Goal: Task Accomplishment & Management: Use online tool/utility

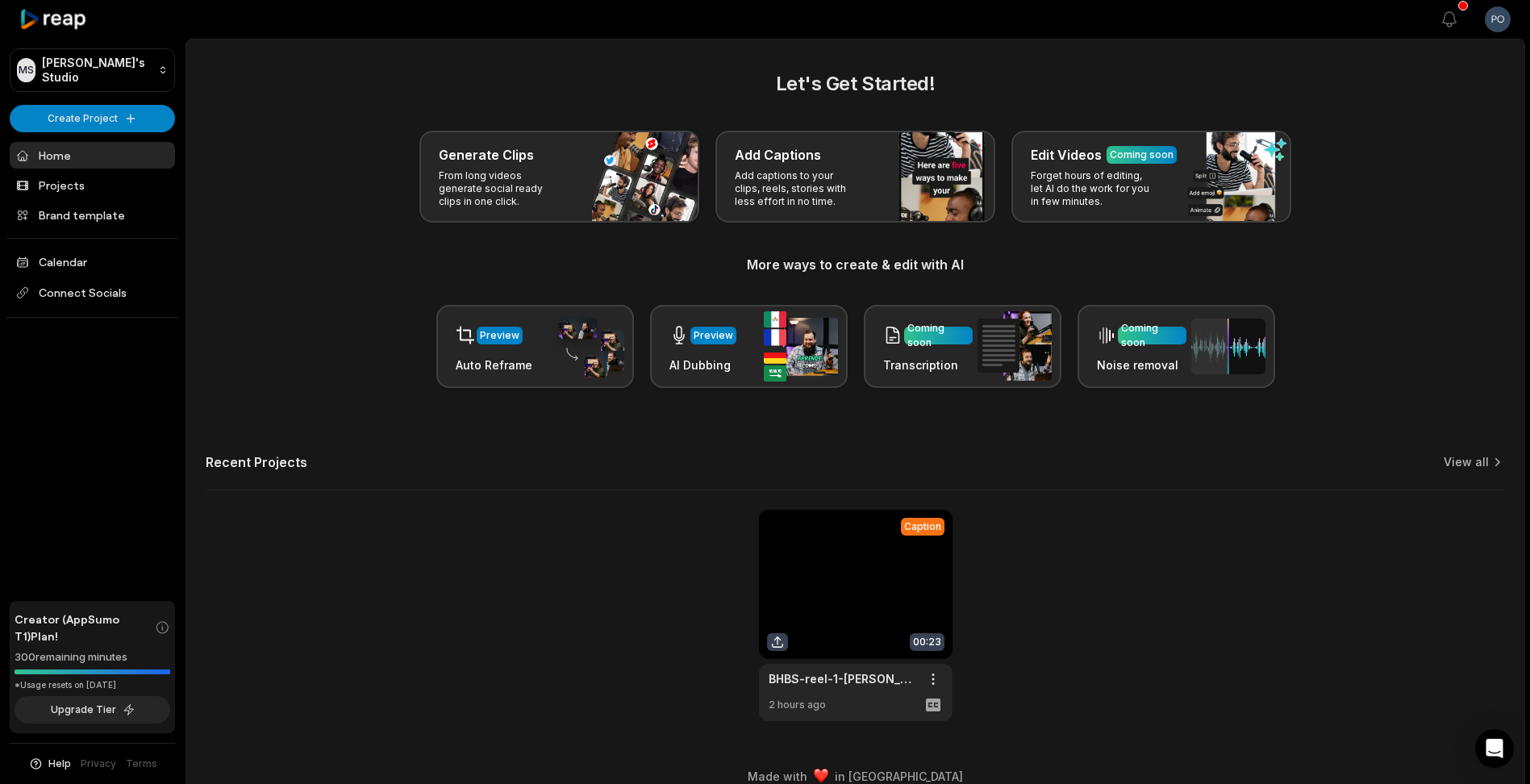
click at [1504, 18] on html "MS [PERSON_NAME]'s Studio Create Project Home Projects Brand template Calendar …" at bounding box center [765, 392] width 1530 height 784
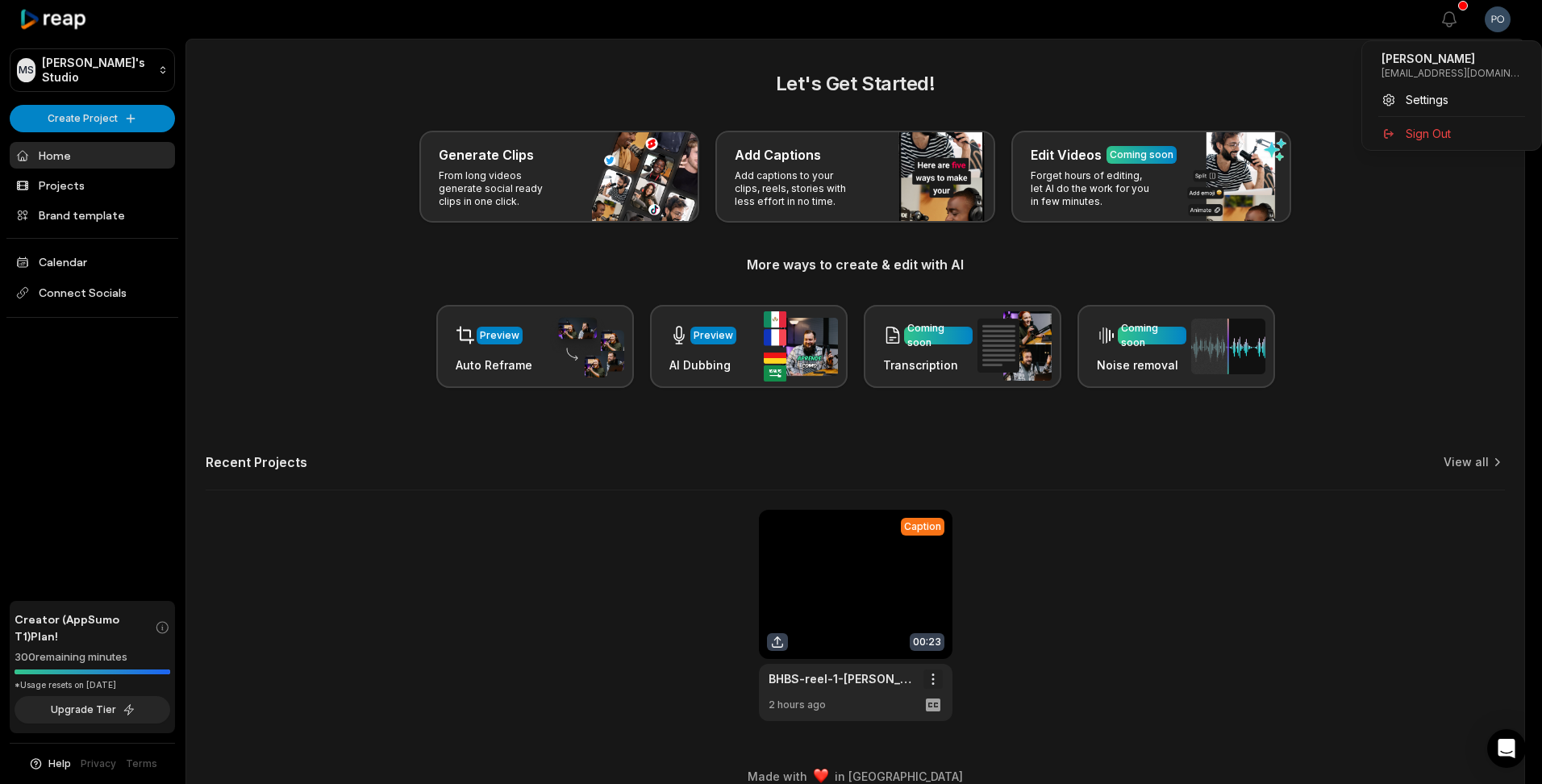
click at [937, 677] on html "MS [PERSON_NAME]'s Studio Create Project Home Projects Brand template Calendar …" at bounding box center [771, 392] width 1542 height 784
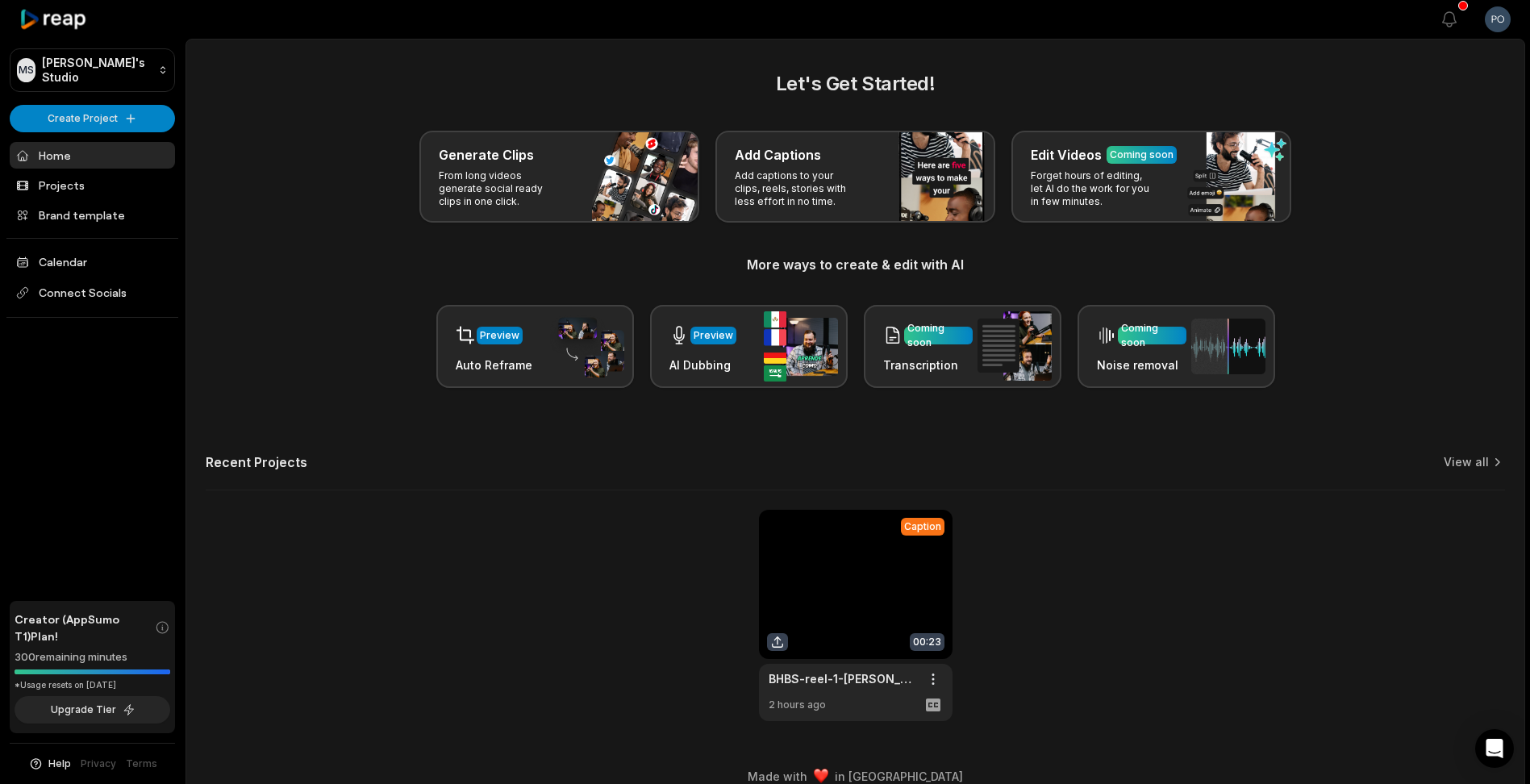
click at [855, 600] on link at bounding box center [855, 615] width 193 height 212
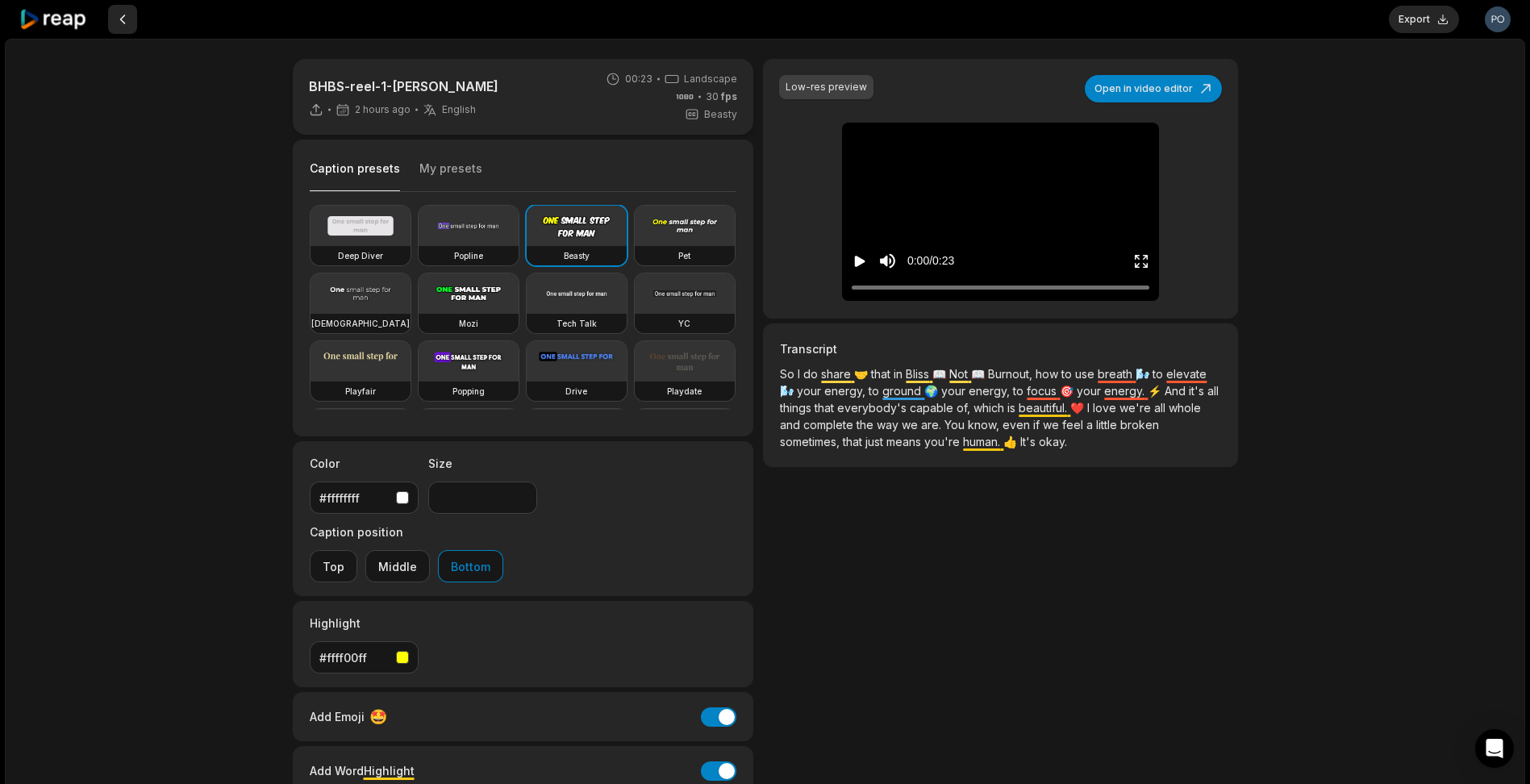
click at [125, 23] on button at bounding box center [122, 19] width 29 height 29
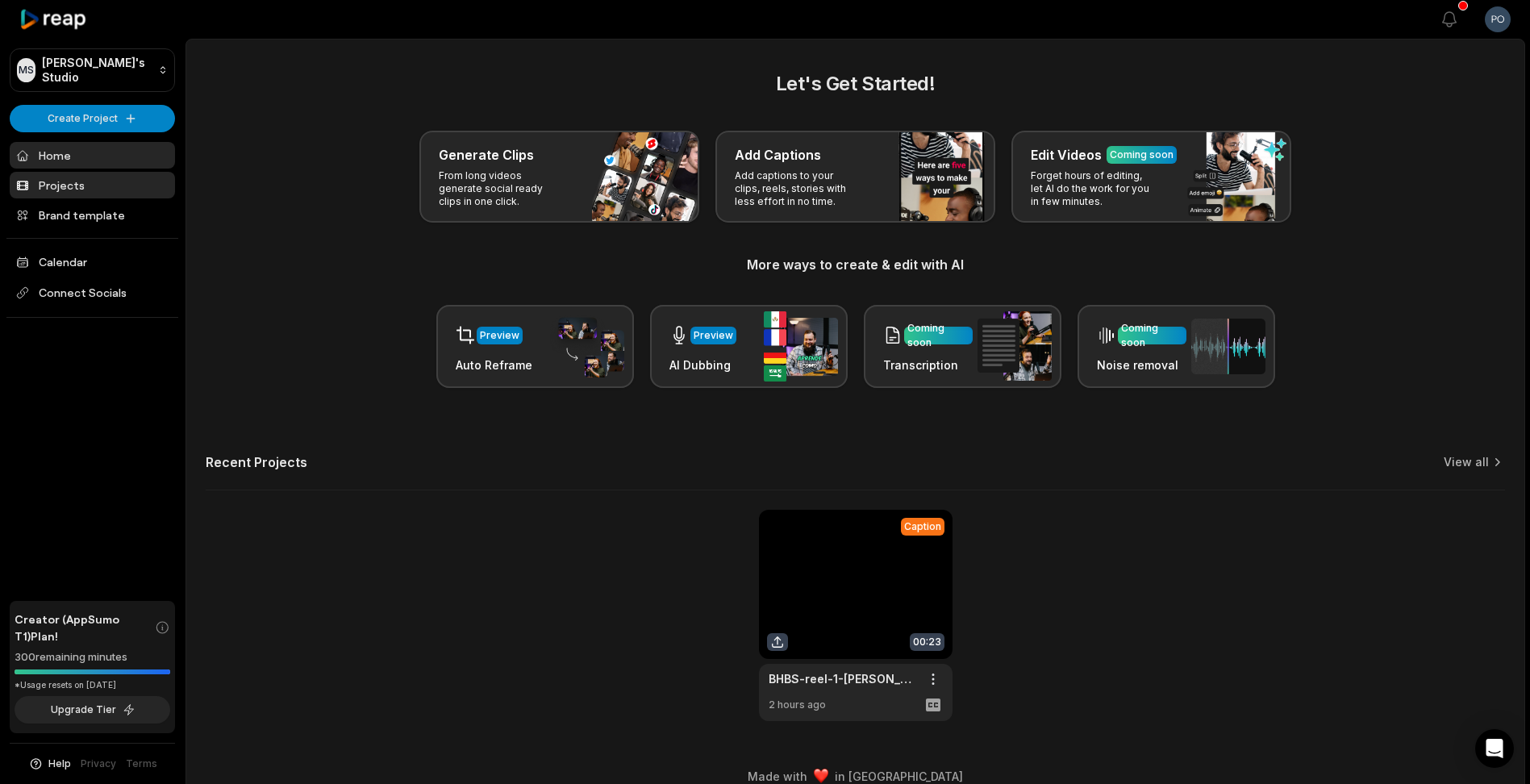
click at [94, 192] on link "Projects" at bounding box center [92, 185] width 165 height 27
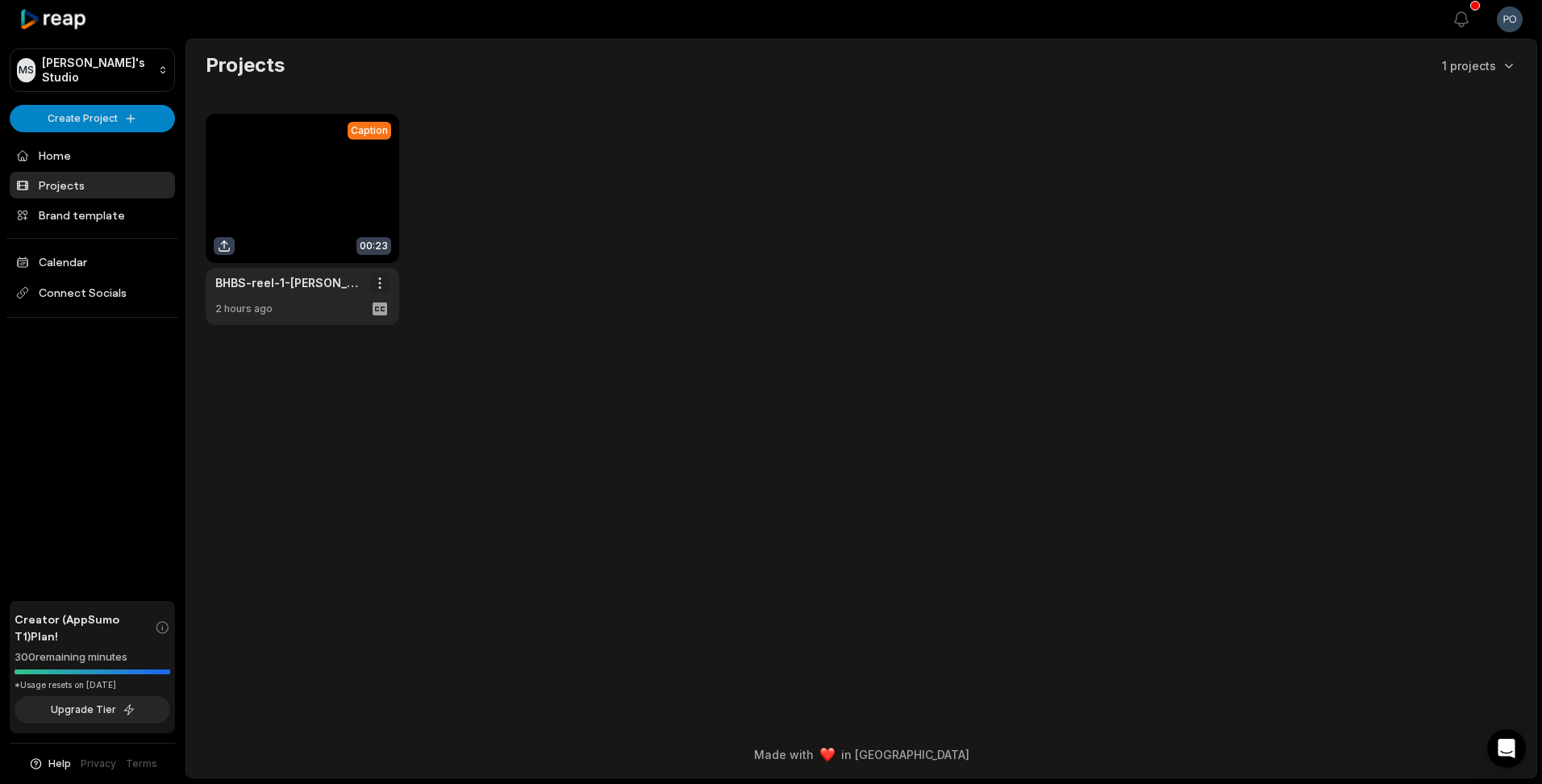
click at [379, 280] on html "MS Mike's Studio Create Project Home Projects Brand template Calendar Connect S…" at bounding box center [771, 392] width 1542 height 784
click at [568, 294] on html "MS Mike's Studio Create Project Home Projects Brand template Calendar Connect S…" at bounding box center [771, 392] width 1542 height 784
click at [76, 218] on link "Brand template" at bounding box center [92, 215] width 165 height 27
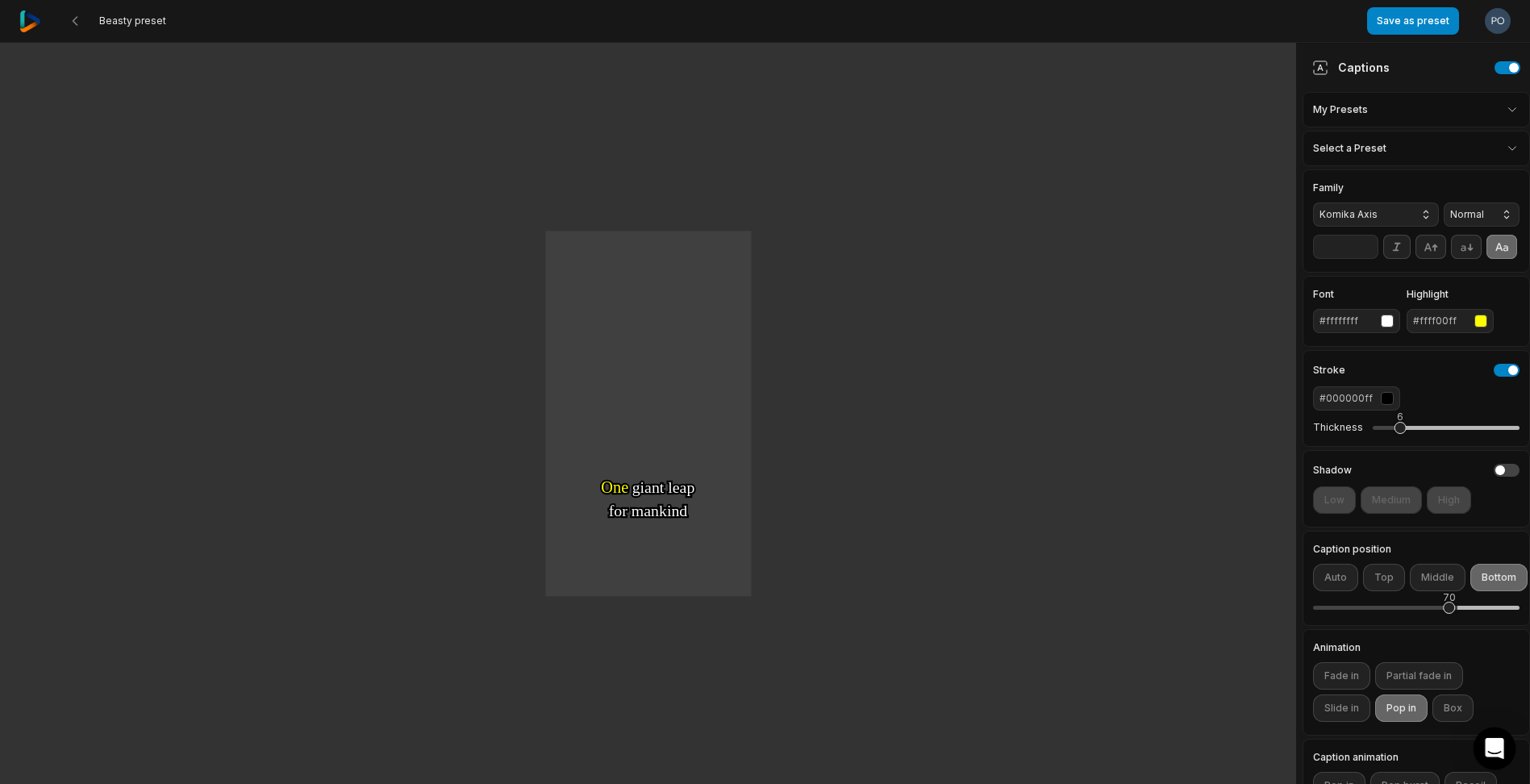
click at [1498, 751] on icon "Open Intercom Messenger" at bounding box center [1493, 747] width 18 height 21
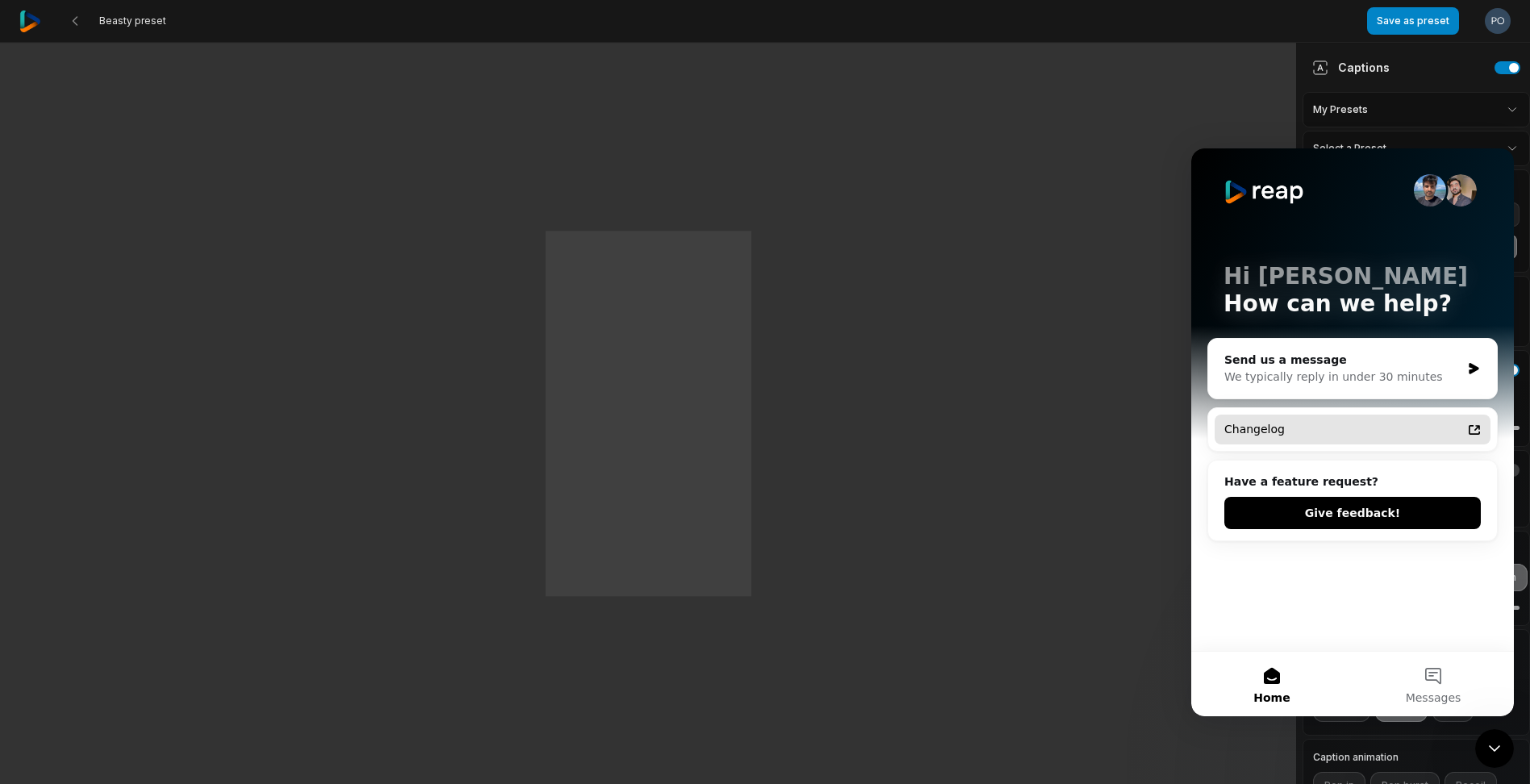
click at [1307, 422] on div "Changelog" at bounding box center [1342, 429] width 237 height 17
click at [1439, 686] on button "Messages" at bounding box center [1433, 684] width 161 height 65
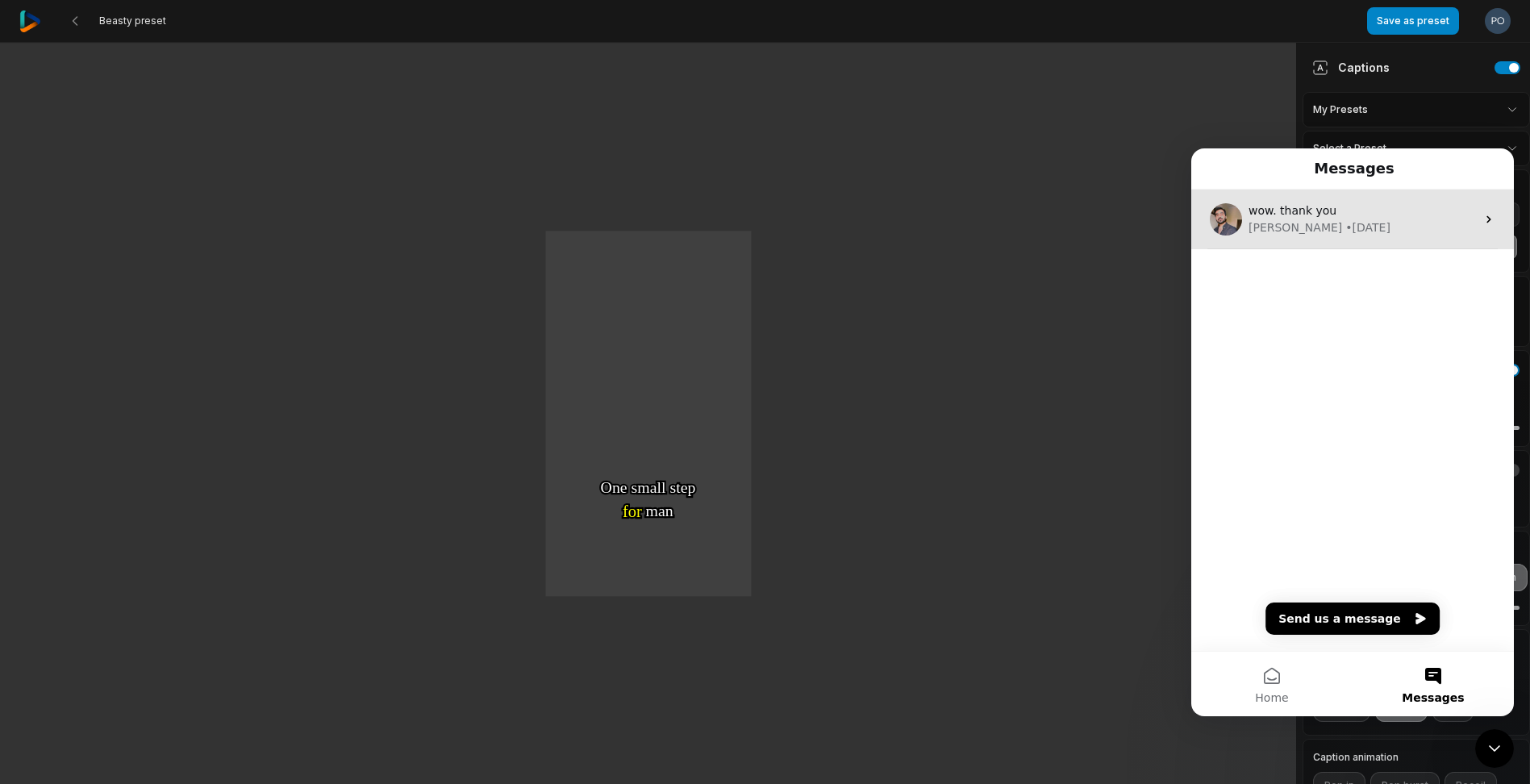
click at [1348, 207] on div "wow. thank you" at bounding box center [1362, 211] width 227 height 17
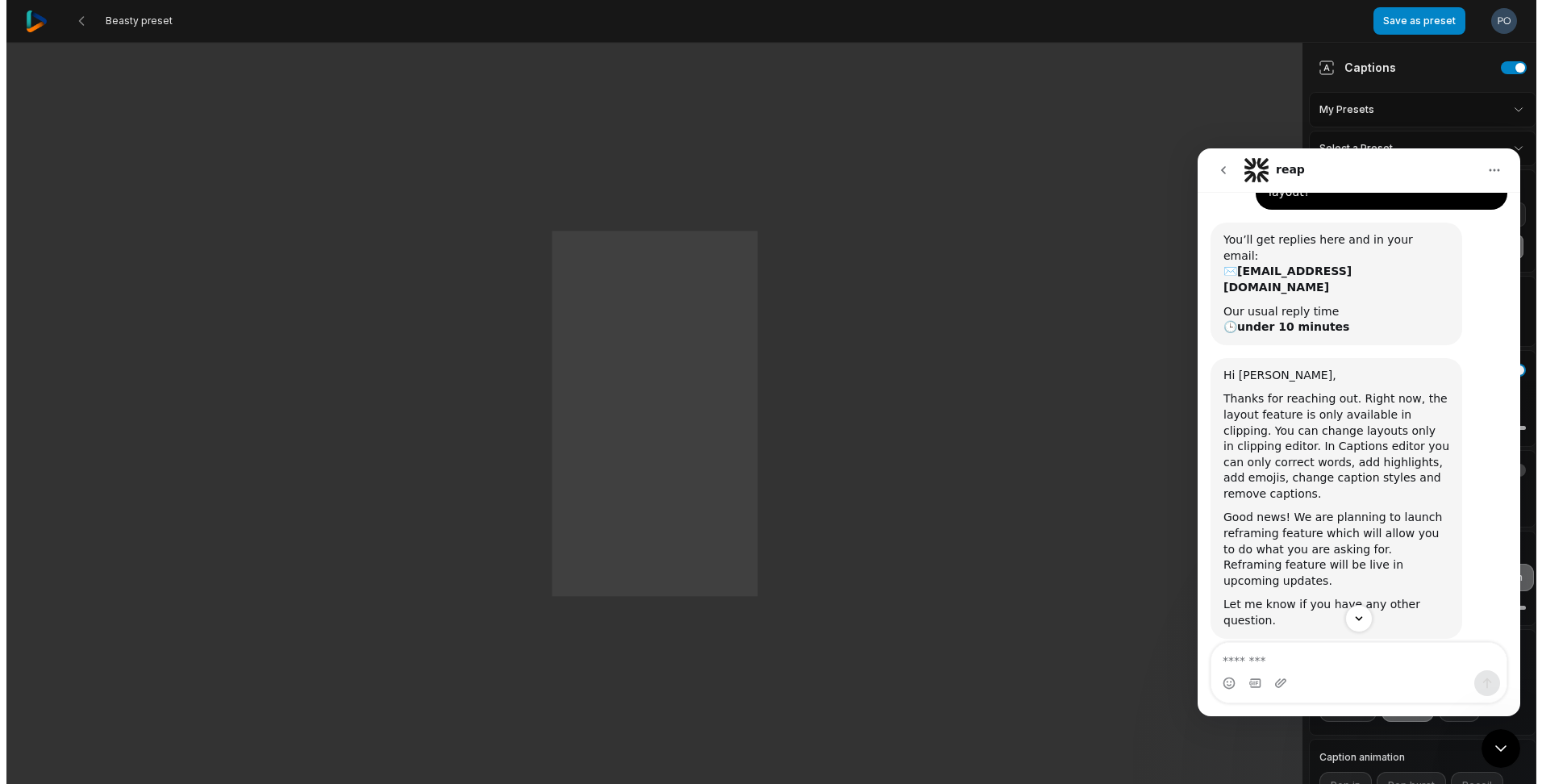
scroll to position [241, 0]
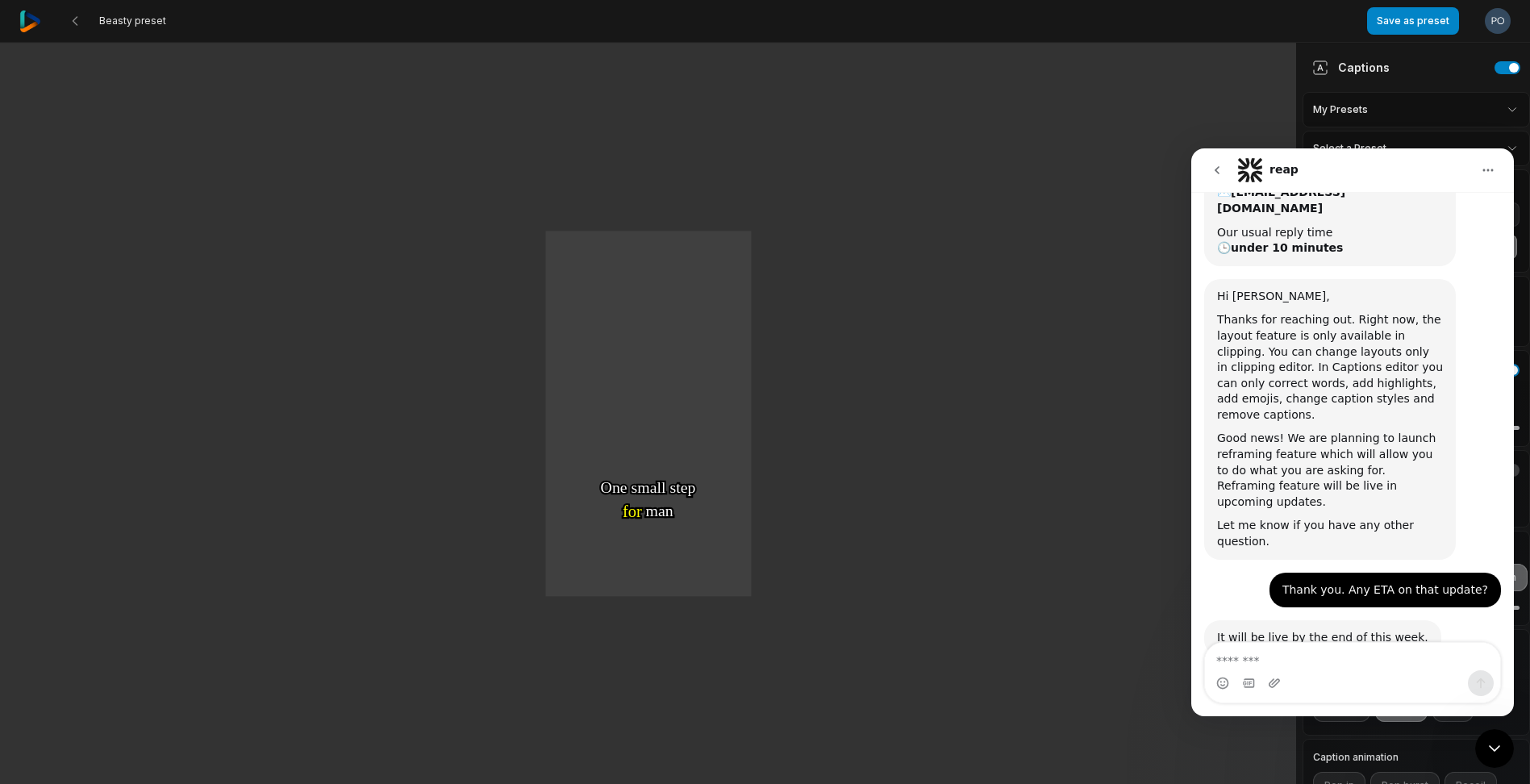
click at [1347, 678] on div "Intercom messenger" at bounding box center [1352, 683] width 295 height 26
click at [1299, 662] on textarea "Message…" at bounding box center [1352, 656] width 295 height 27
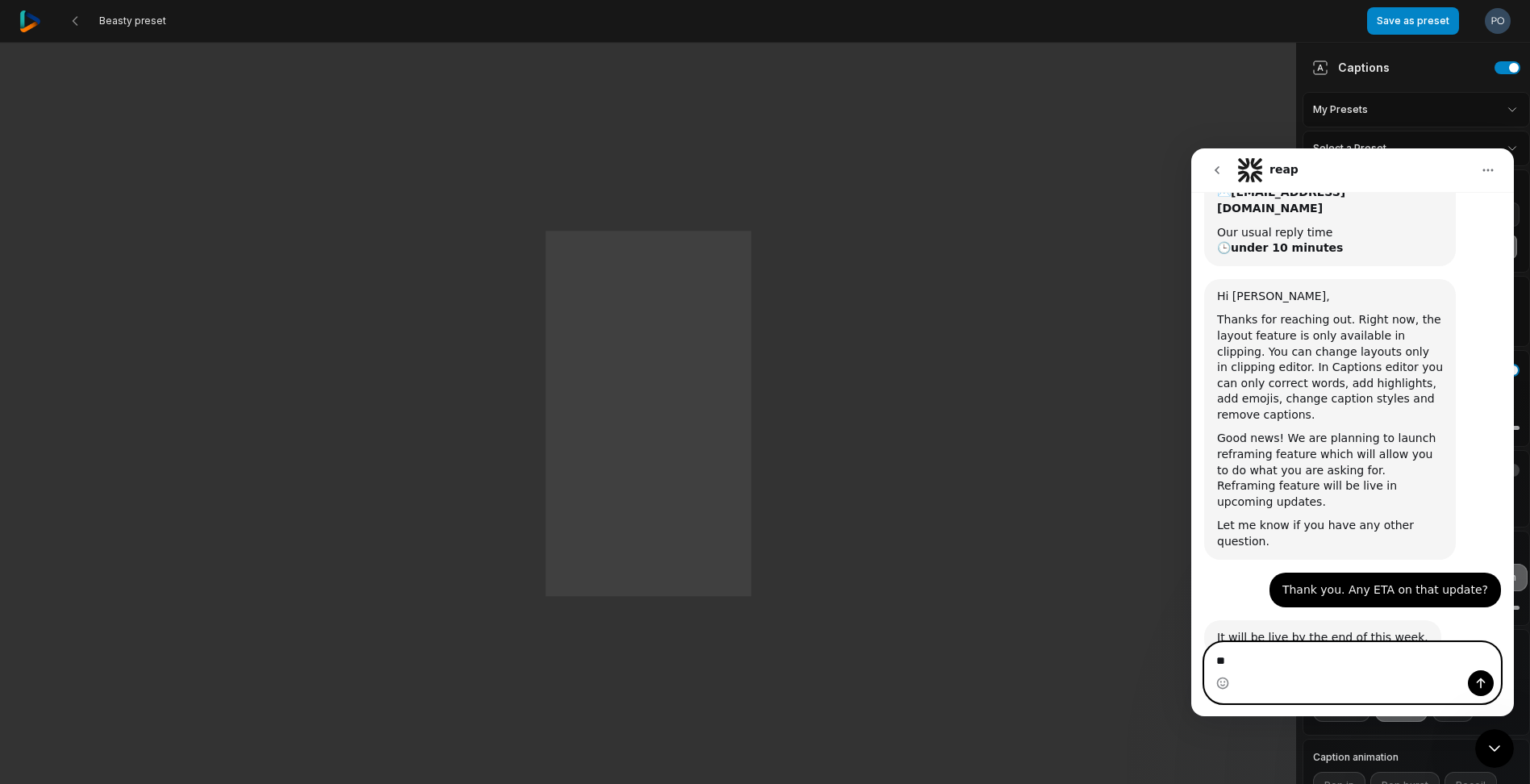
type textarea "*"
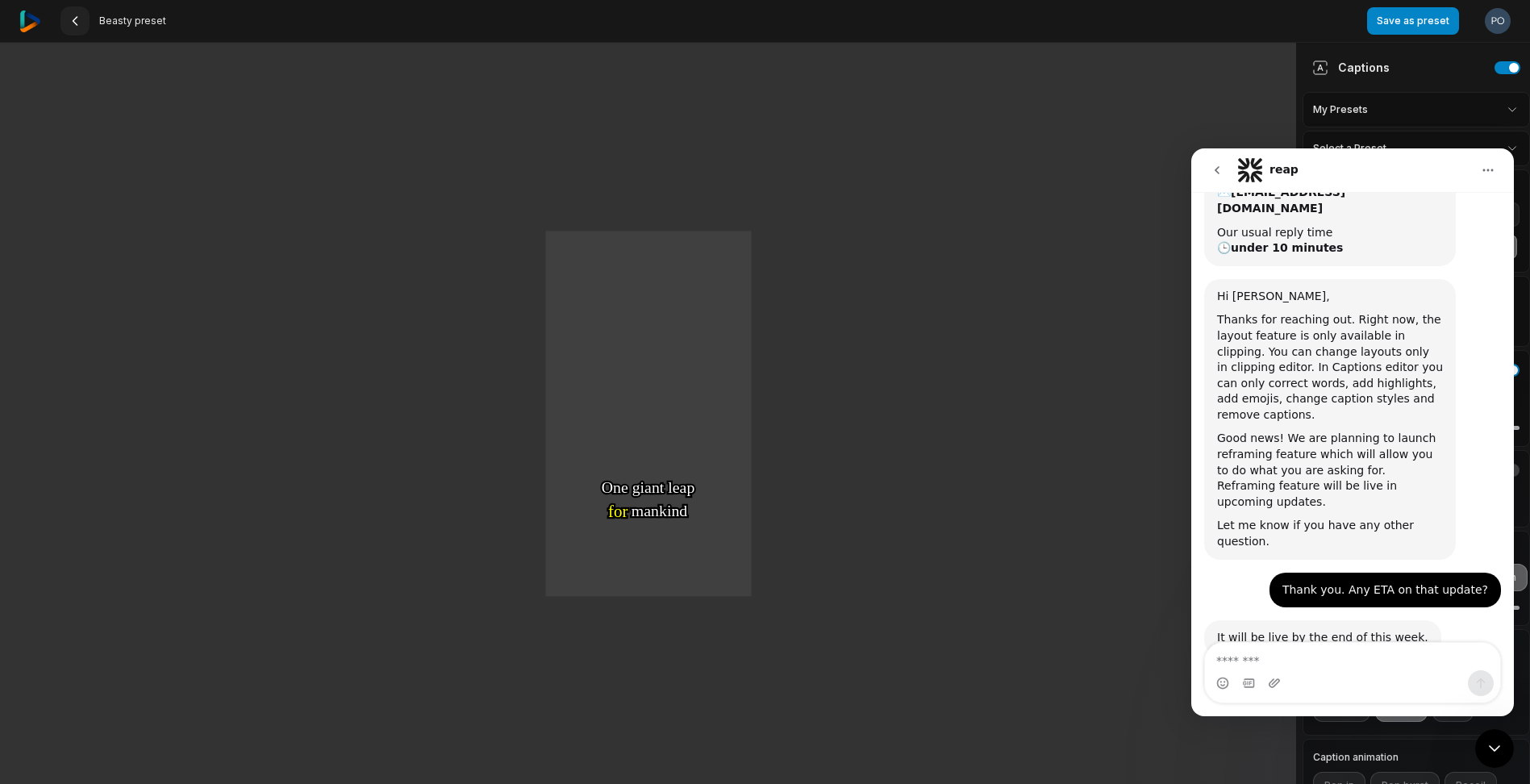
click at [82, 17] on button at bounding box center [75, 21] width 29 height 29
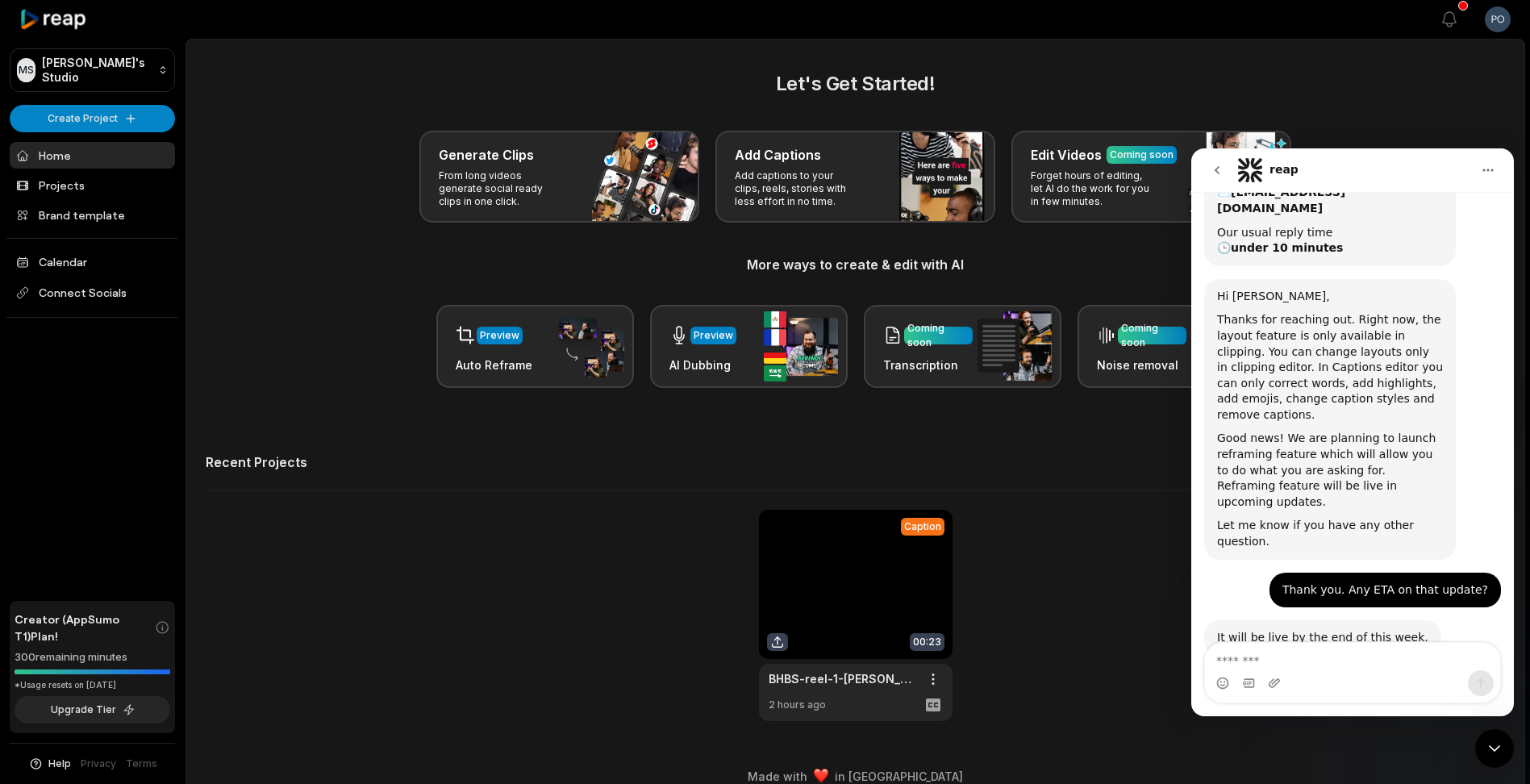
click at [850, 566] on link at bounding box center [855, 615] width 193 height 212
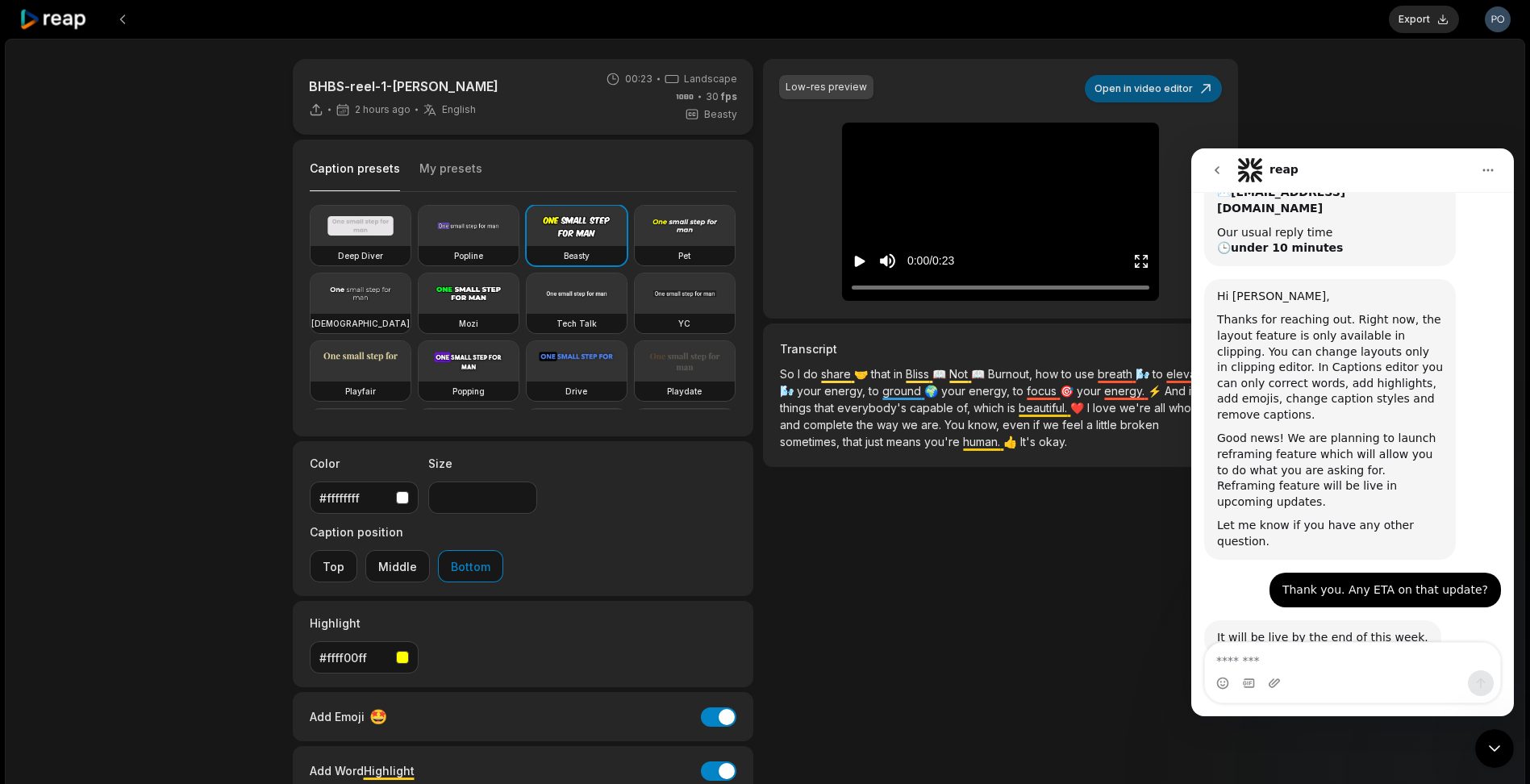
click at [1160, 85] on button "Open in video editor" at bounding box center [1152, 88] width 137 height 27
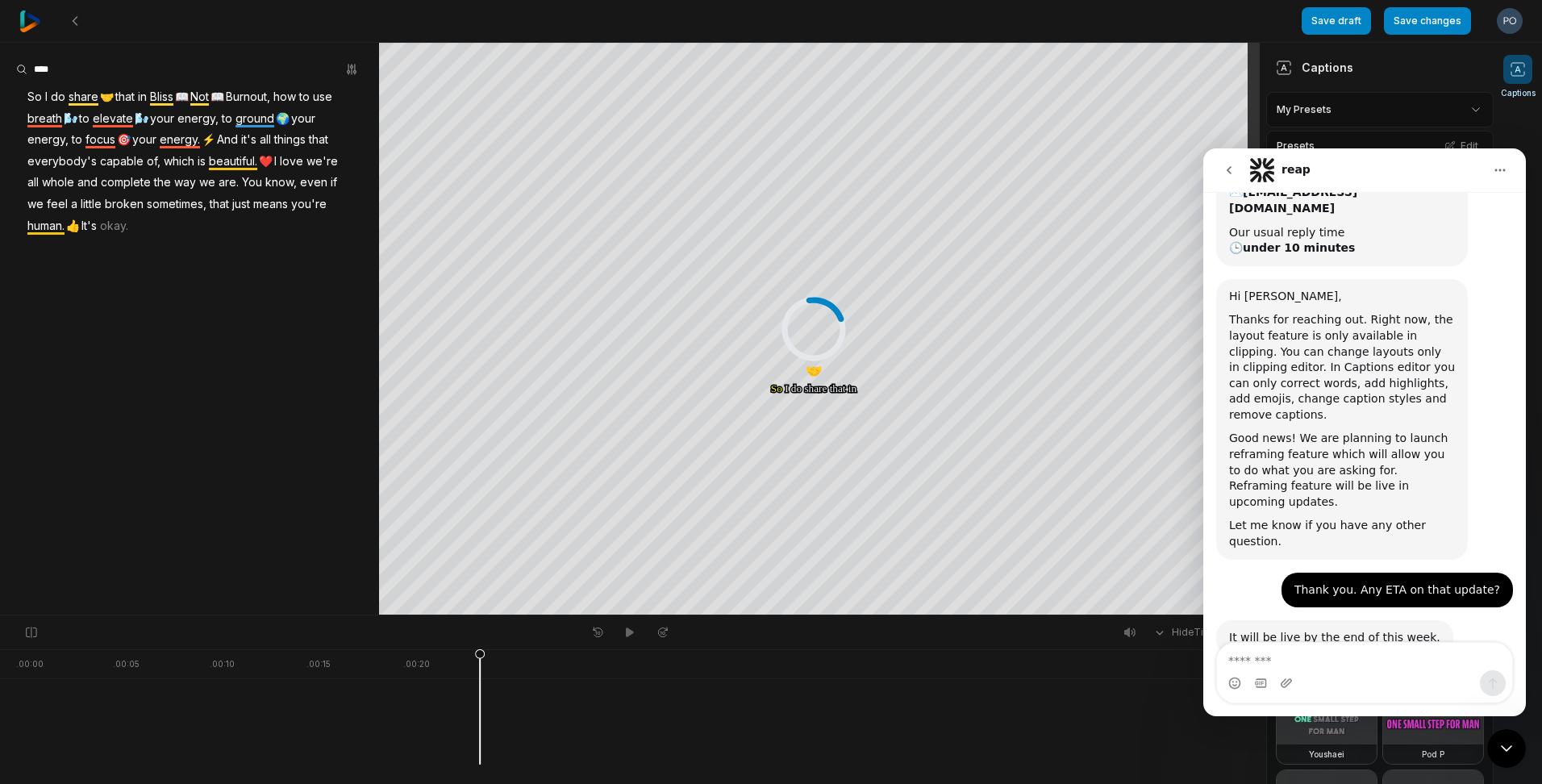
click at [1501, 170] on icon "Home" at bounding box center [1501, 170] width 11 height 2
click at [1415, 129] on div "Captions My Presets Presets Edit" at bounding box center [1380, 104] width 227 height 122
click at [1074, 731] on div at bounding box center [629, 743] width 1227 height 43
click at [1217, 161] on button "go back" at bounding box center [1229, 170] width 31 height 31
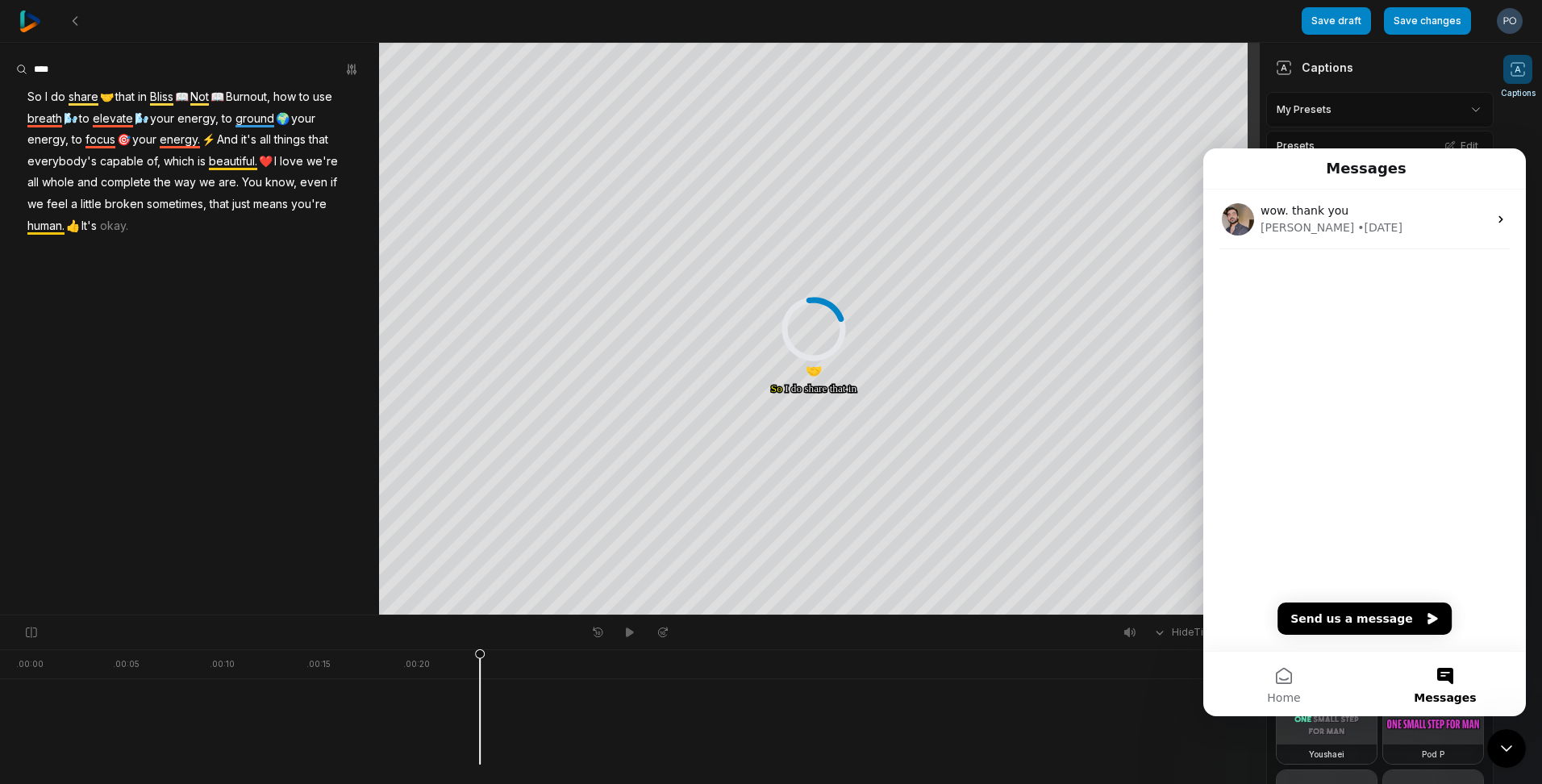
click at [1452, 682] on button "Messages" at bounding box center [1445, 684] width 161 height 65
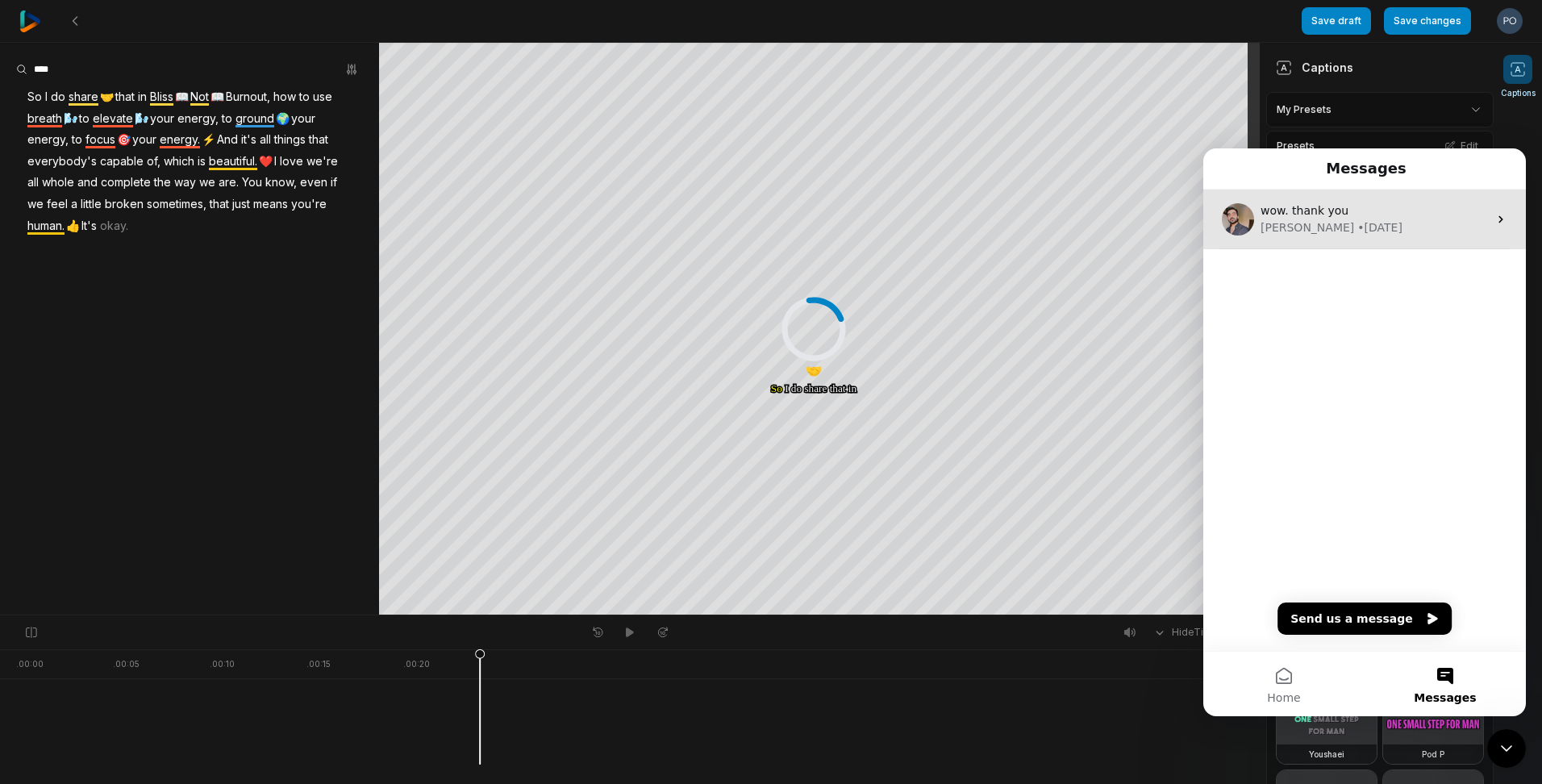
click at [1318, 206] on span "wow. thank you" at bounding box center [1305, 211] width 88 height 13
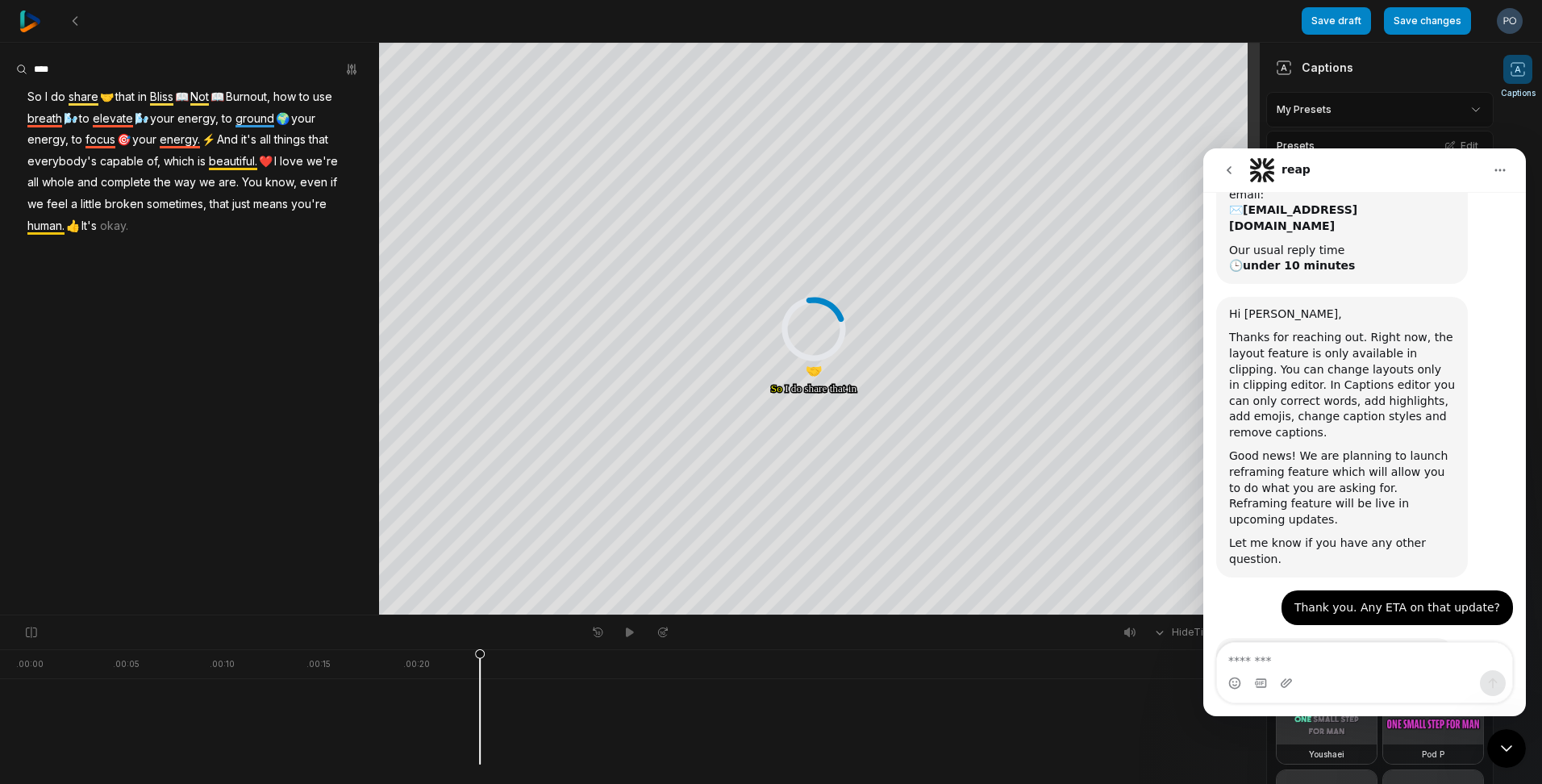
scroll to position [241, 0]
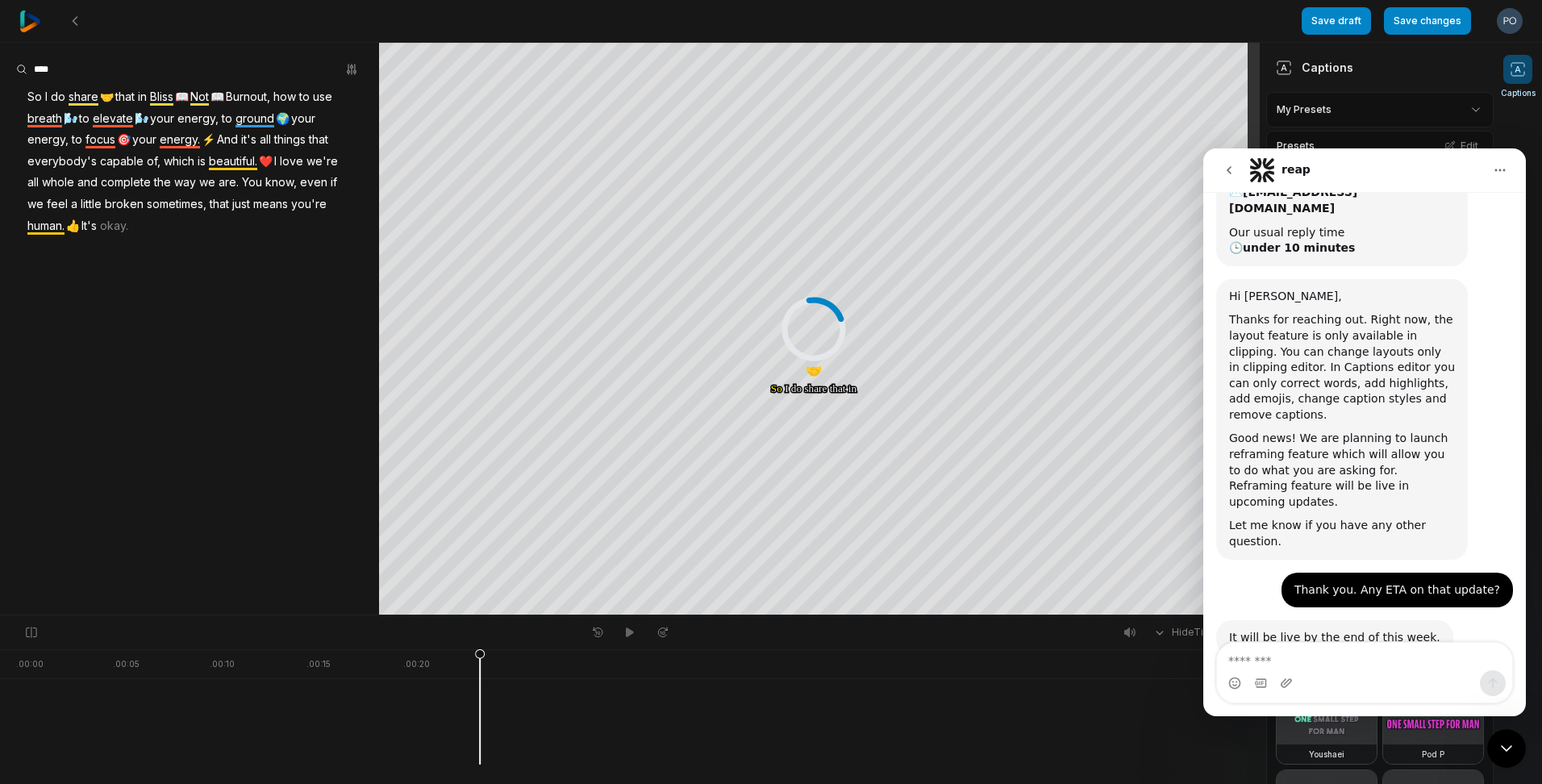
click at [1325, 673] on div "Intercom messenger" at bounding box center [1365, 683] width 295 height 26
click at [1297, 675] on div "Intercom messenger" at bounding box center [1365, 683] width 295 height 26
click at [1271, 658] on textarea "Message…" at bounding box center [1365, 656] width 295 height 27
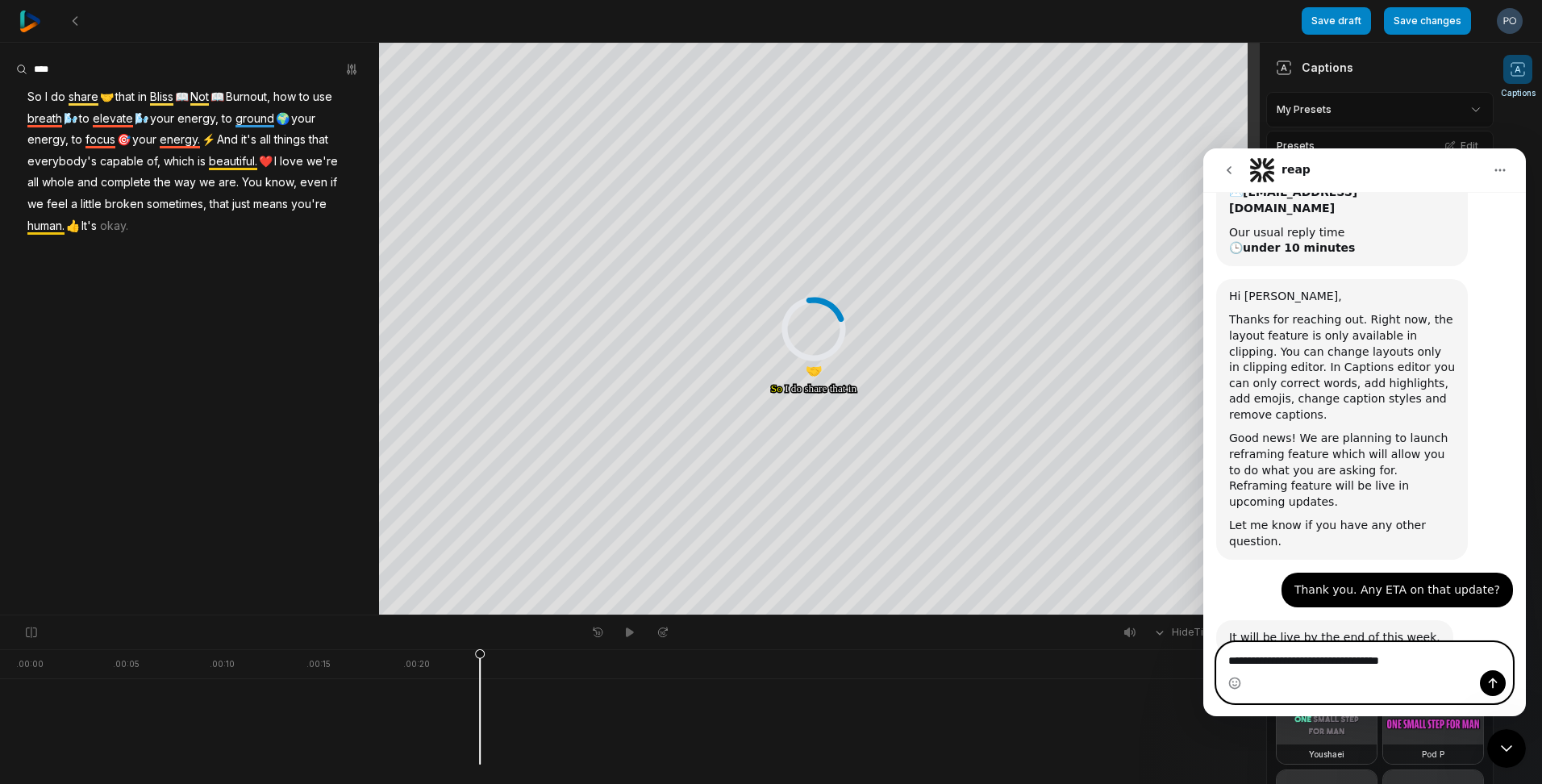
type textarea "**********"
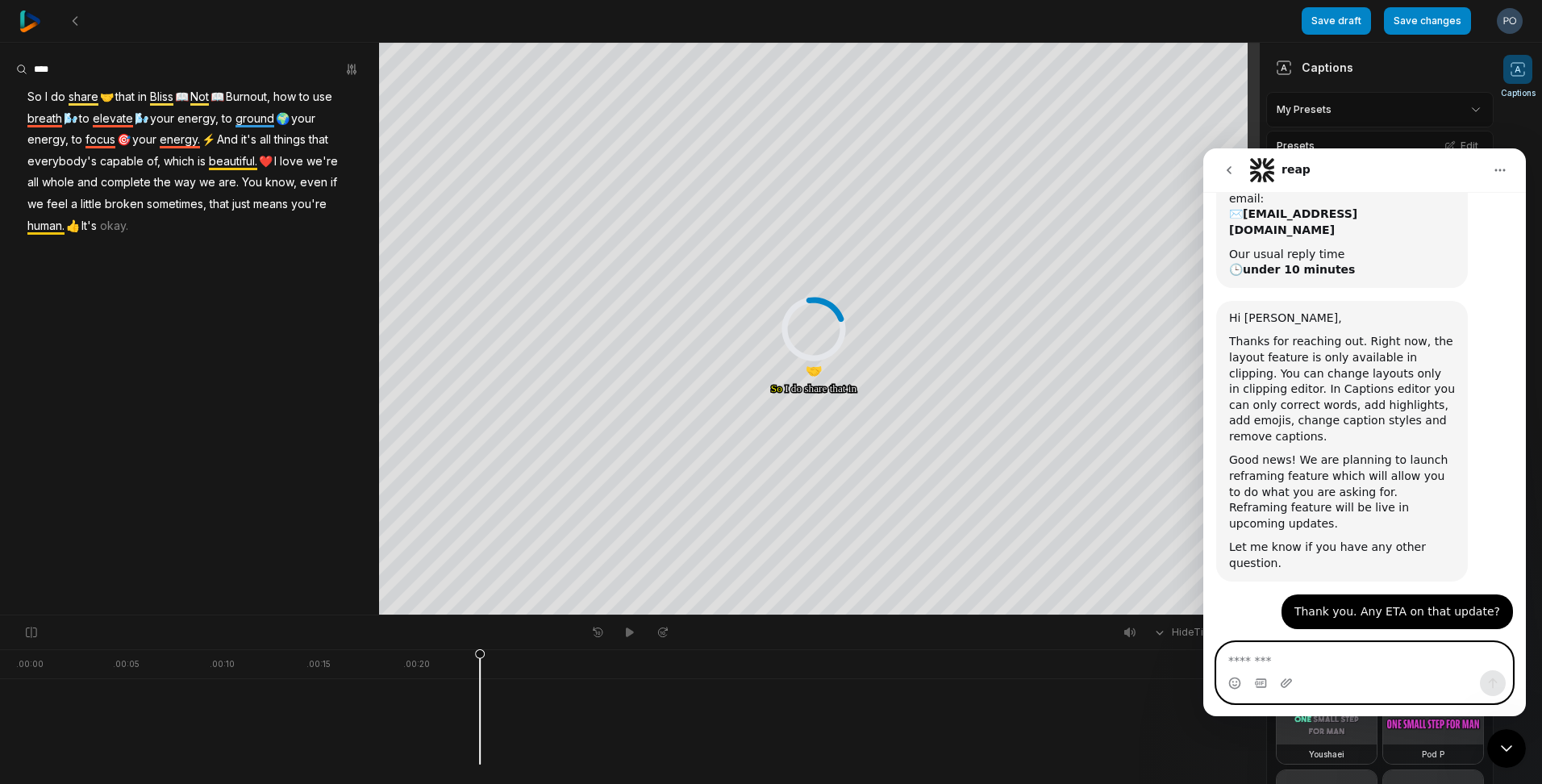
scroll to position [331, 0]
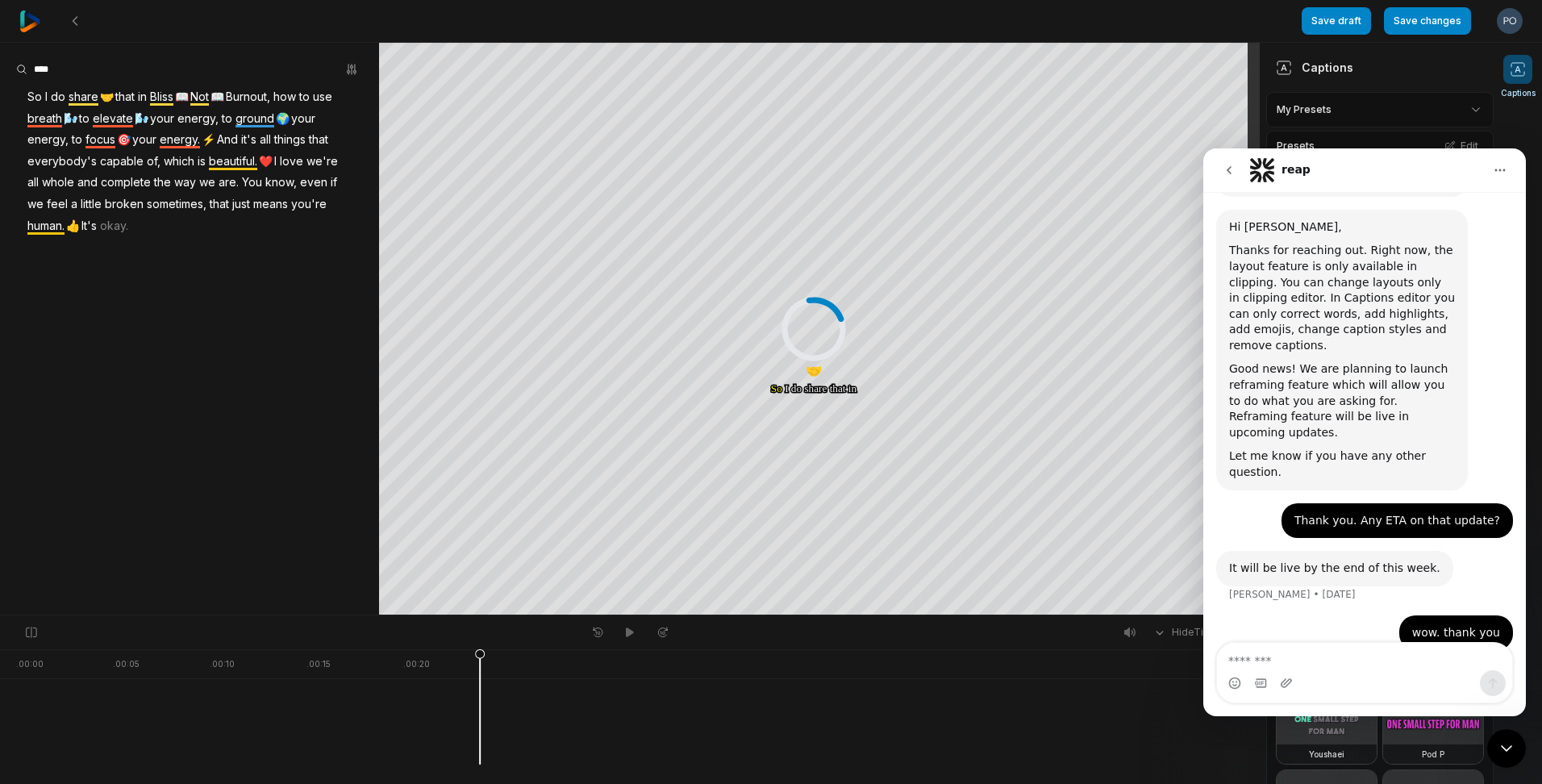
click at [1498, 164] on icon "Home" at bounding box center [1501, 170] width 13 height 13
click at [1223, 164] on icon "go back" at bounding box center [1229, 170] width 13 height 13
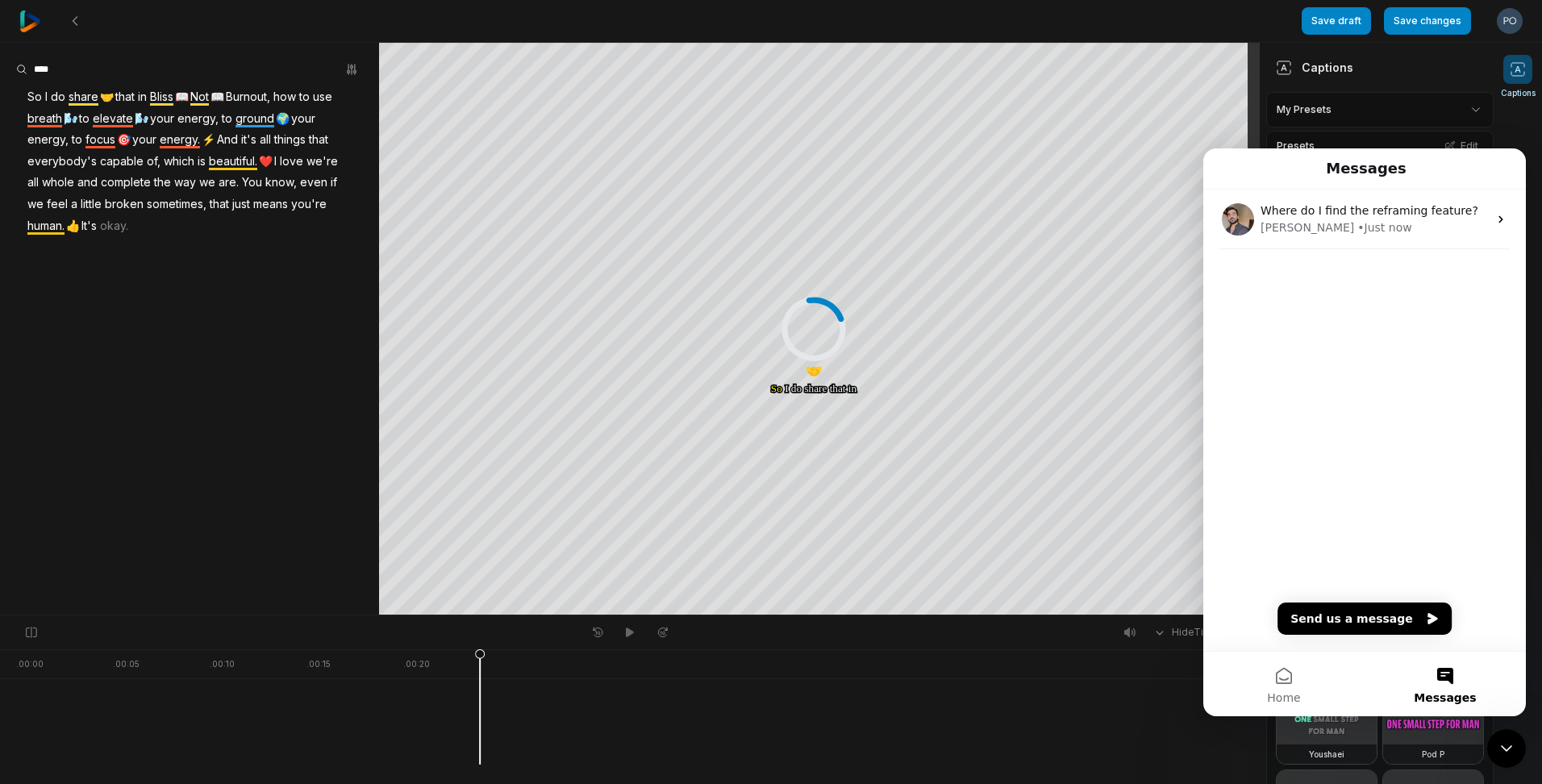
drag, startPoint x: 1159, startPoint y: 697, endPoint x: 1189, endPoint y: 679, distance: 35.0
click at [1149, 692] on div at bounding box center [630, 699] width 1260 height 42
click at [1505, 746] on icon "Close Intercom Messenger" at bounding box center [1506, 747] width 19 height 19
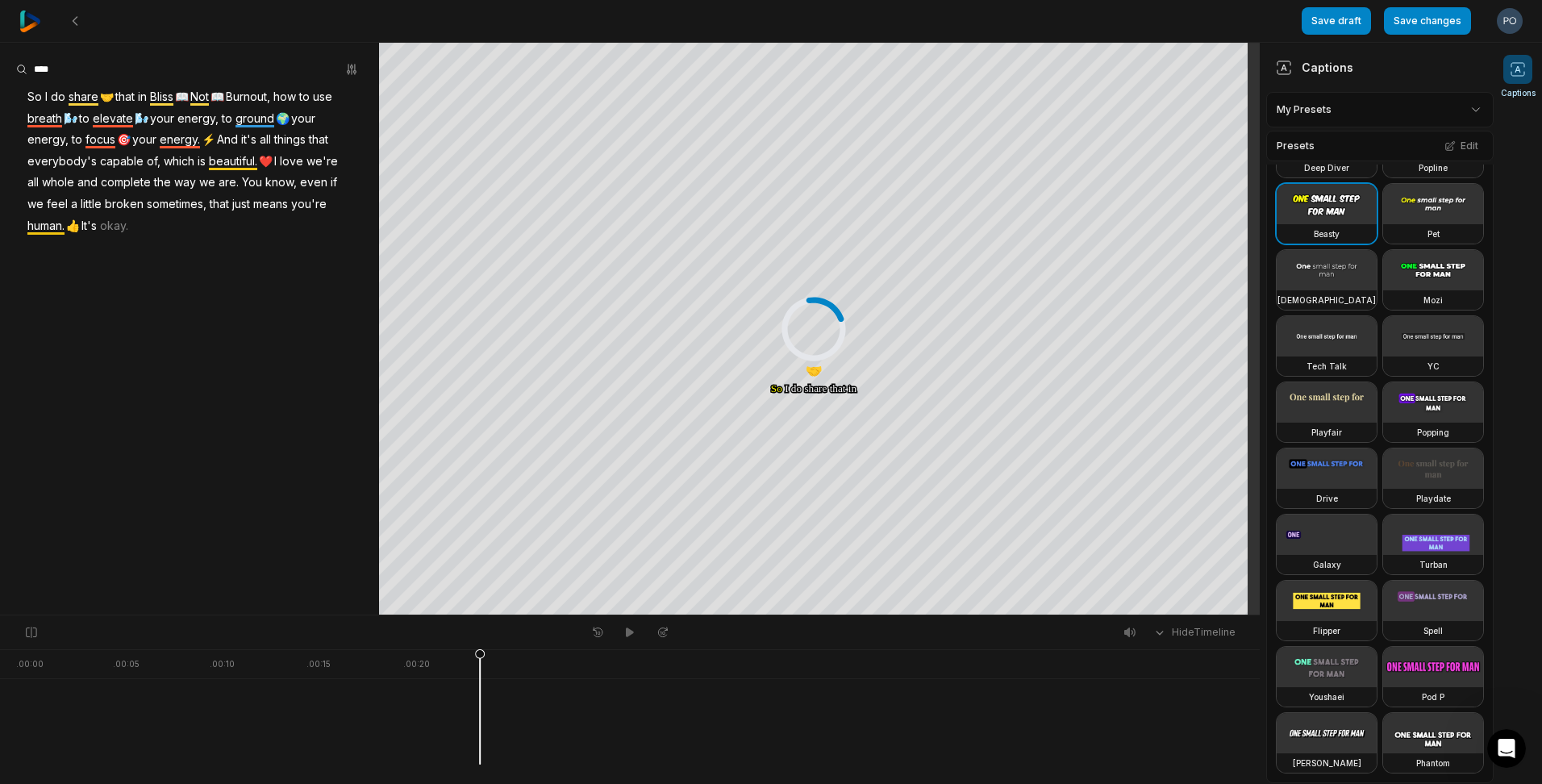
scroll to position [403, 0]
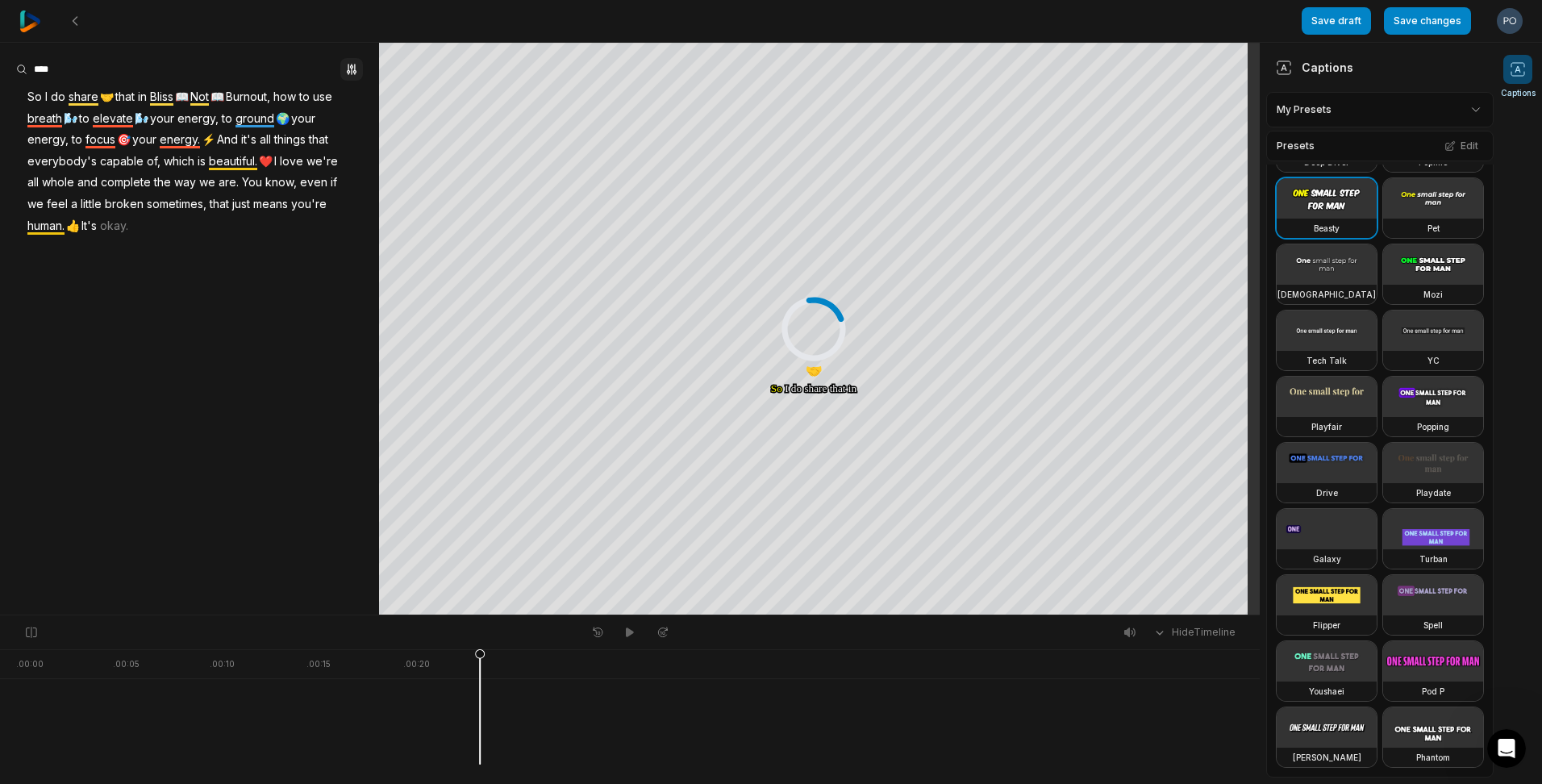
click at [351, 71] on icon "button" at bounding box center [352, 70] width 13 height 13
click at [287, 426] on aside "Find Find and... Correct Highlight Add emoji So I do share 🤝 that in Bliss 📖 No…" at bounding box center [189, 329] width 379 height 572
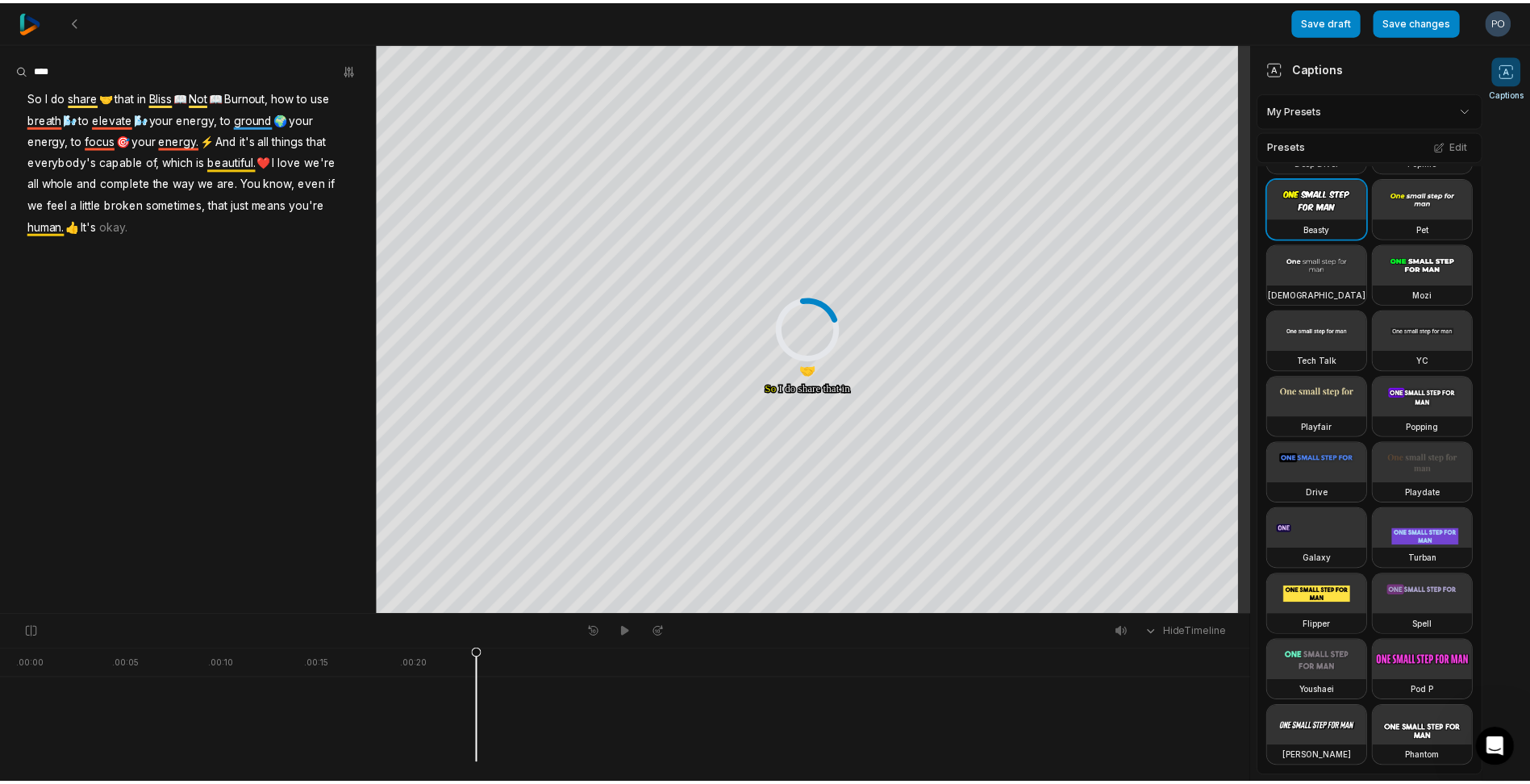
scroll to position [321, 0]
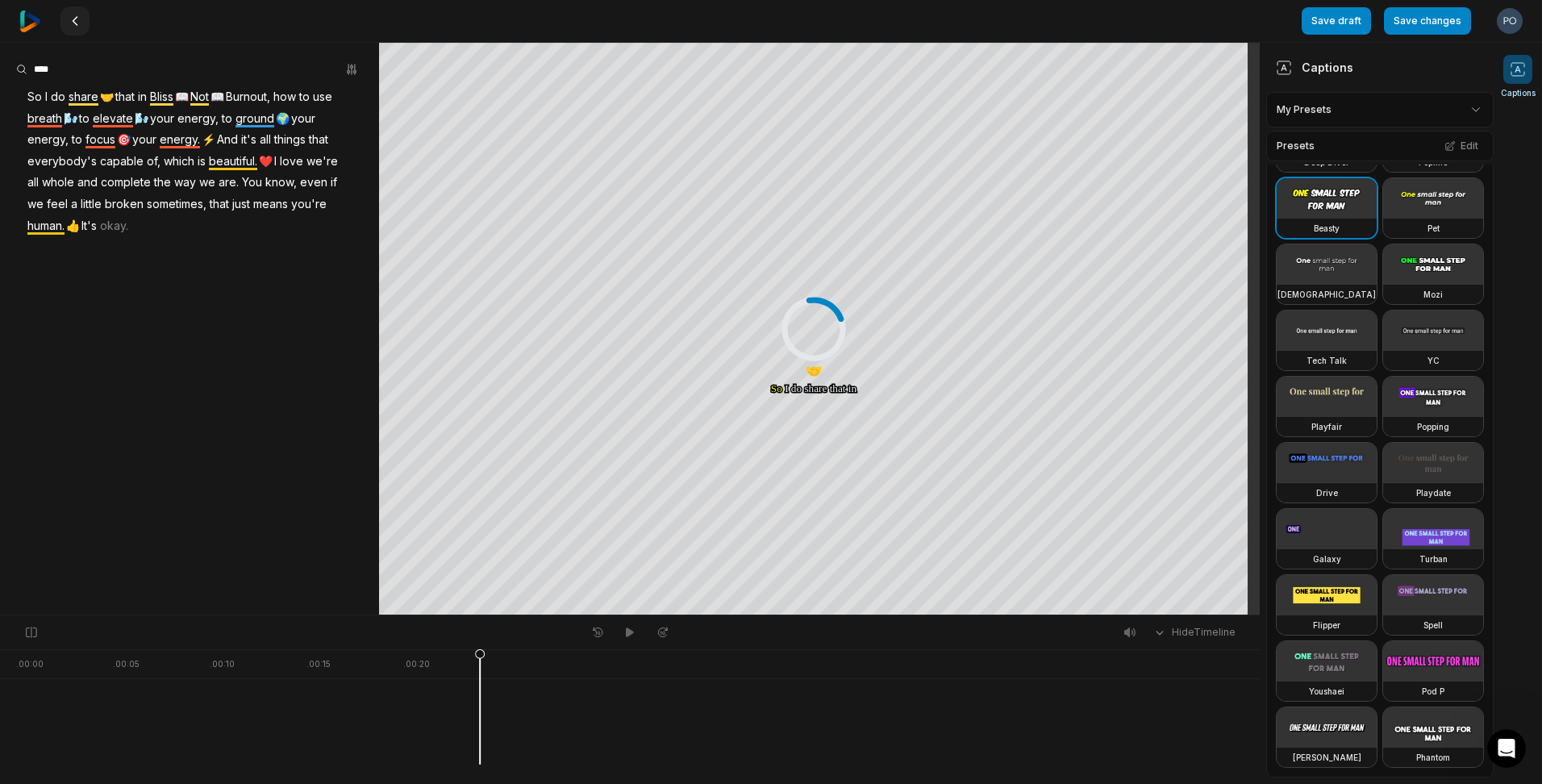
click at [72, 18] on icon at bounding box center [76, 21] width 13 height 13
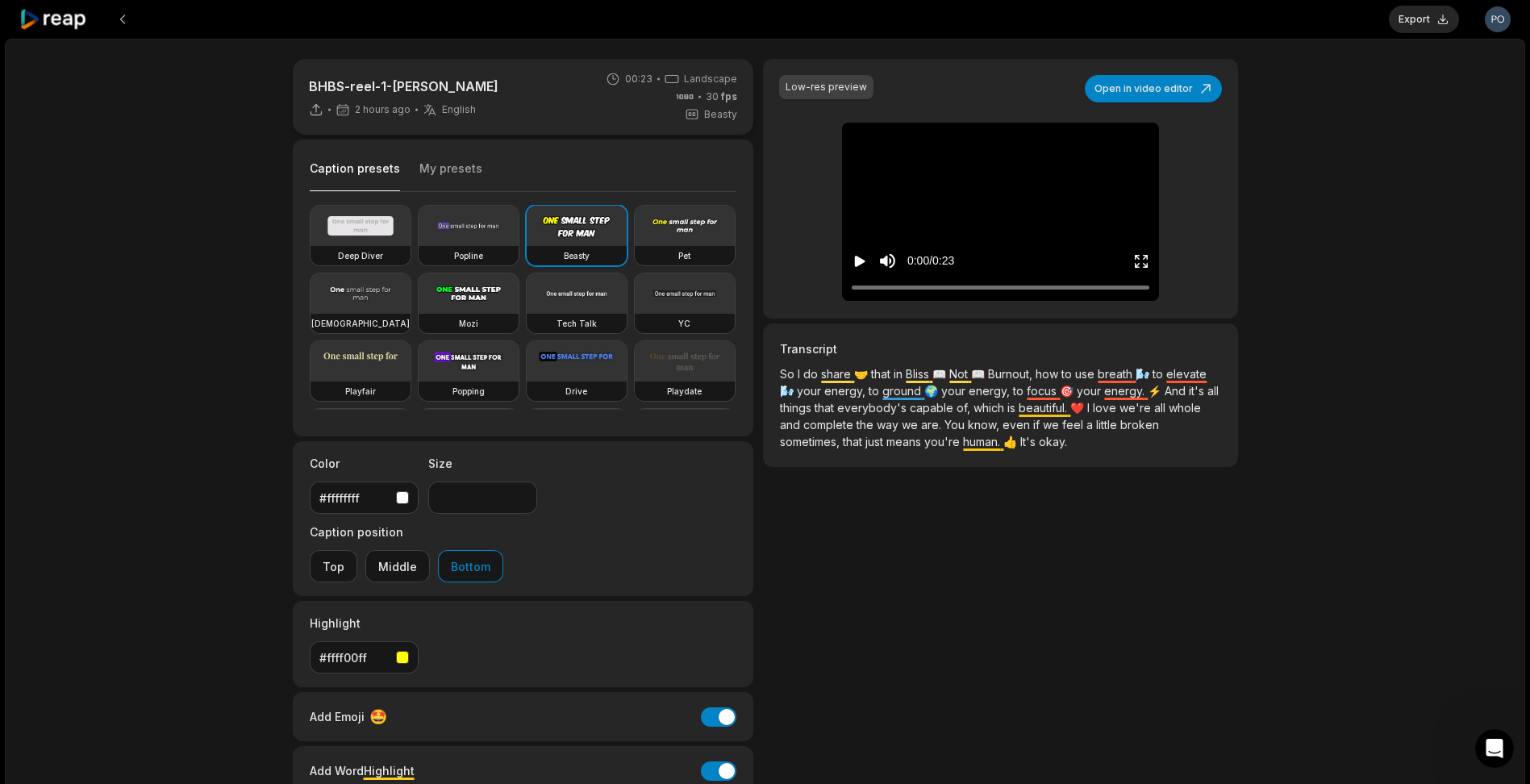
click at [1429, 23] on button "Export" at bounding box center [1424, 19] width 71 height 27
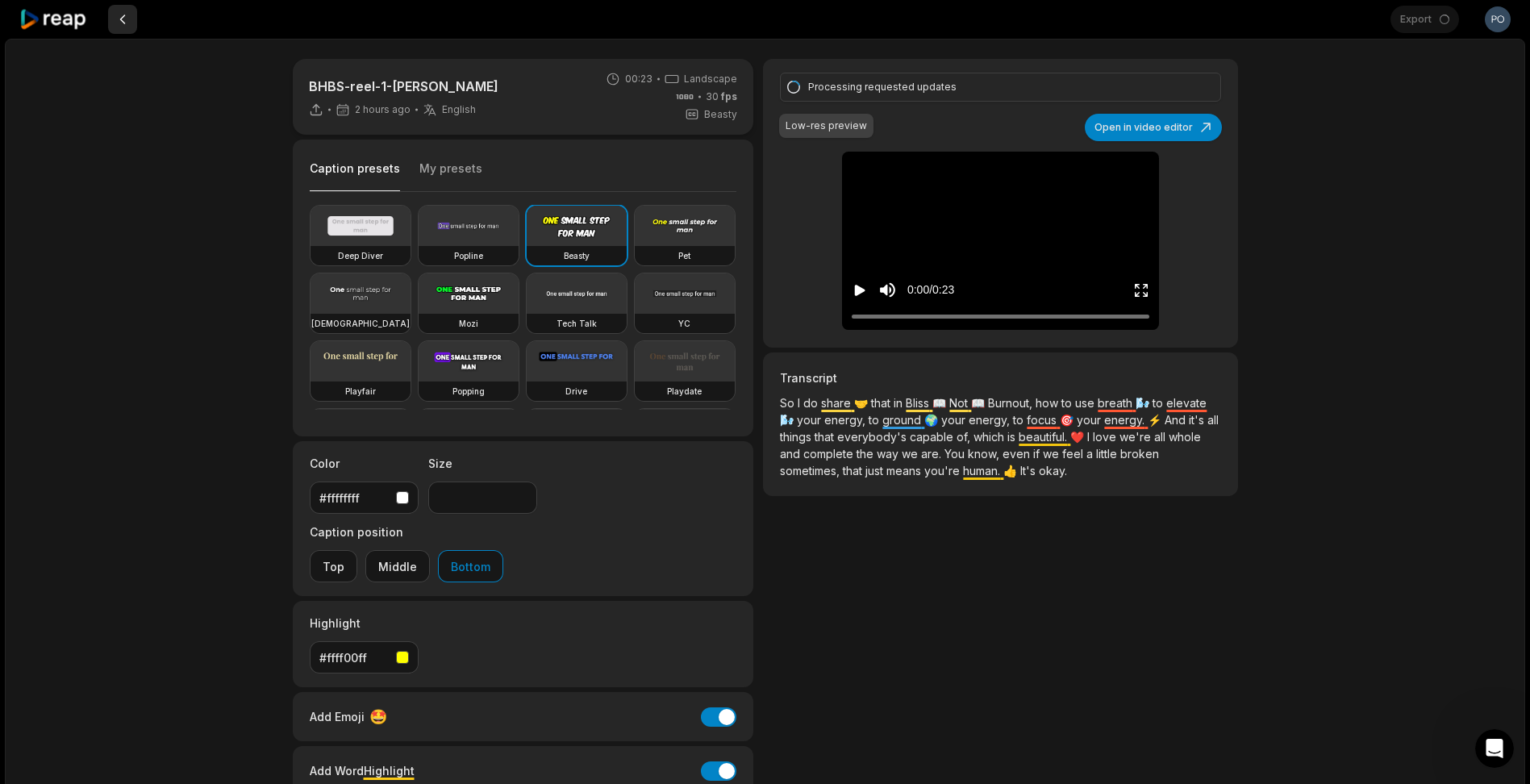
click at [125, 20] on button at bounding box center [122, 19] width 29 height 29
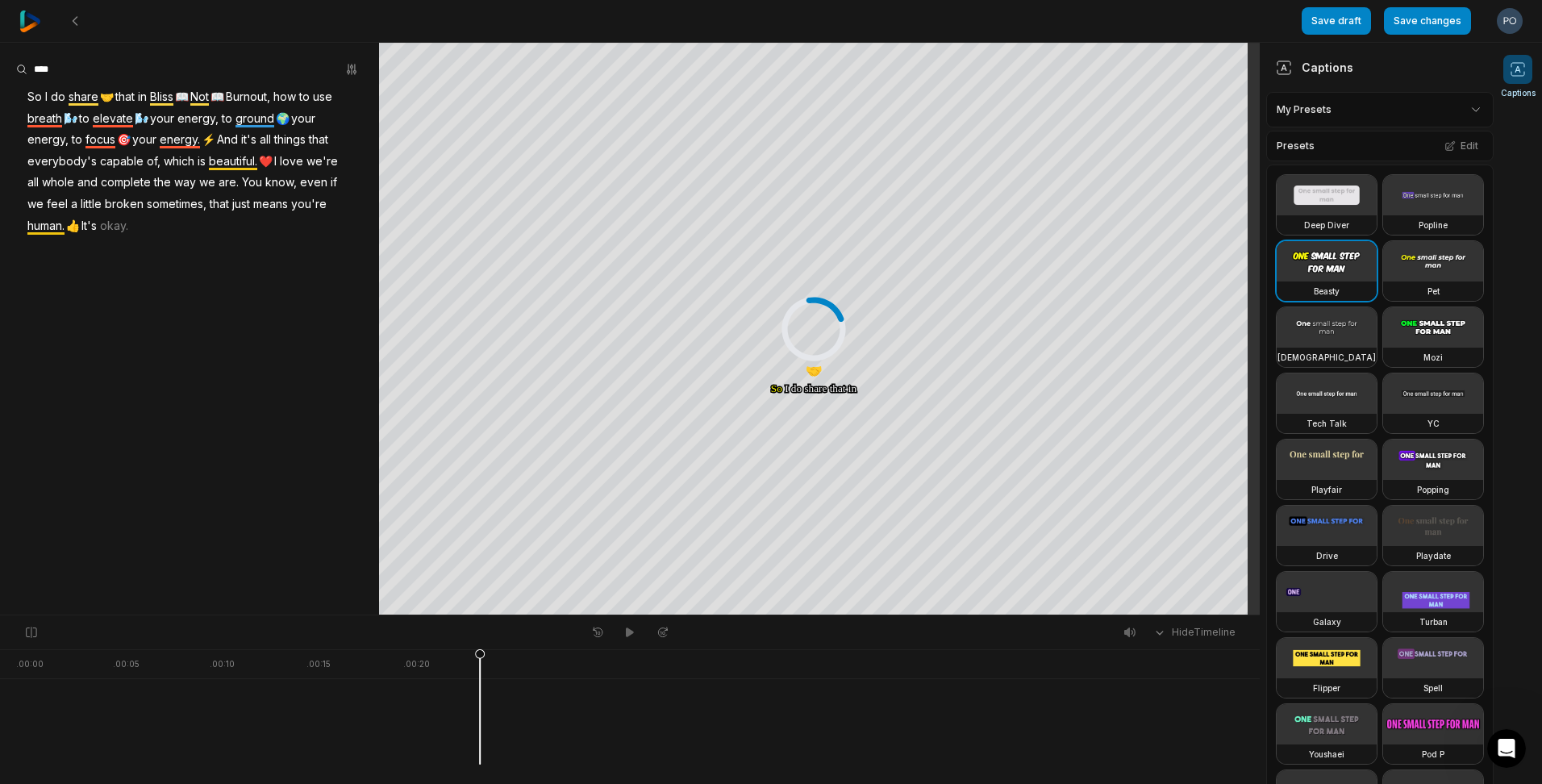
click at [33, 15] on img at bounding box center [30, 22] width 22 height 22
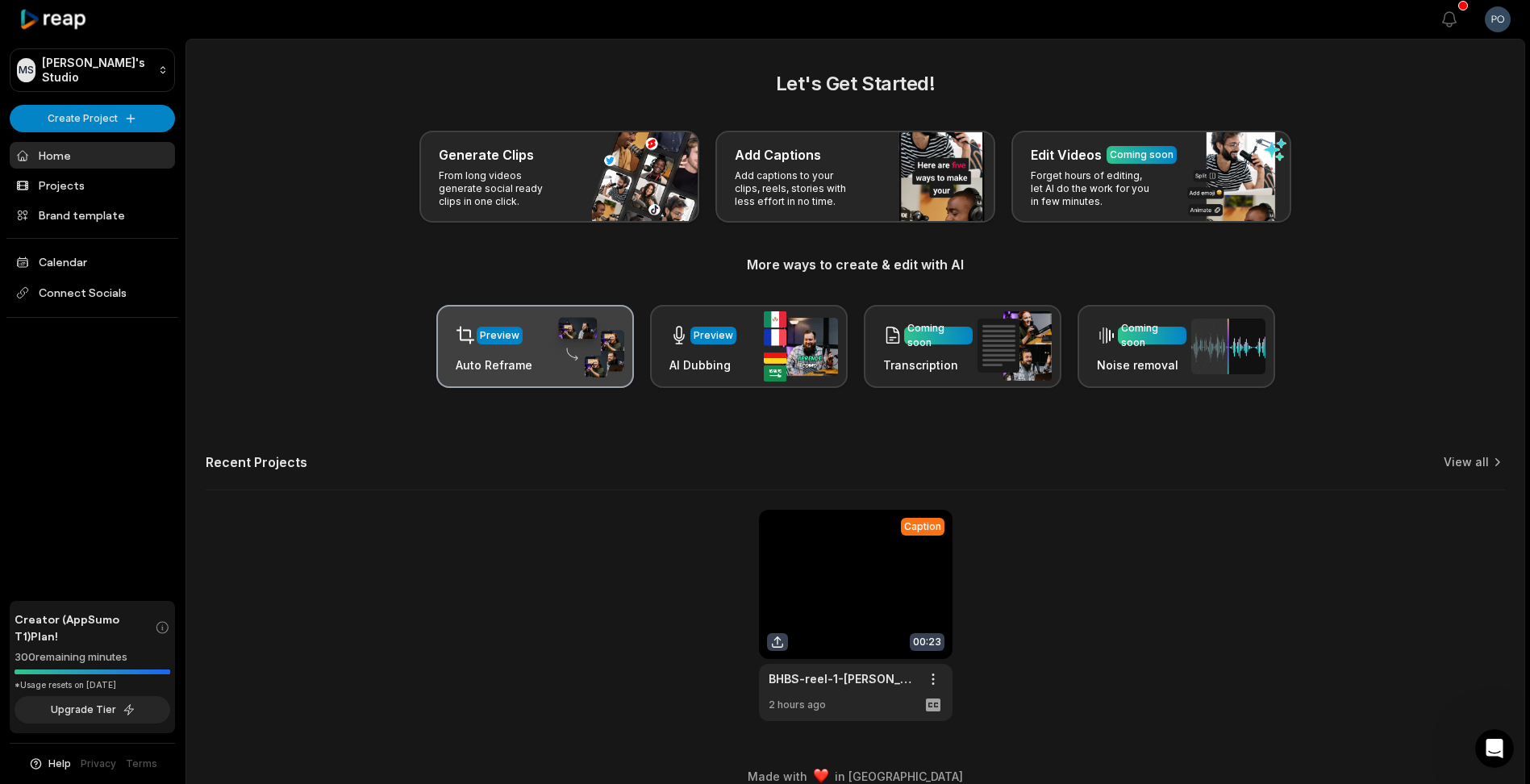
click at [537, 370] on div "Preview Auto Reframe" at bounding box center [535, 346] width 197 height 83
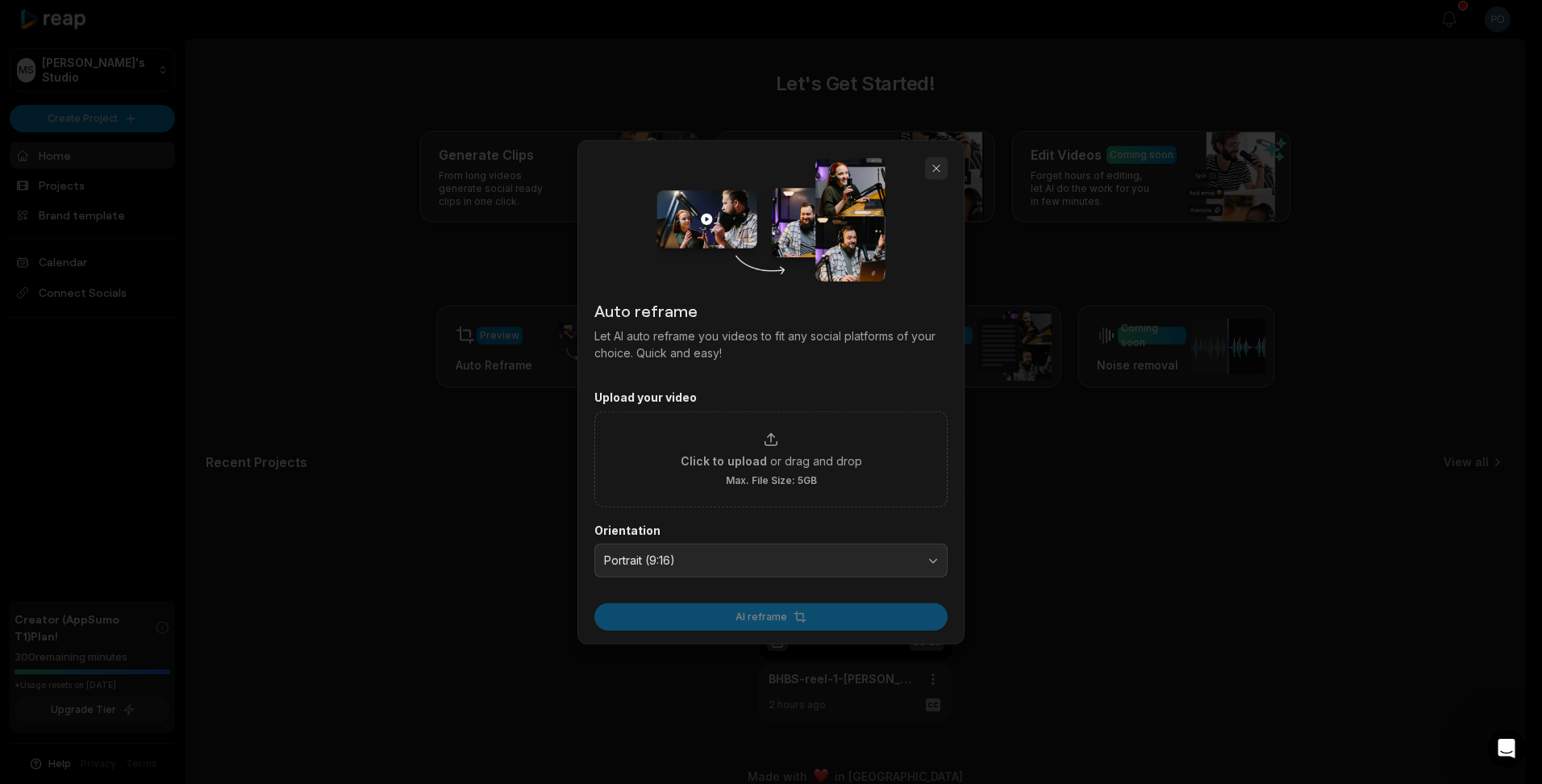
click at [930, 167] on button "button" at bounding box center [936, 168] width 22 height 22
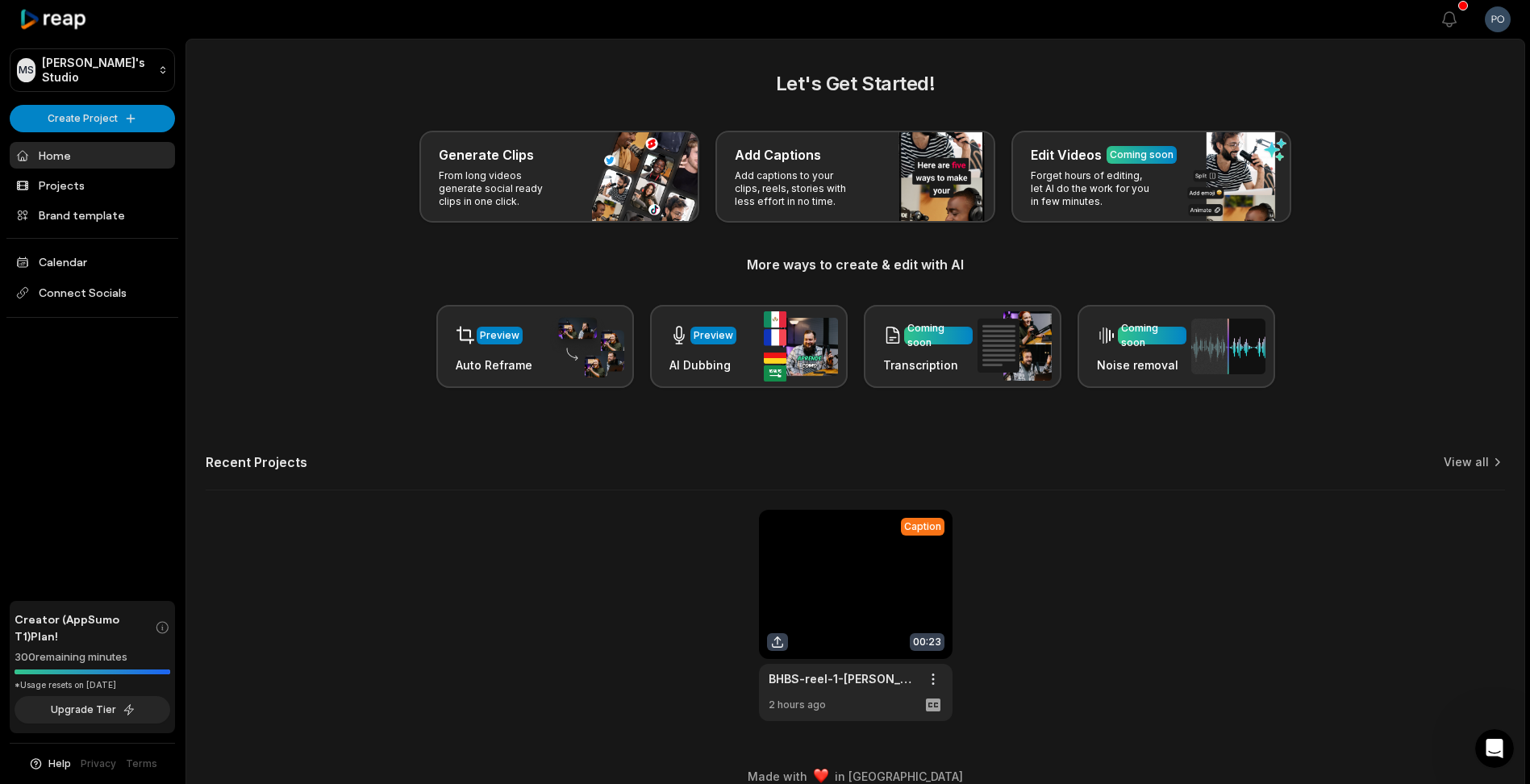
click at [1487, 741] on icon "Open Intercom Messenger" at bounding box center [1494, 748] width 27 height 27
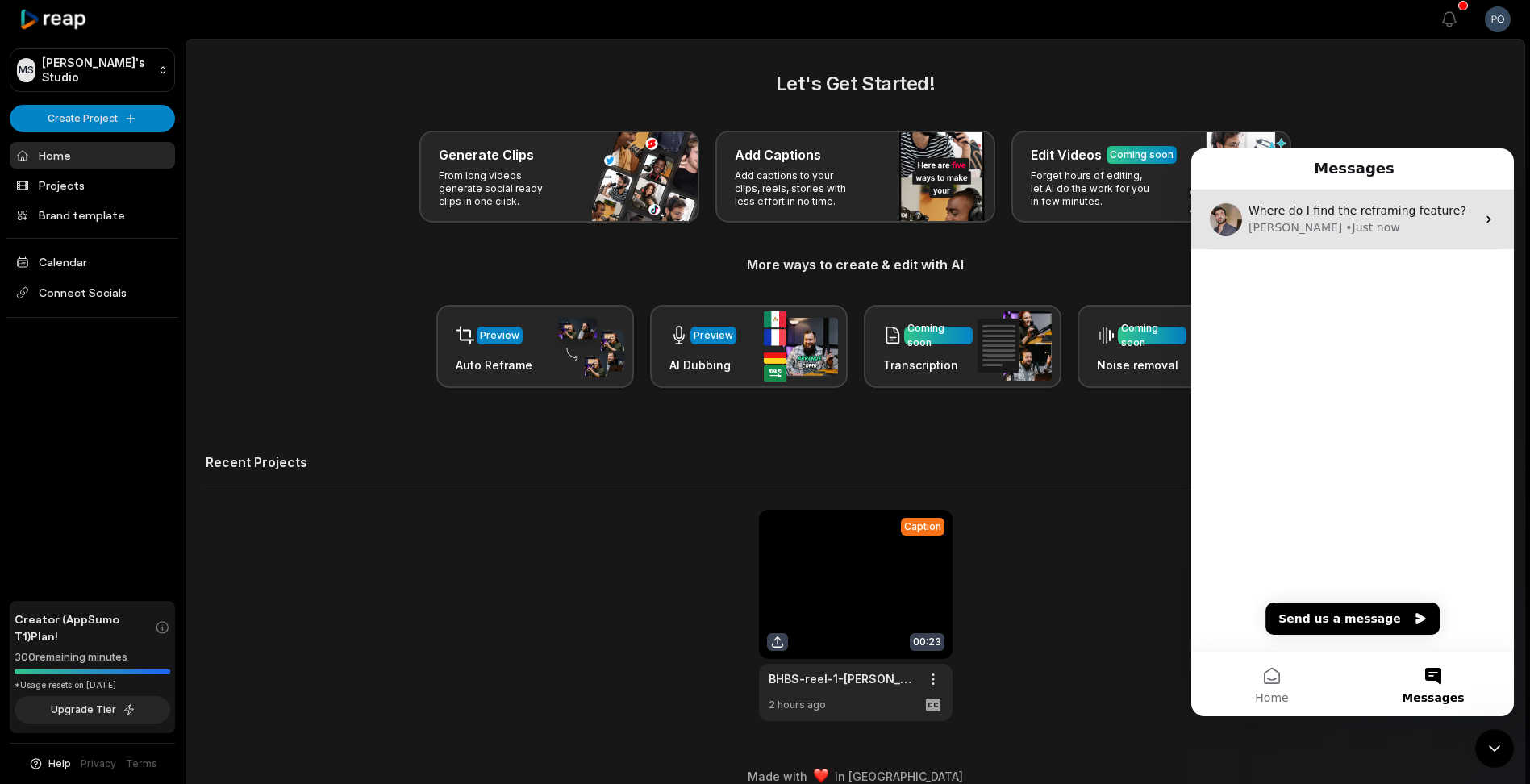
click at [1345, 220] on div "• Just now" at bounding box center [1372, 227] width 54 height 17
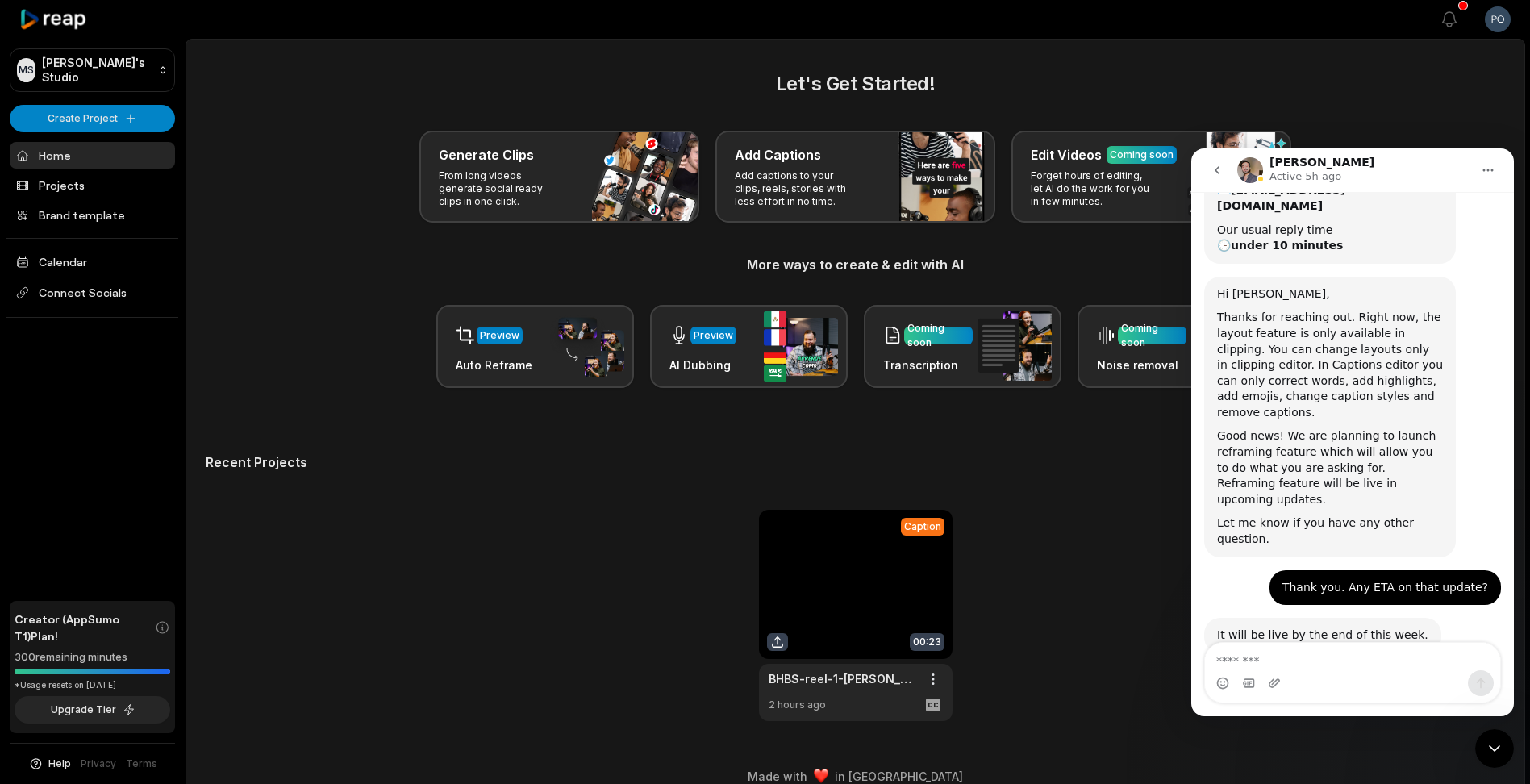
scroll to position [331, 0]
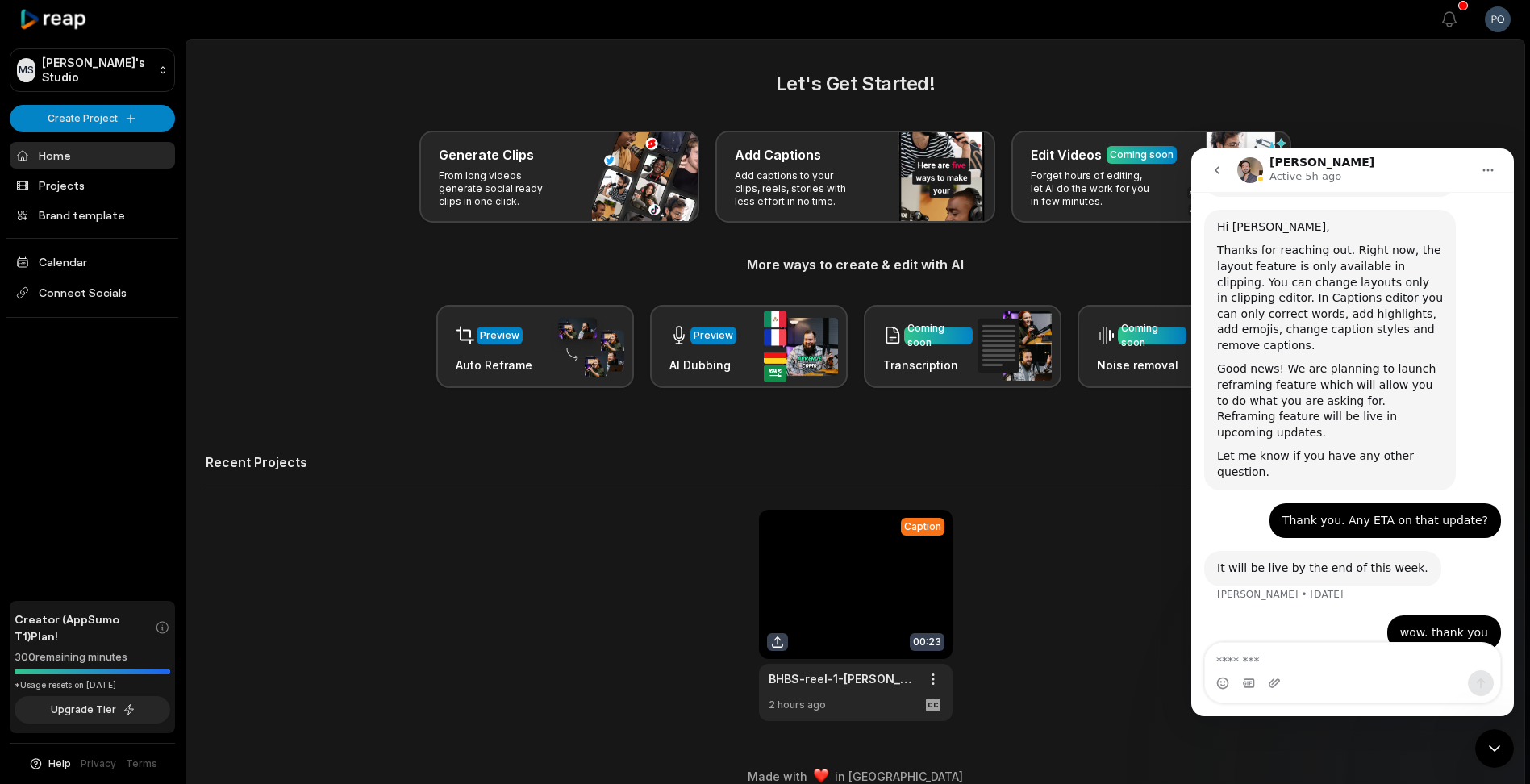
click at [1318, 664] on textarea "Message…" at bounding box center [1352, 656] width 295 height 27
type textarea "**********"
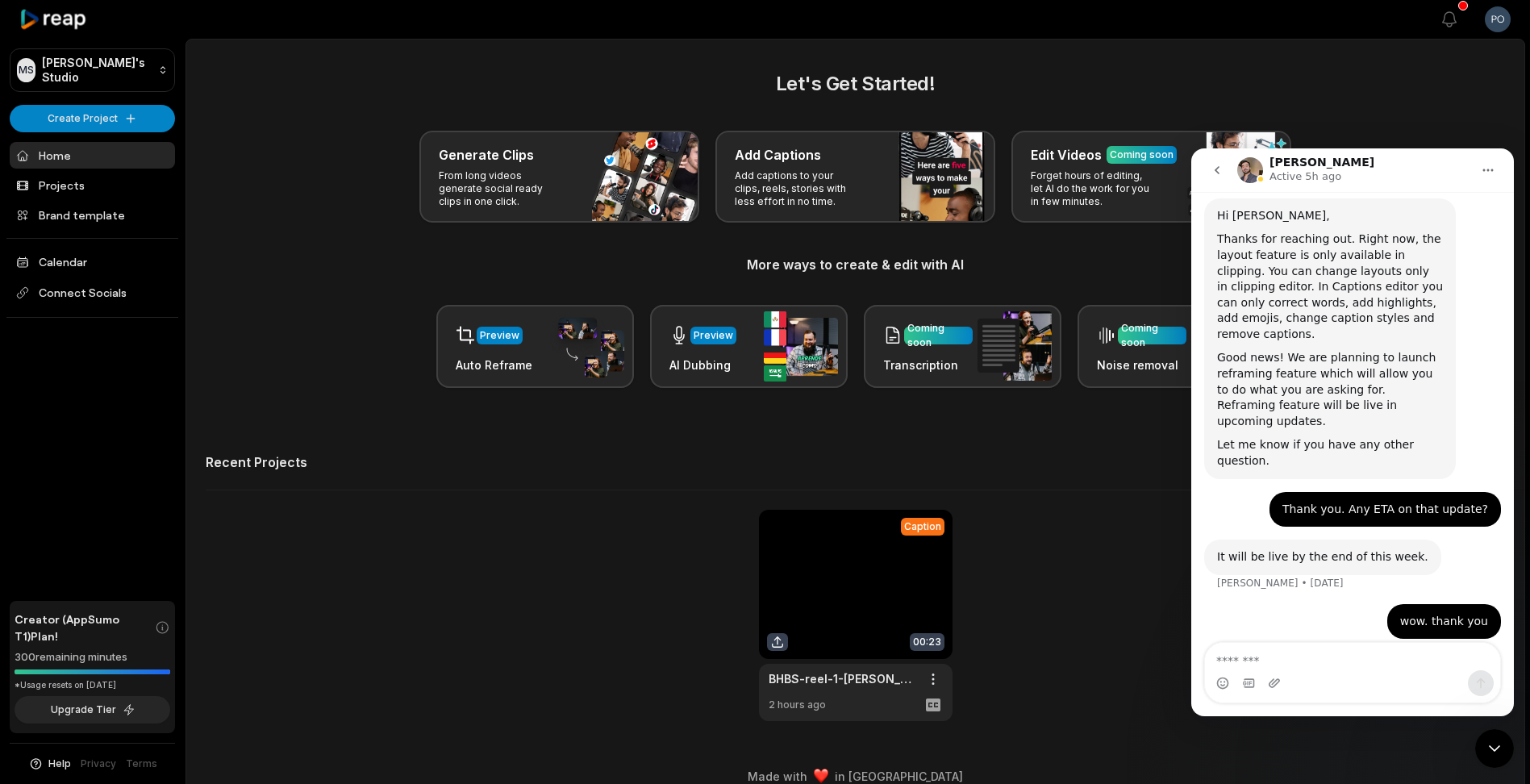
scroll to position [385, 0]
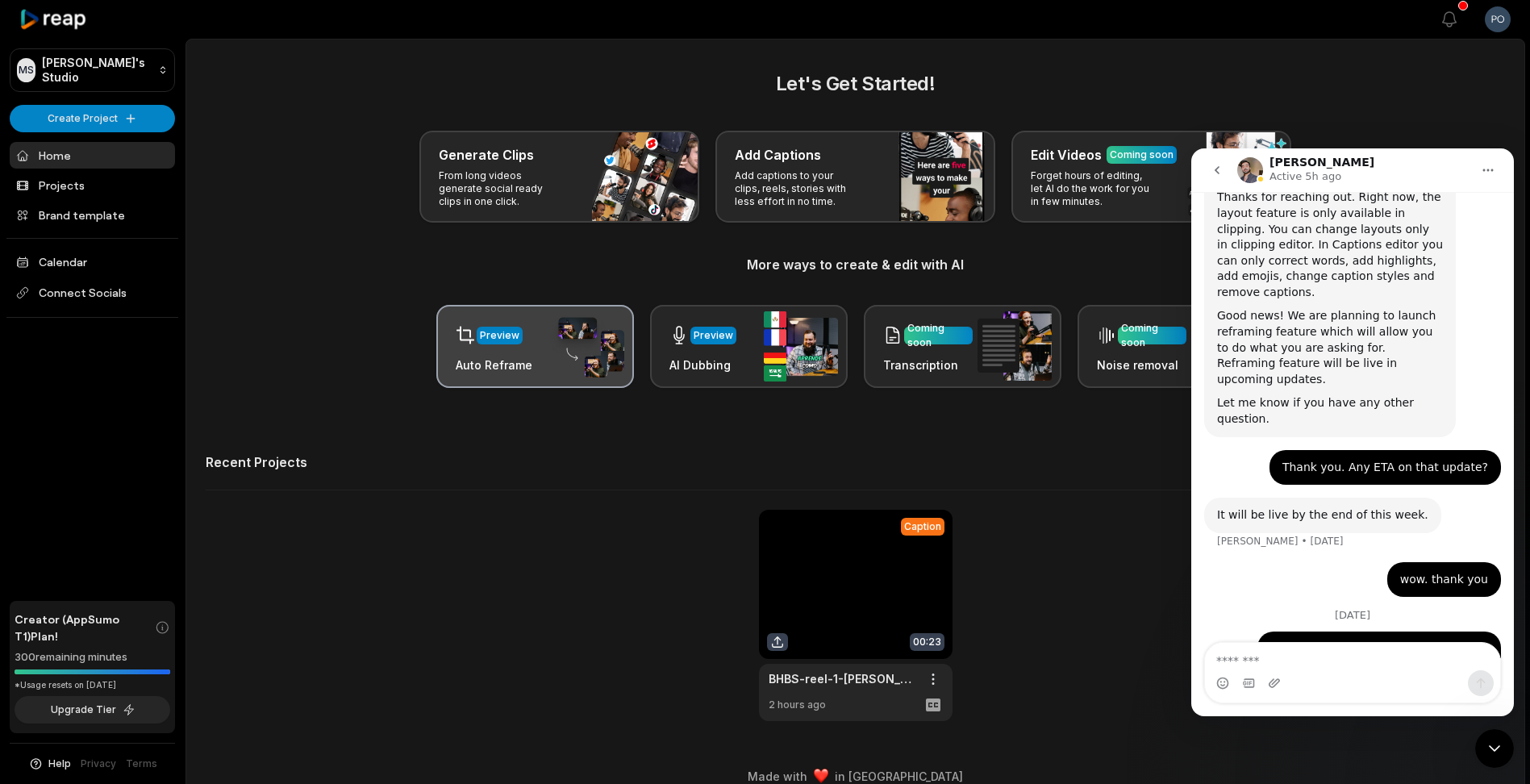
click at [529, 332] on div "Preview" at bounding box center [494, 335] width 76 height 33
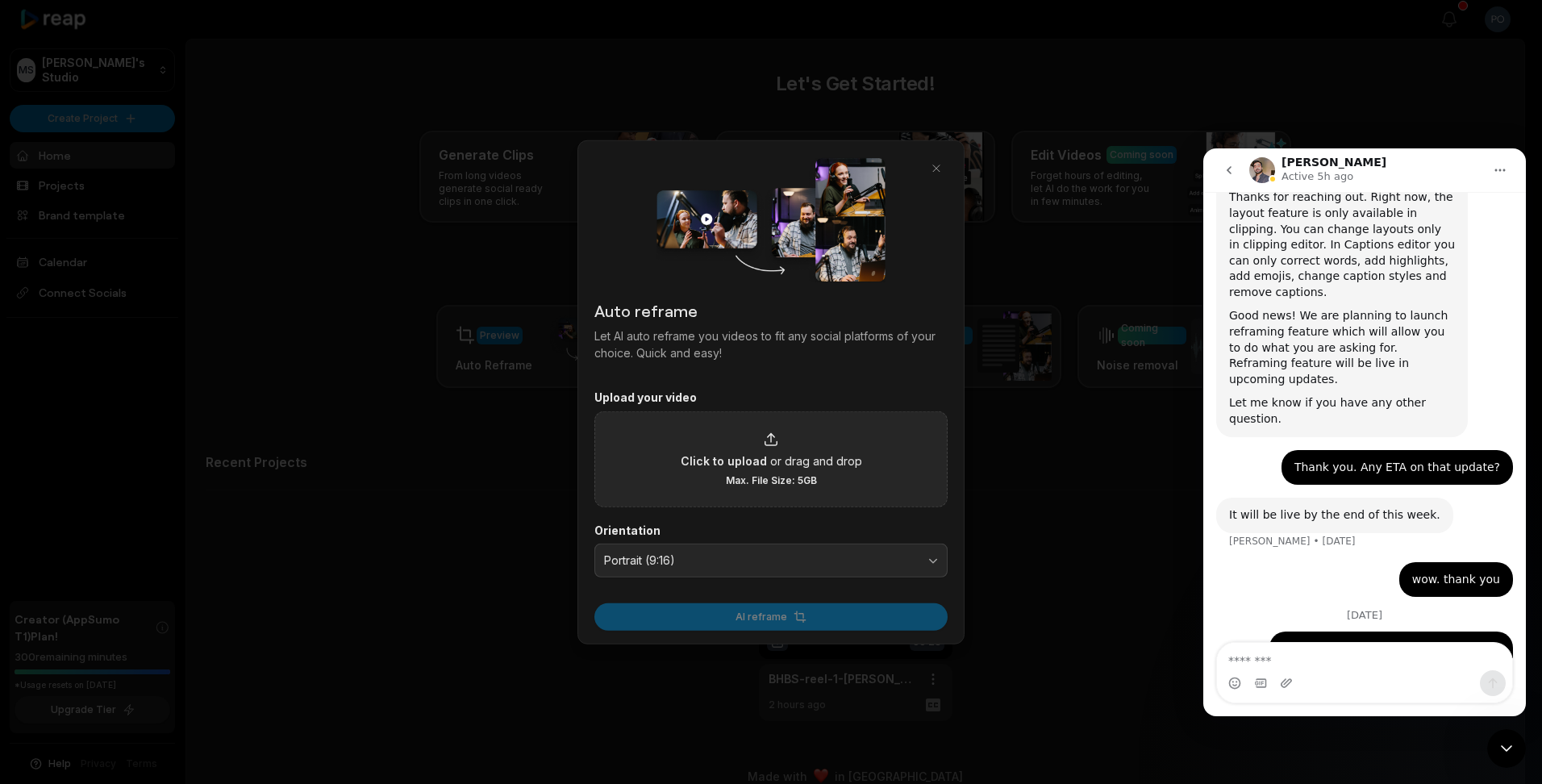
click at [788, 473] on span "Max. File Size: 5GB" at bounding box center [772, 480] width 91 height 13
click at [0, 0] on input "Click to upload or drag and drop Max. File Size: 5GB" at bounding box center [0, 0] width 0 height 0
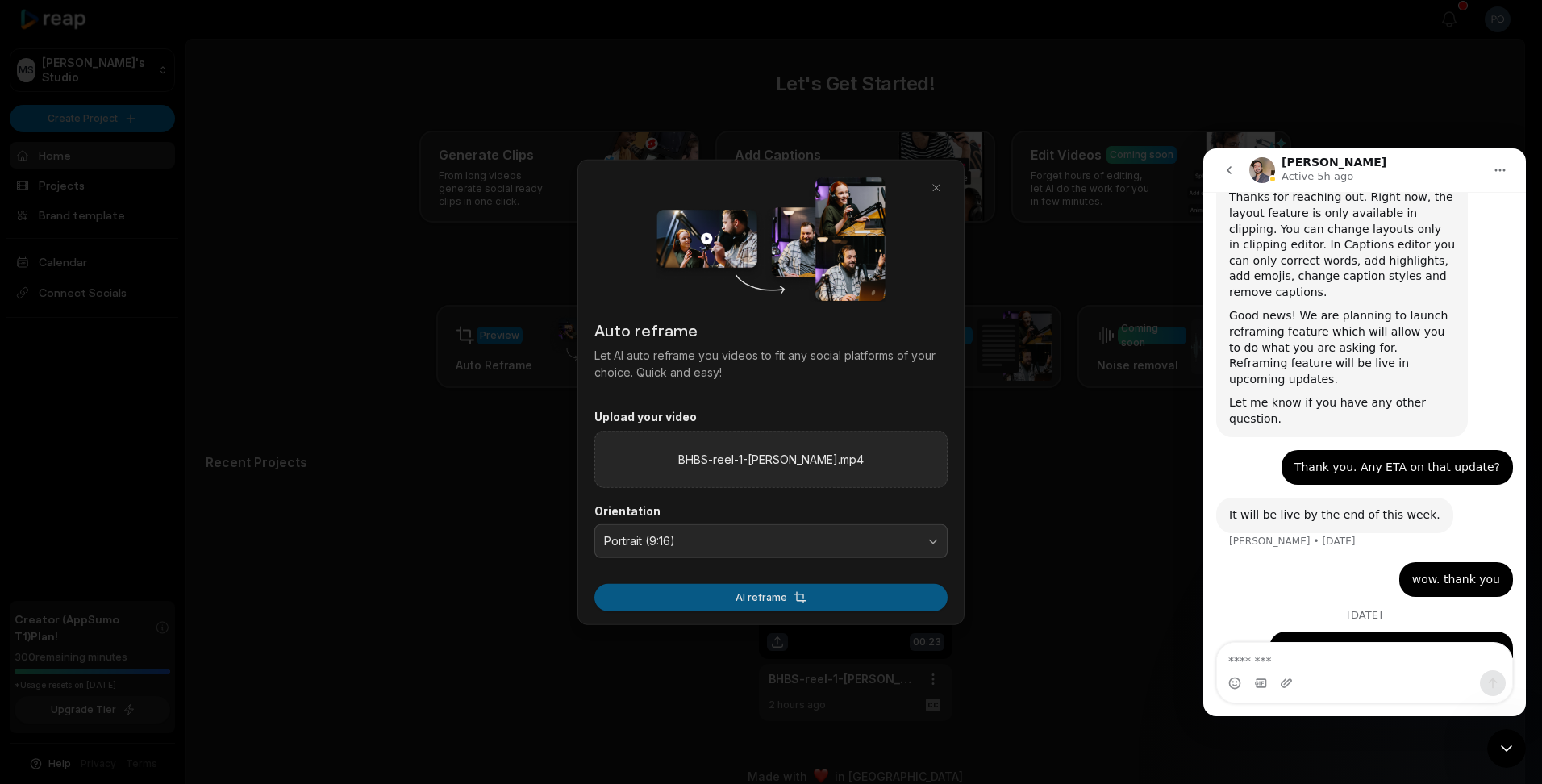
click at [774, 596] on button "AI reframe" at bounding box center [771, 597] width 354 height 27
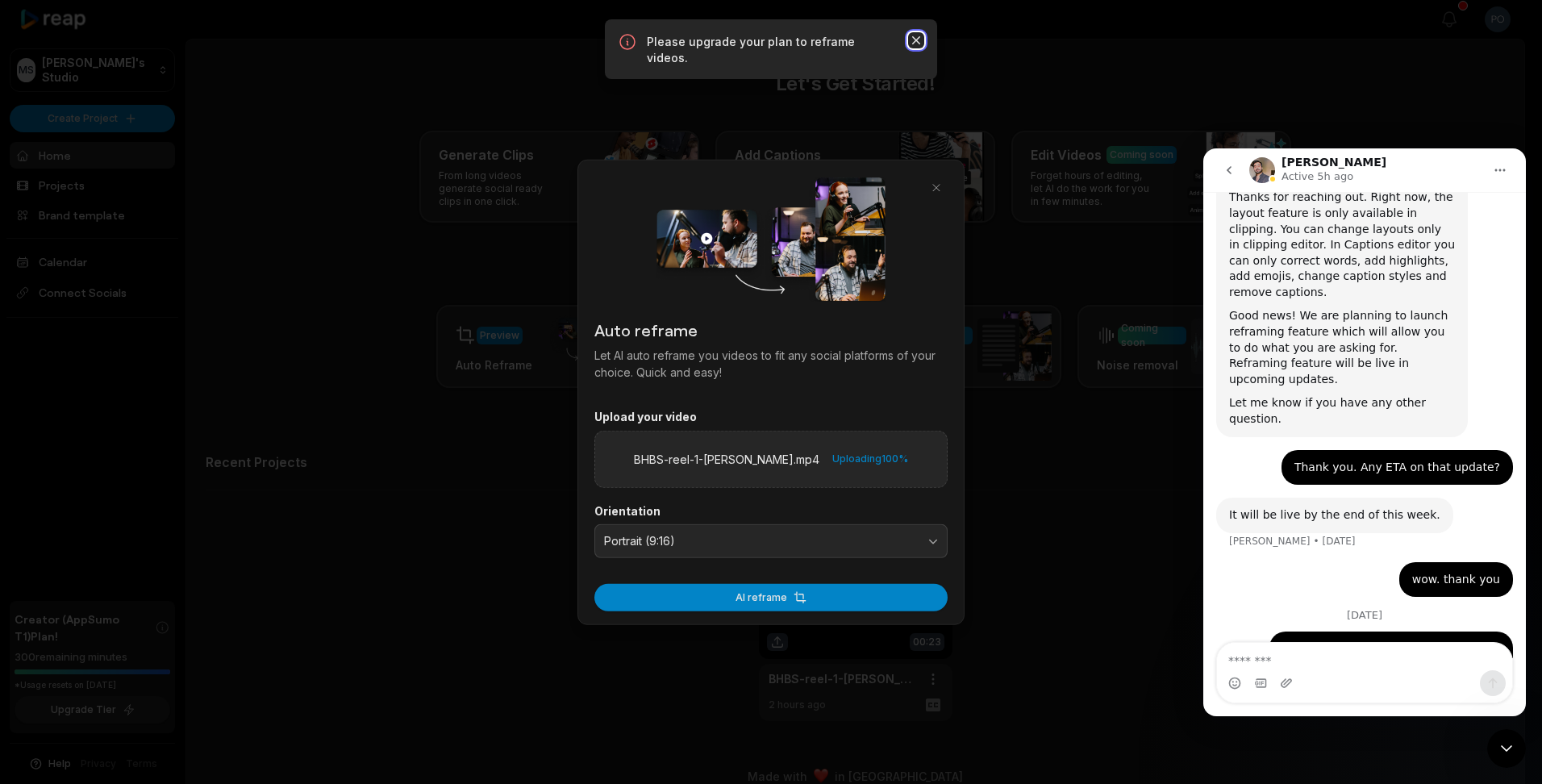
click at [920, 41] on icon "button" at bounding box center [915, 40] width 16 height 16
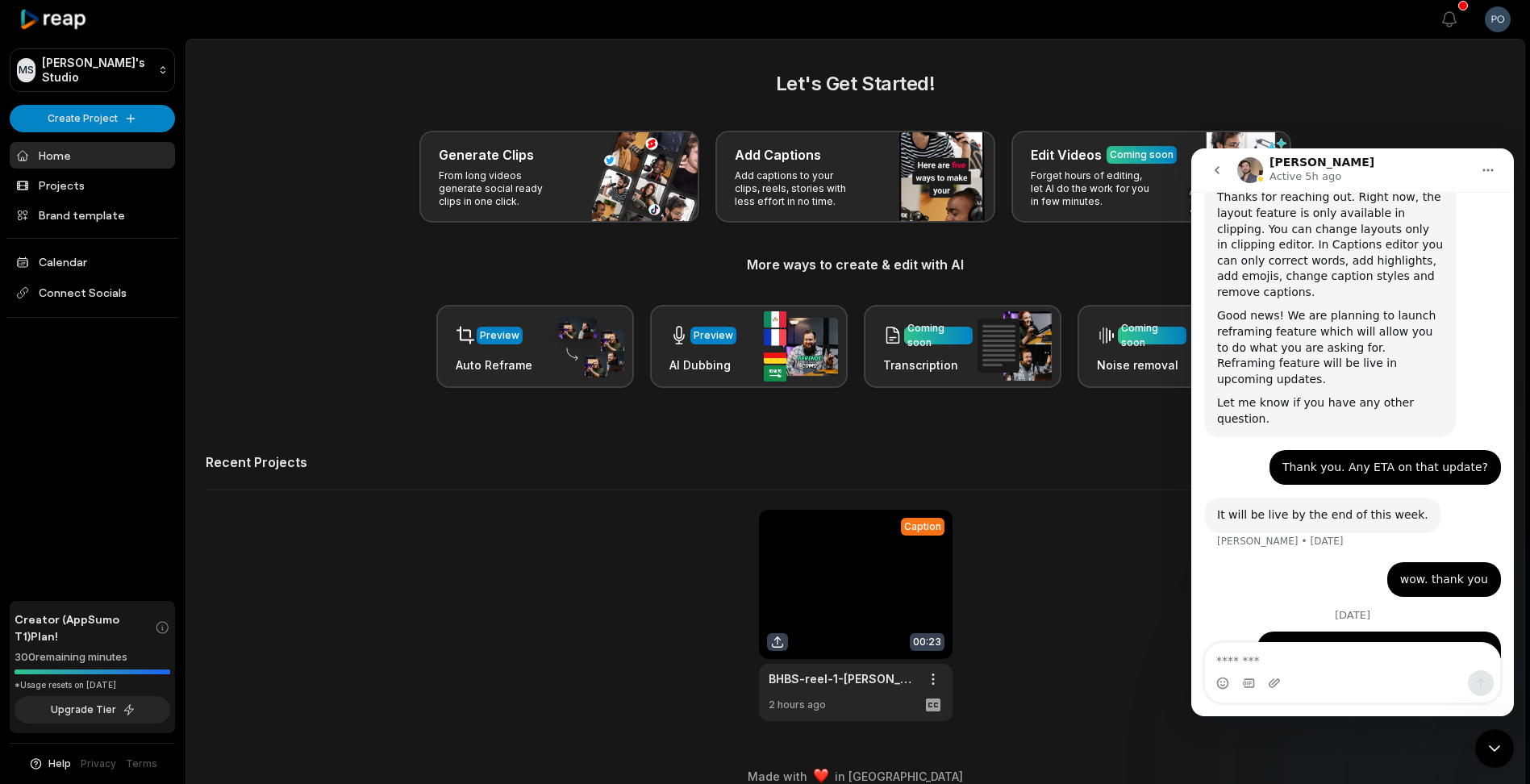
click at [1453, 129] on div "Let's Get Started! Generate Clips From long videos generate social ready clips …" at bounding box center [855, 229] width 1299 height 319
click at [1434, 9] on button "View notifications" at bounding box center [1449, 19] width 36 height 36
click at [1449, 27] on icon "button" at bounding box center [1450, 19] width 14 height 14
click at [1448, 27] on icon "button" at bounding box center [1450, 19] width 14 height 14
click at [1493, 168] on icon "Home" at bounding box center [1488, 170] width 13 height 13
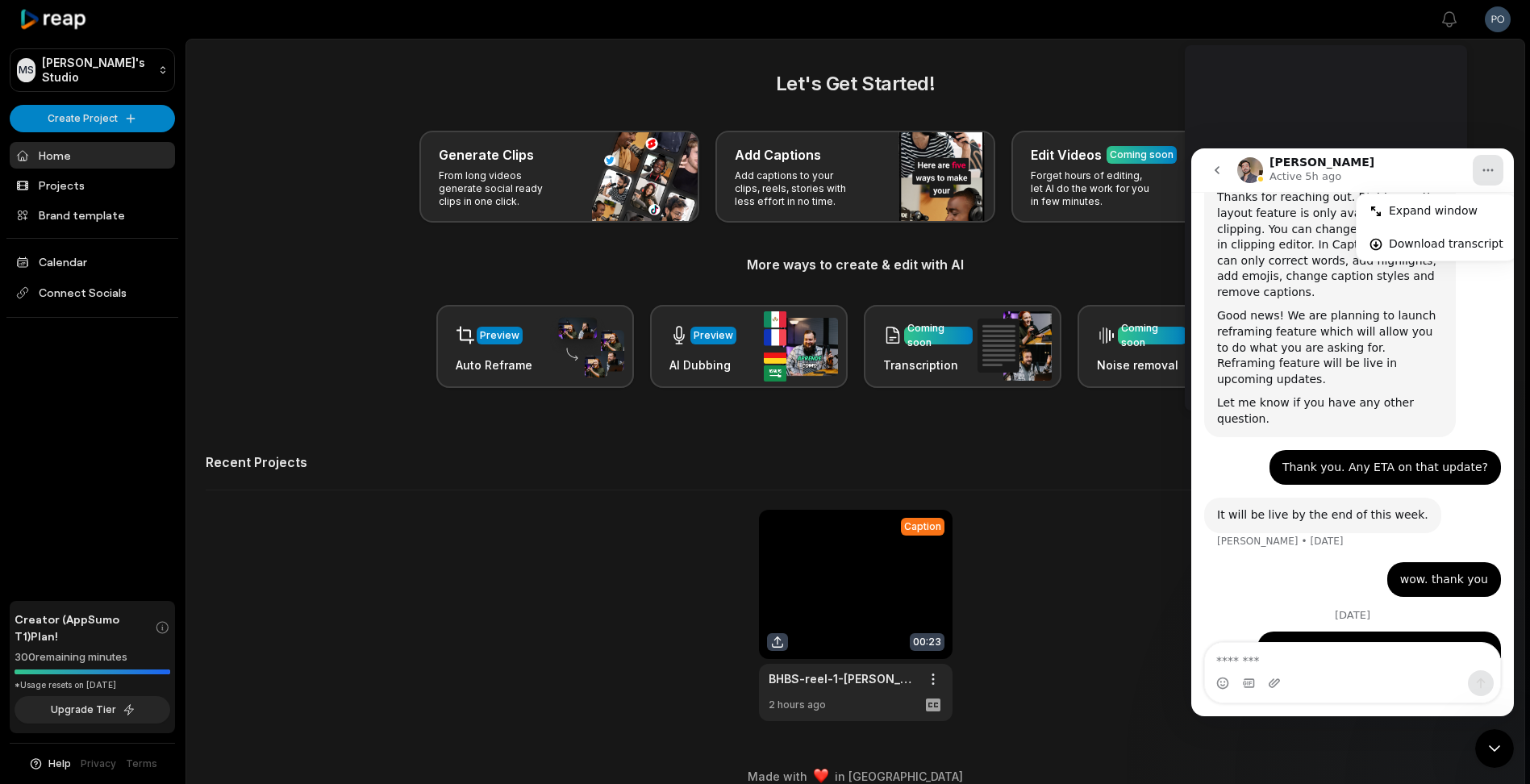
click at [1480, 754] on div "Close Intercom Messenger" at bounding box center [1493, 748] width 39 height 39
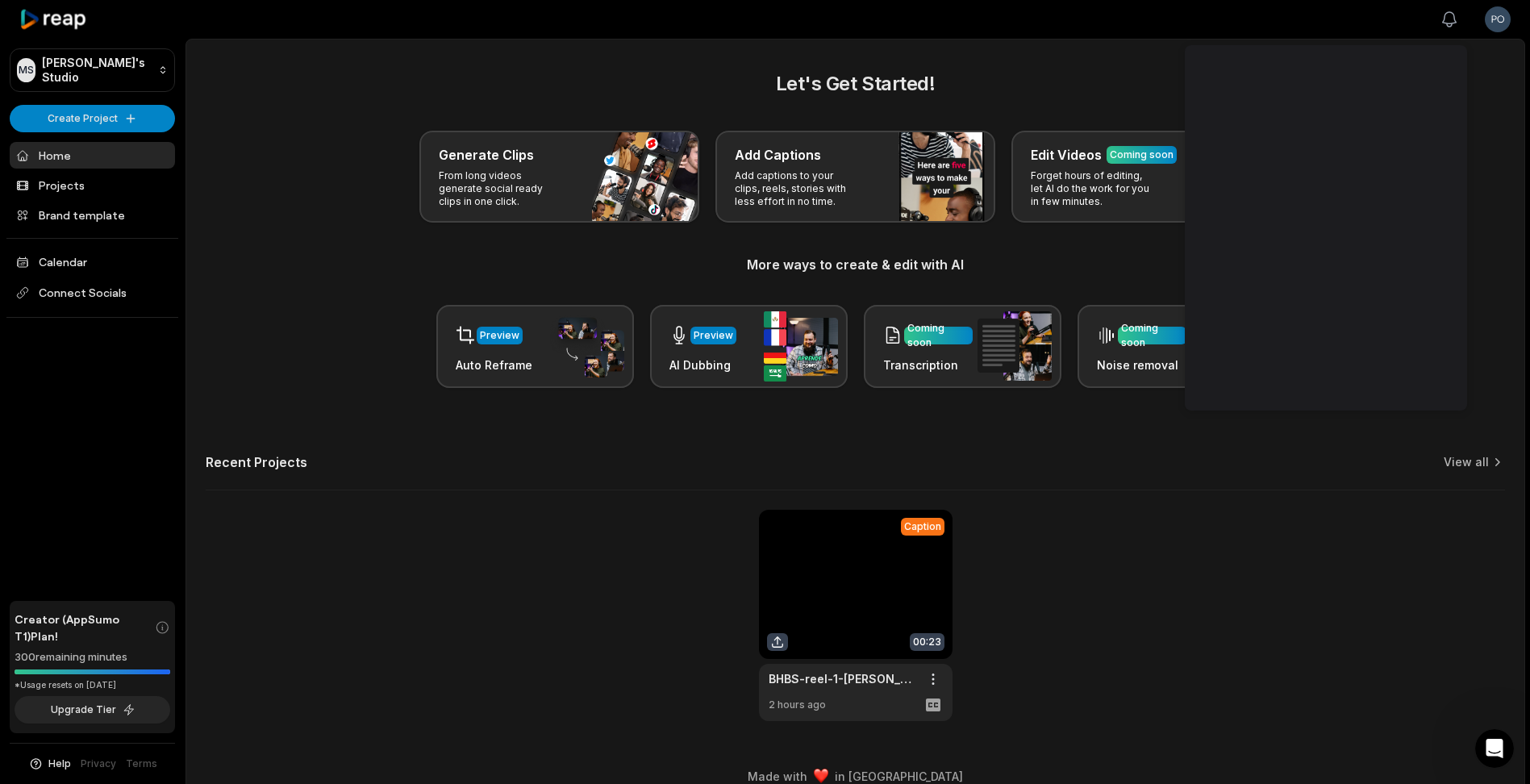
click at [1449, 16] on icon "button" at bounding box center [1449, 19] width 19 height 19
click at [1495, 24] on html "MS Mike's Studio Create Project Home Projects Brand template Calendar Connect S…" at bounding box center [765, 392] width 1530 height 784
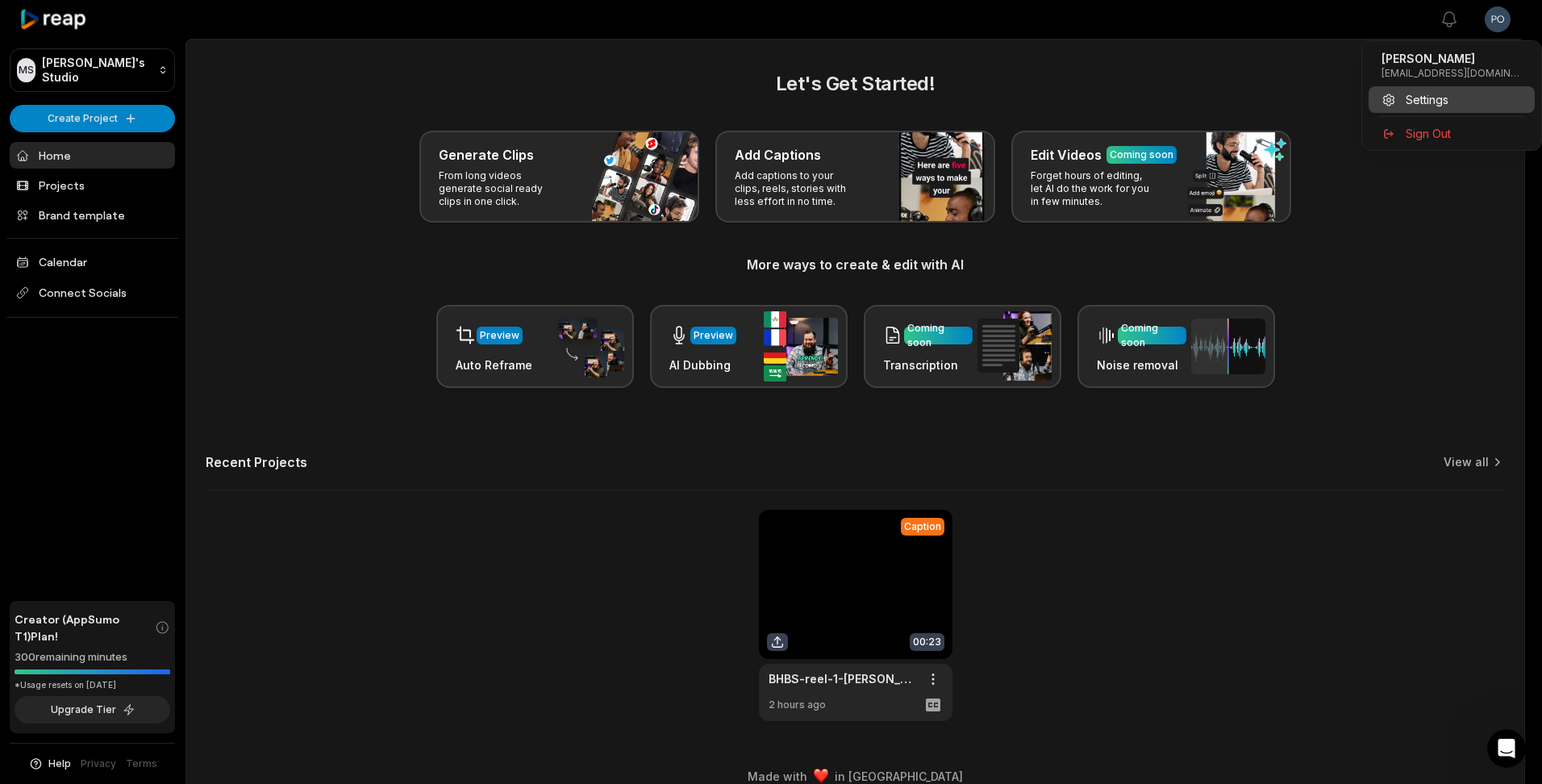
click at [1447, 97] on div "Settings" at bounding box center [1452, 100] width 166 height 27
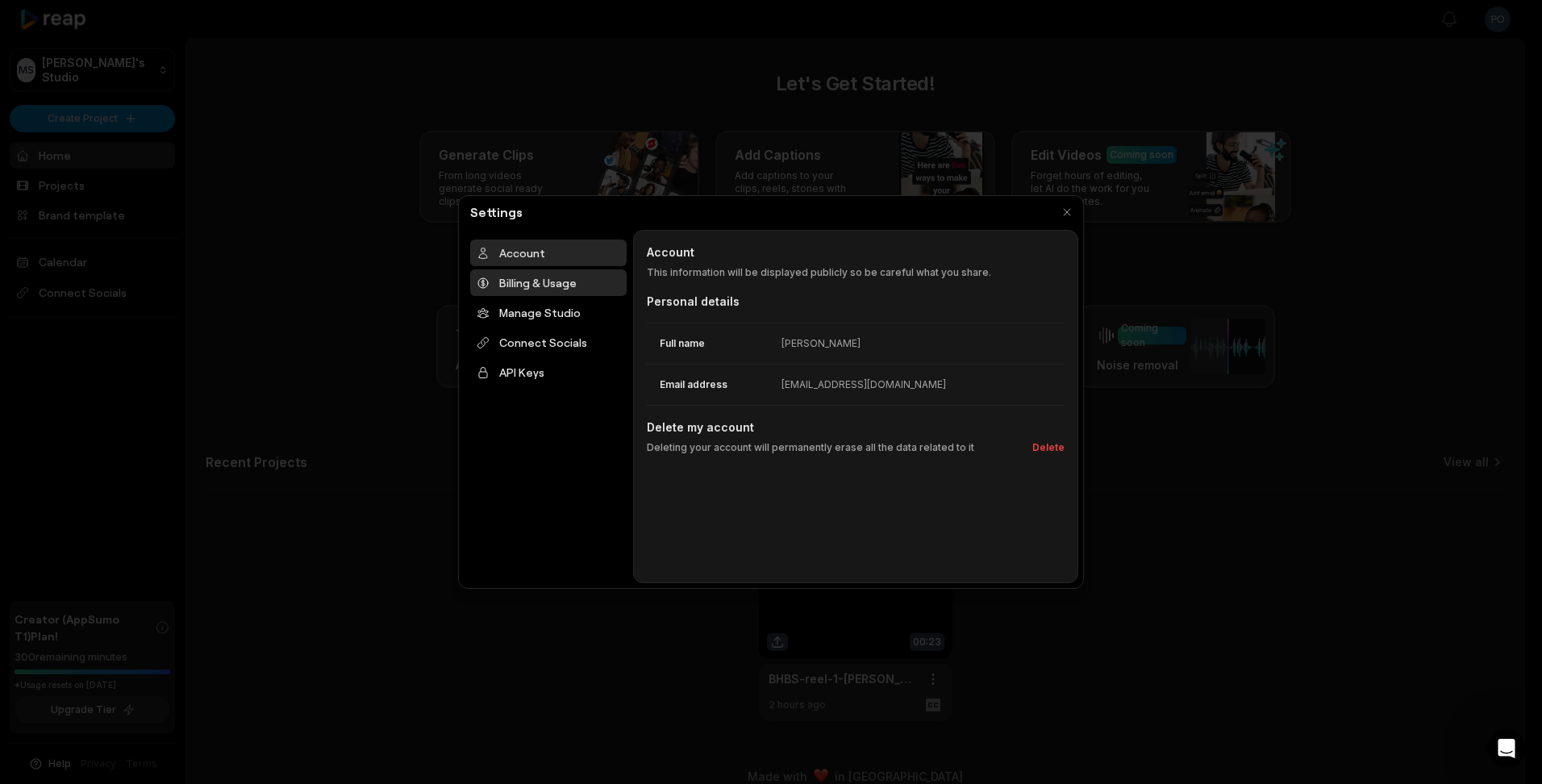
click at [556, 292] on div "Billing & Usage" at bounding box center [549, 283] width 157 height 27
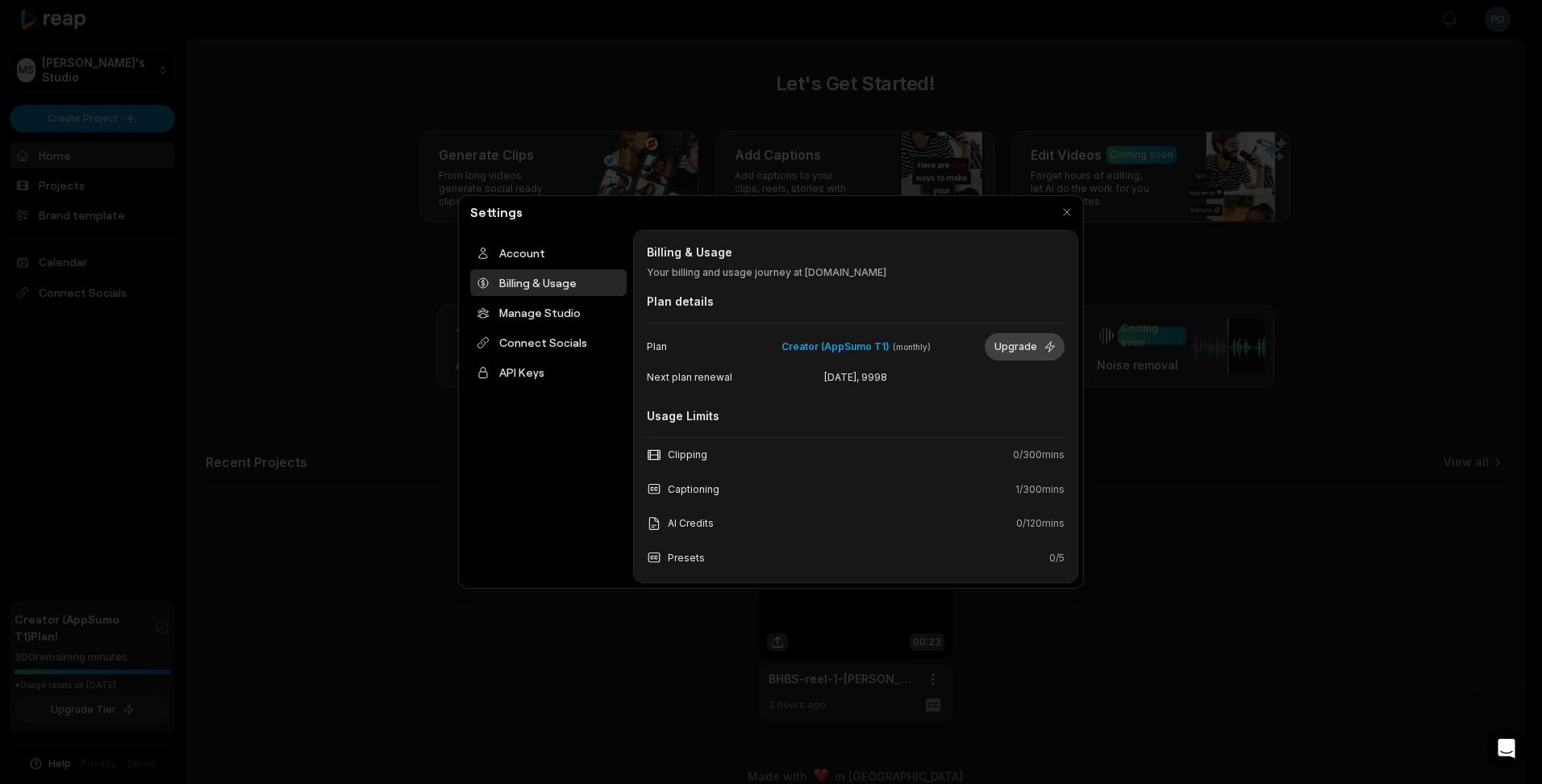
click at [1003, 343] on button "Upgrade" at bounding box center [1025, 346] width 80 height 27
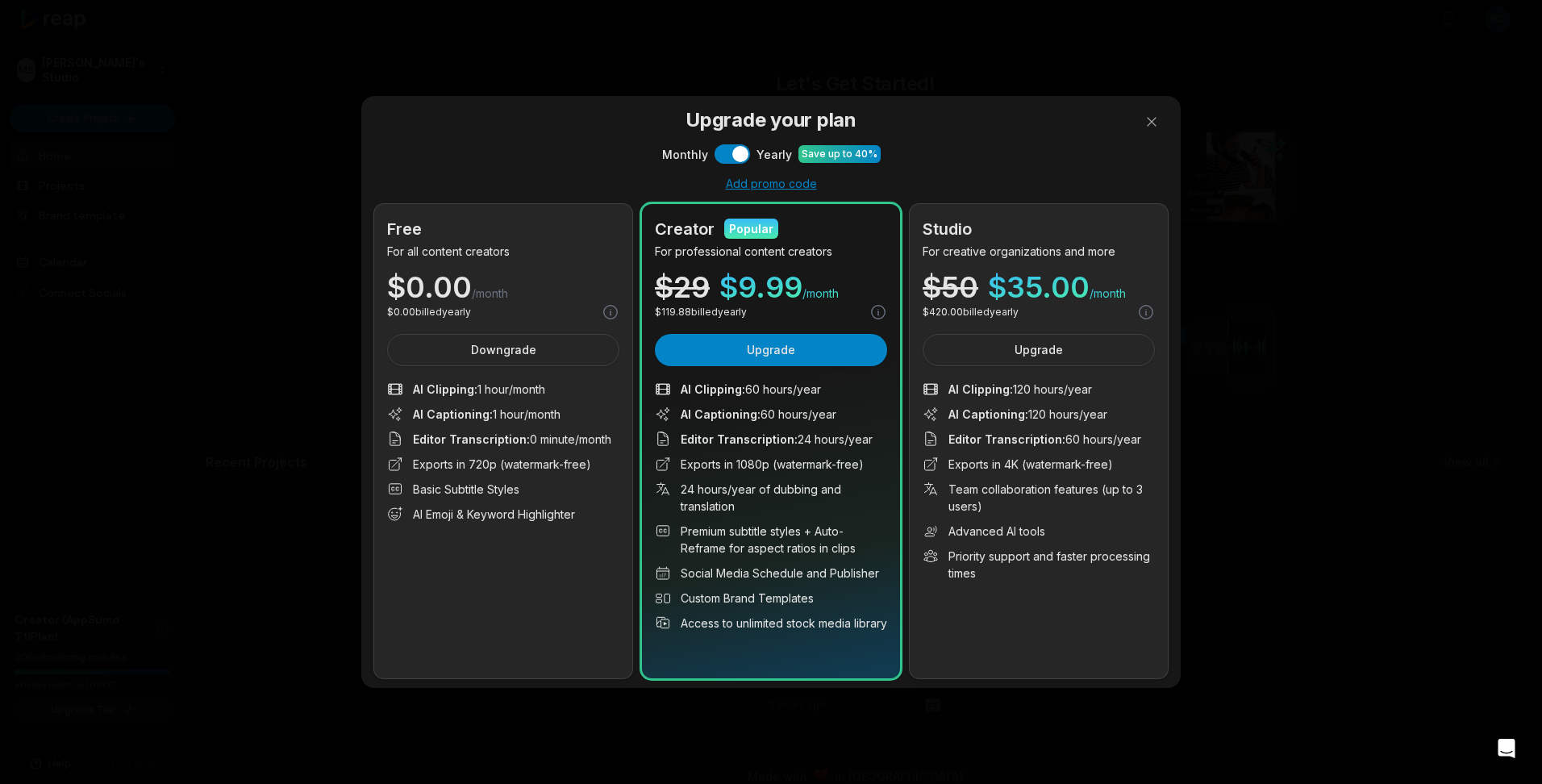
click at [1149, 126] on div at bounding box center [771, 392] width 1542 height 784
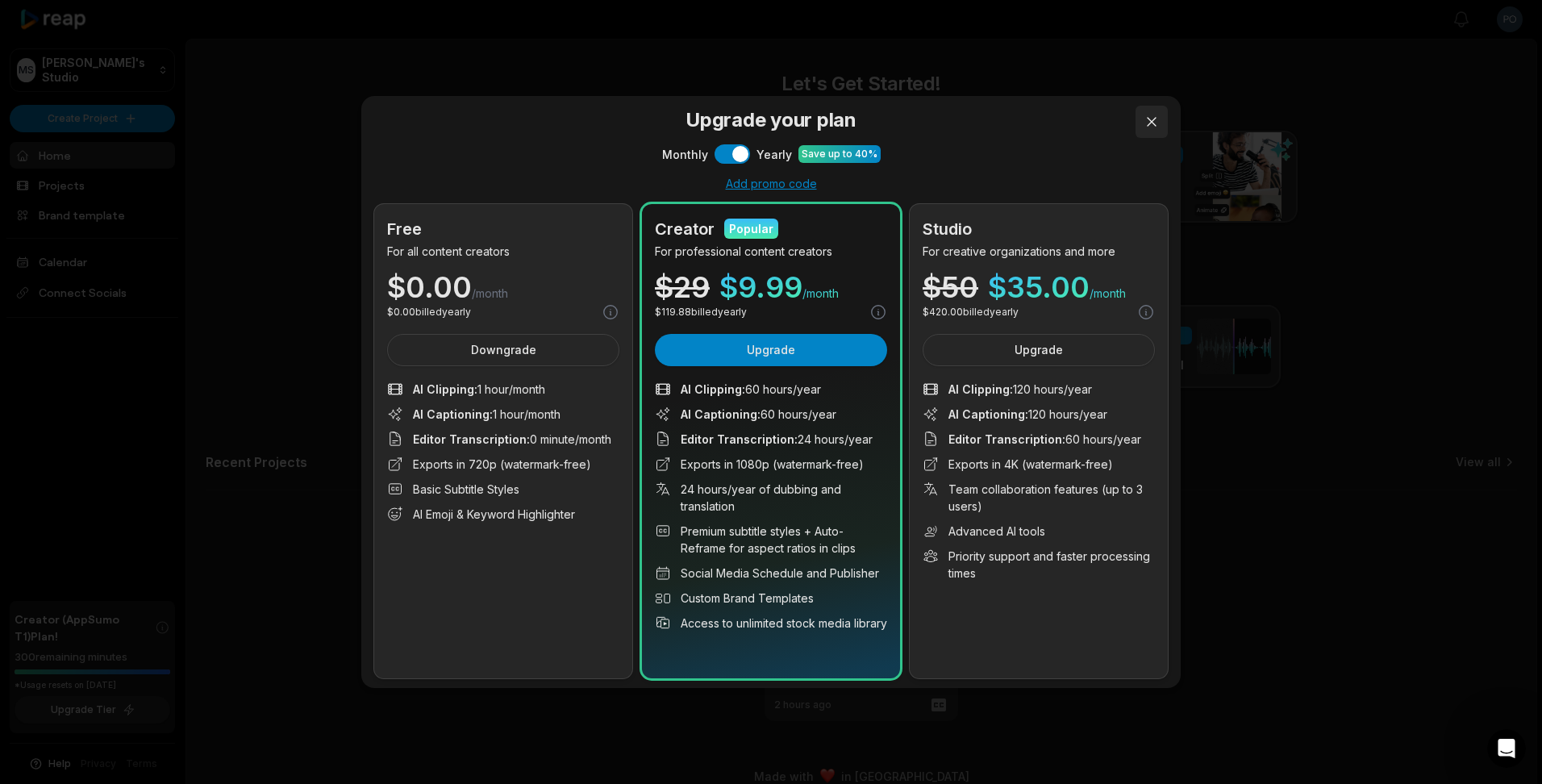
click at [1145, 125] on button at bounding box center [1151, 121] width 32 height 32
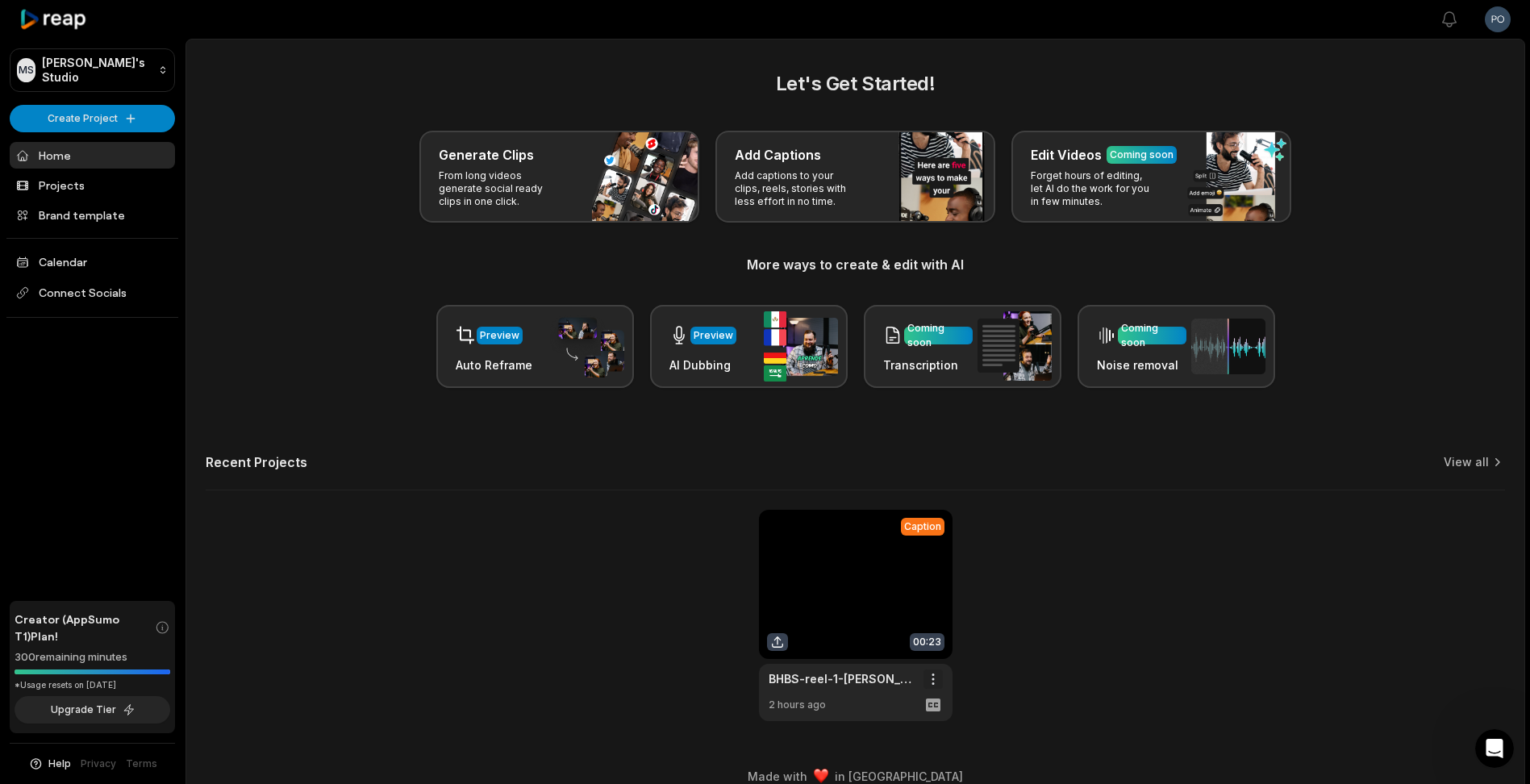
click at [938, 679] on html "MS Mike's Studio Create Project Home Projects Brand template Calendar Connect S…" at bounding box center [765, 392] width 1530 height 784
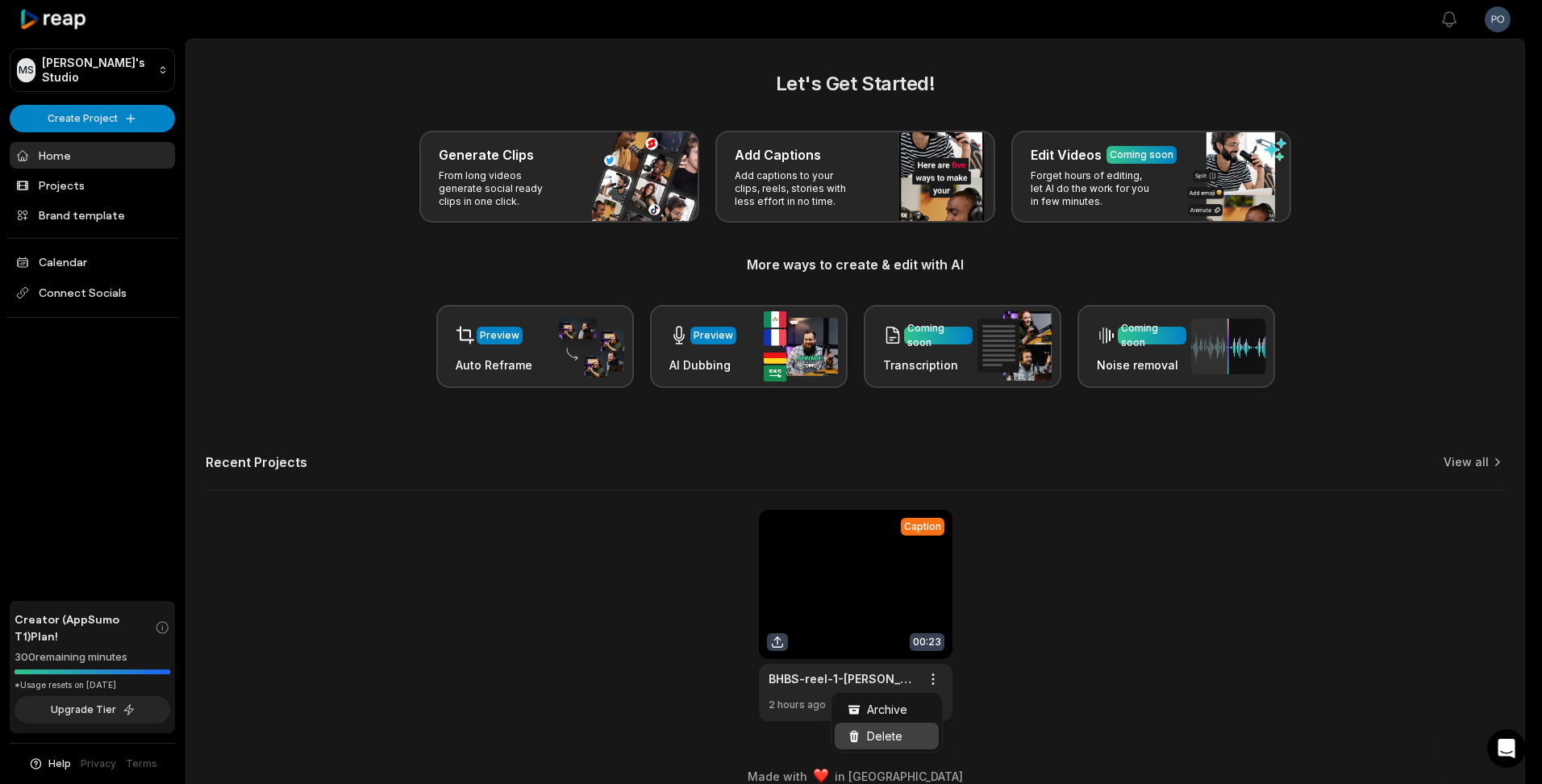
click at [902, 738] on div "Delete" at bounding box center [886, 736] width 104 height 27
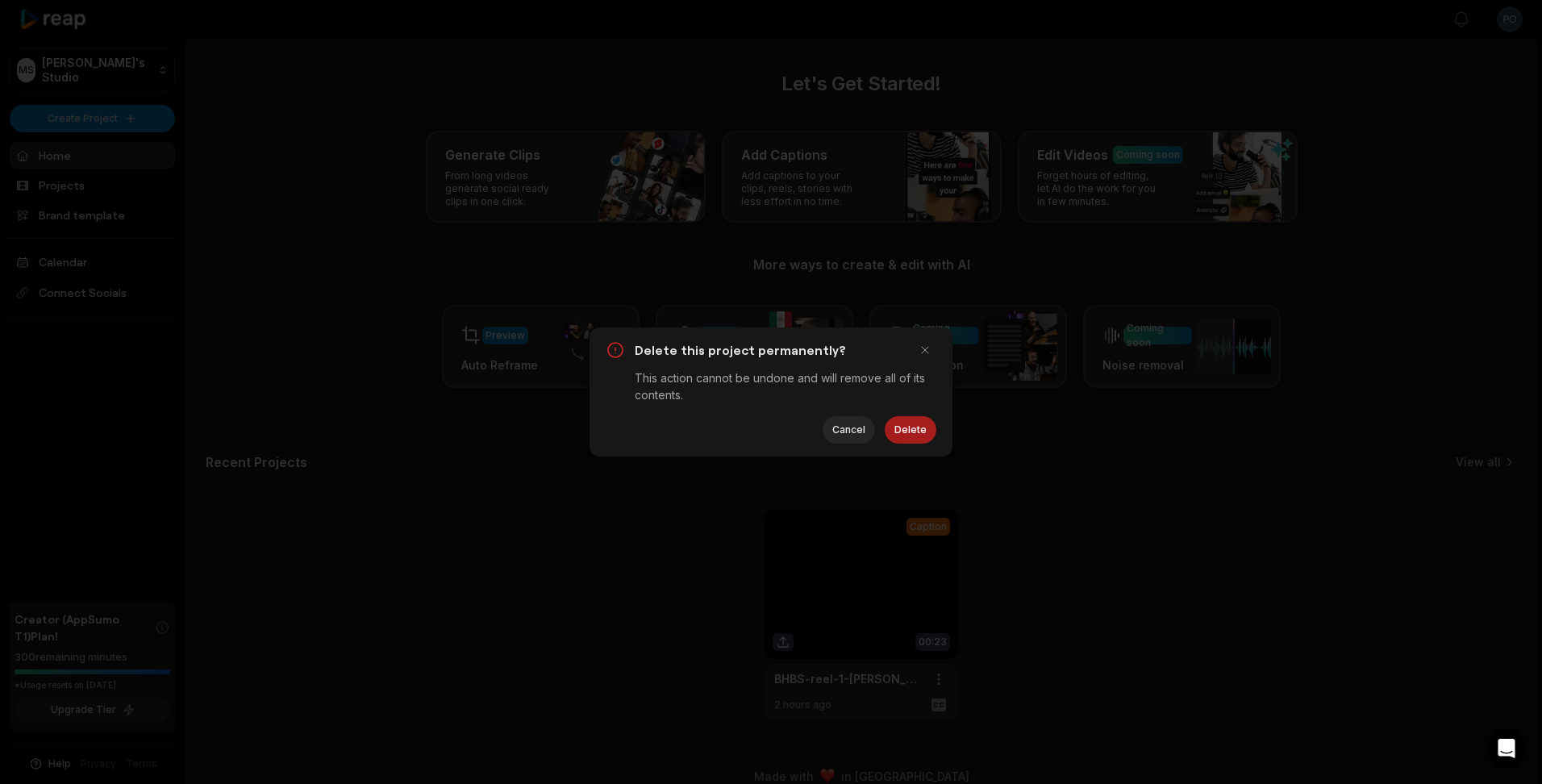
click at [915, 435] on button "Delete" at bounding box center [910, 429] width 51 height 27
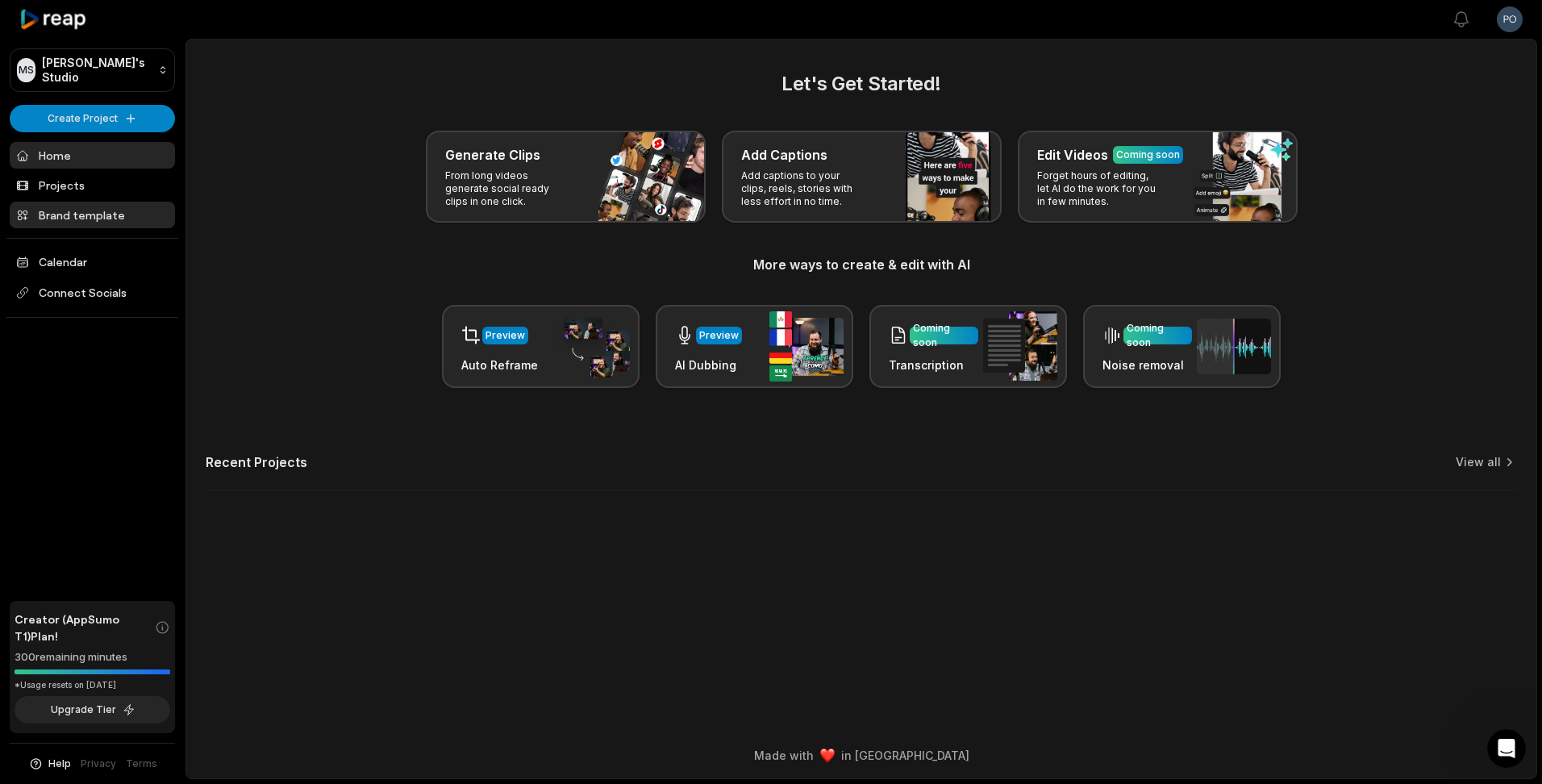
click at [106, 213] on link "Brand template" at bounding box center [92, 215] width 165 height 27
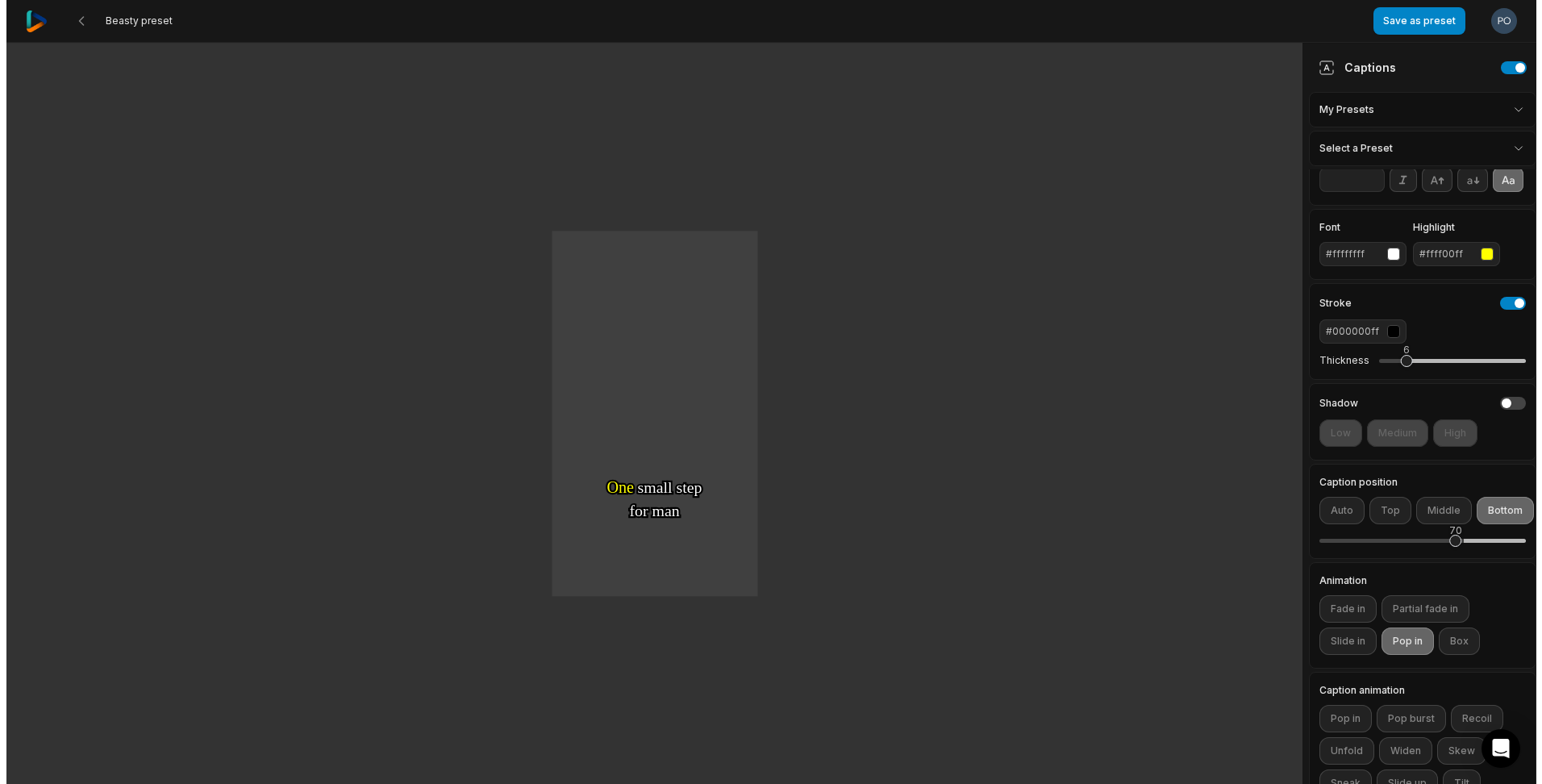
scroll to position [168, 0]
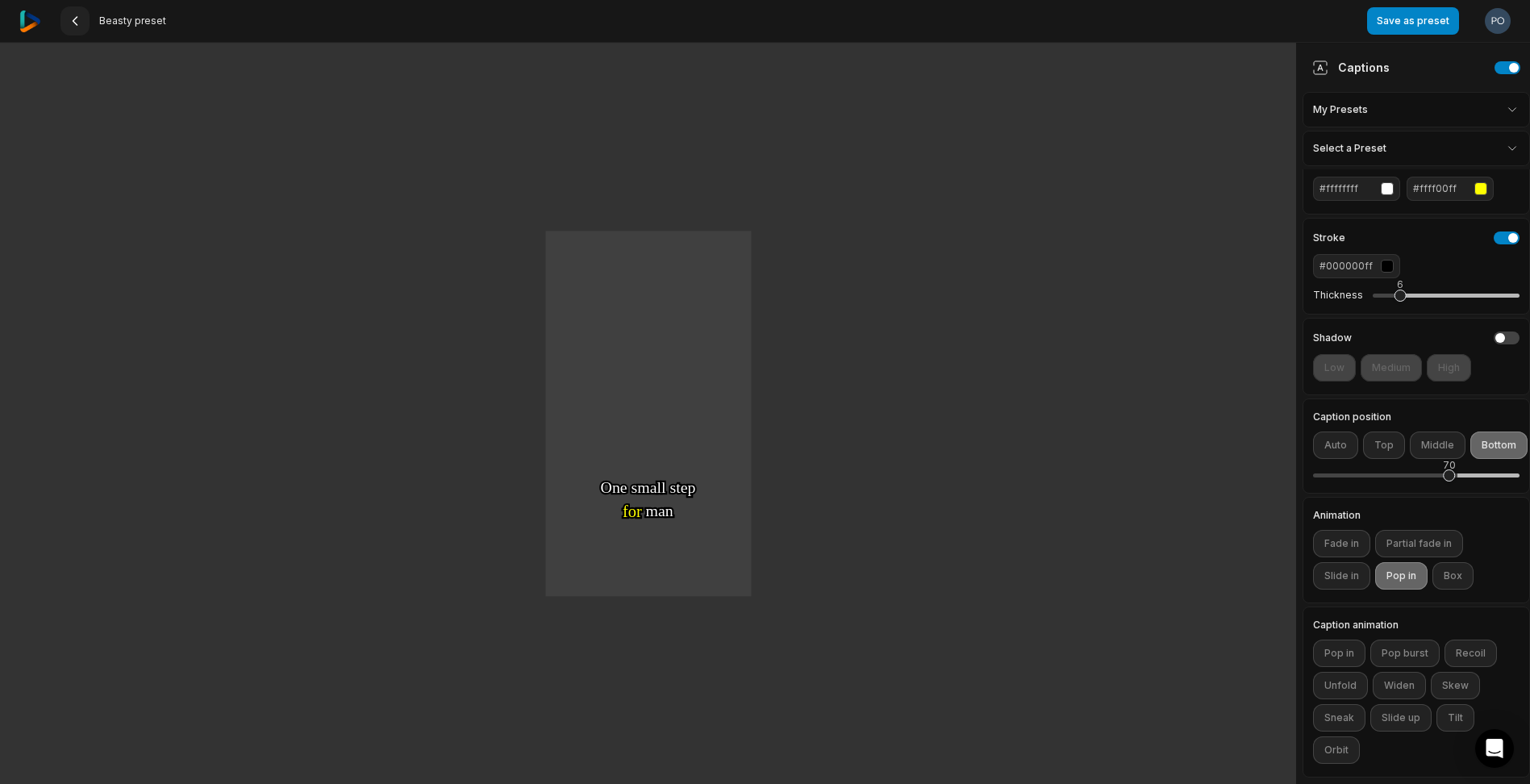
click at [78, 15] on icon at bounding box center [76, 21] width 13 height 13
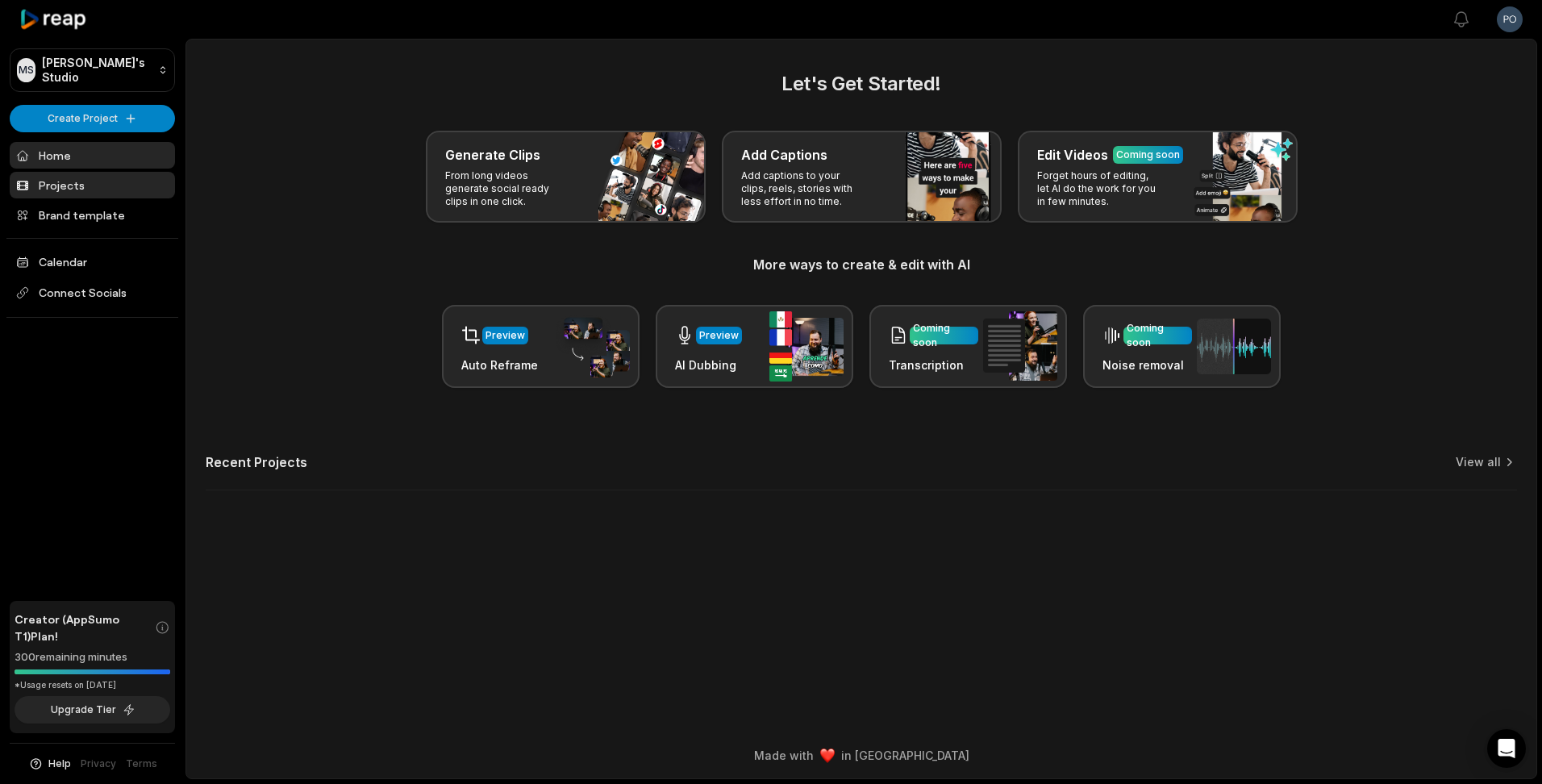
click at [85, 191] on link "Projects" at bounding box center [92, 185] width 165 height 27
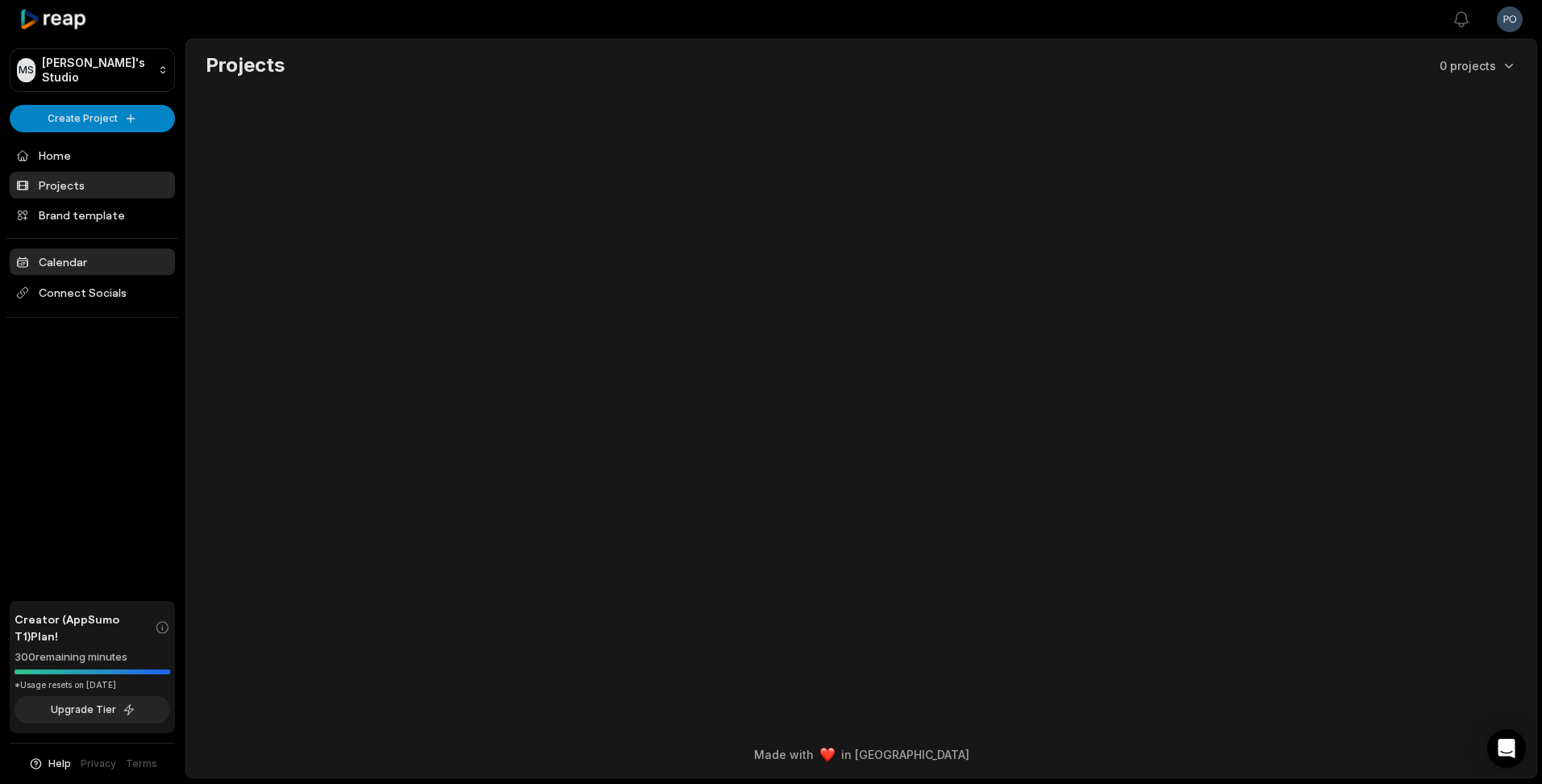
click at [90, 261] on link "Calendar" at bounding box center [92, 261] width 165 height 27
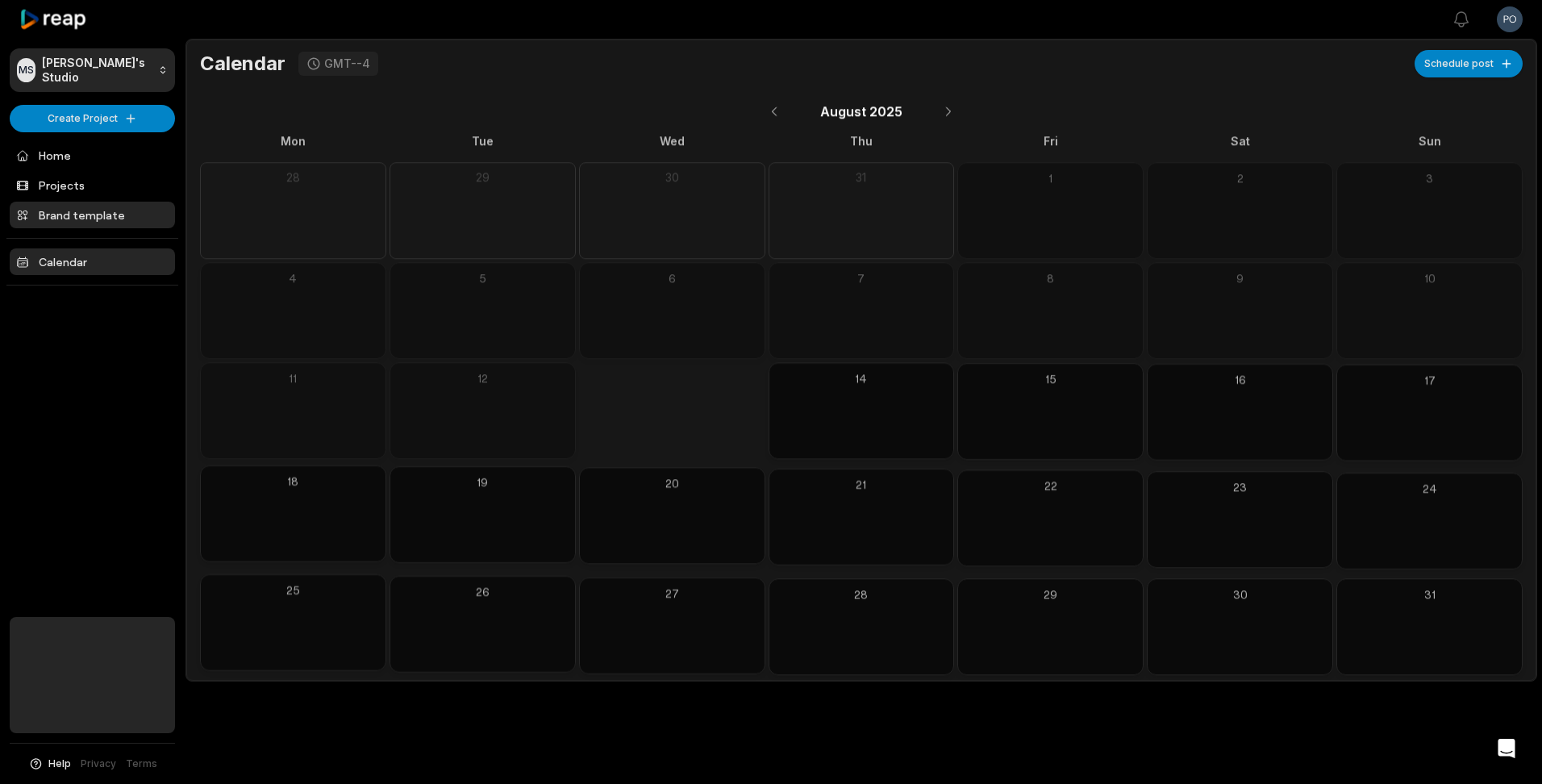
click at [90, 214] on link "Brand template" at bounding box center [92, 215] width 165 height 27
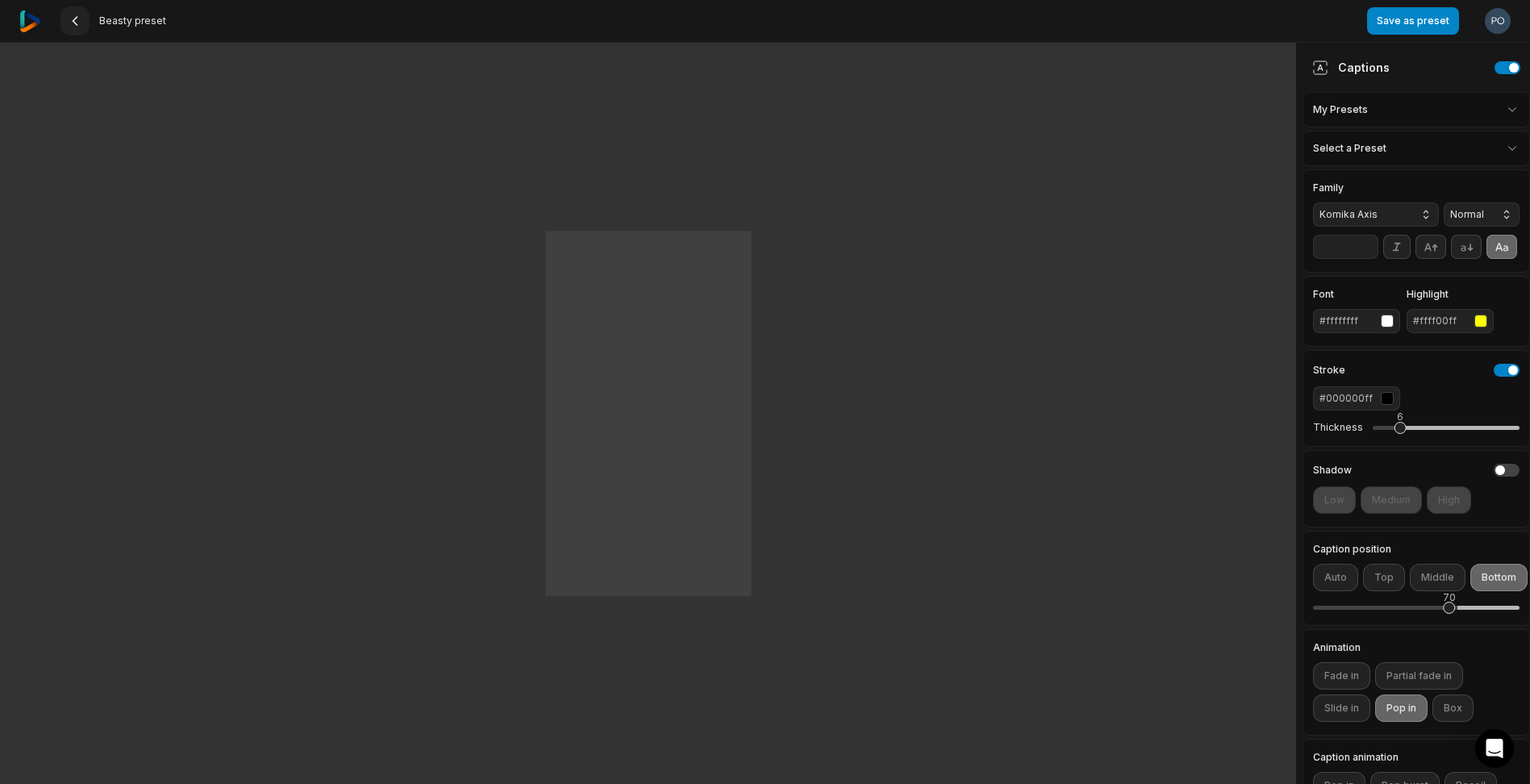
click at [74, 22] on 335 at bounding box center [75, 21] width 4 height 8
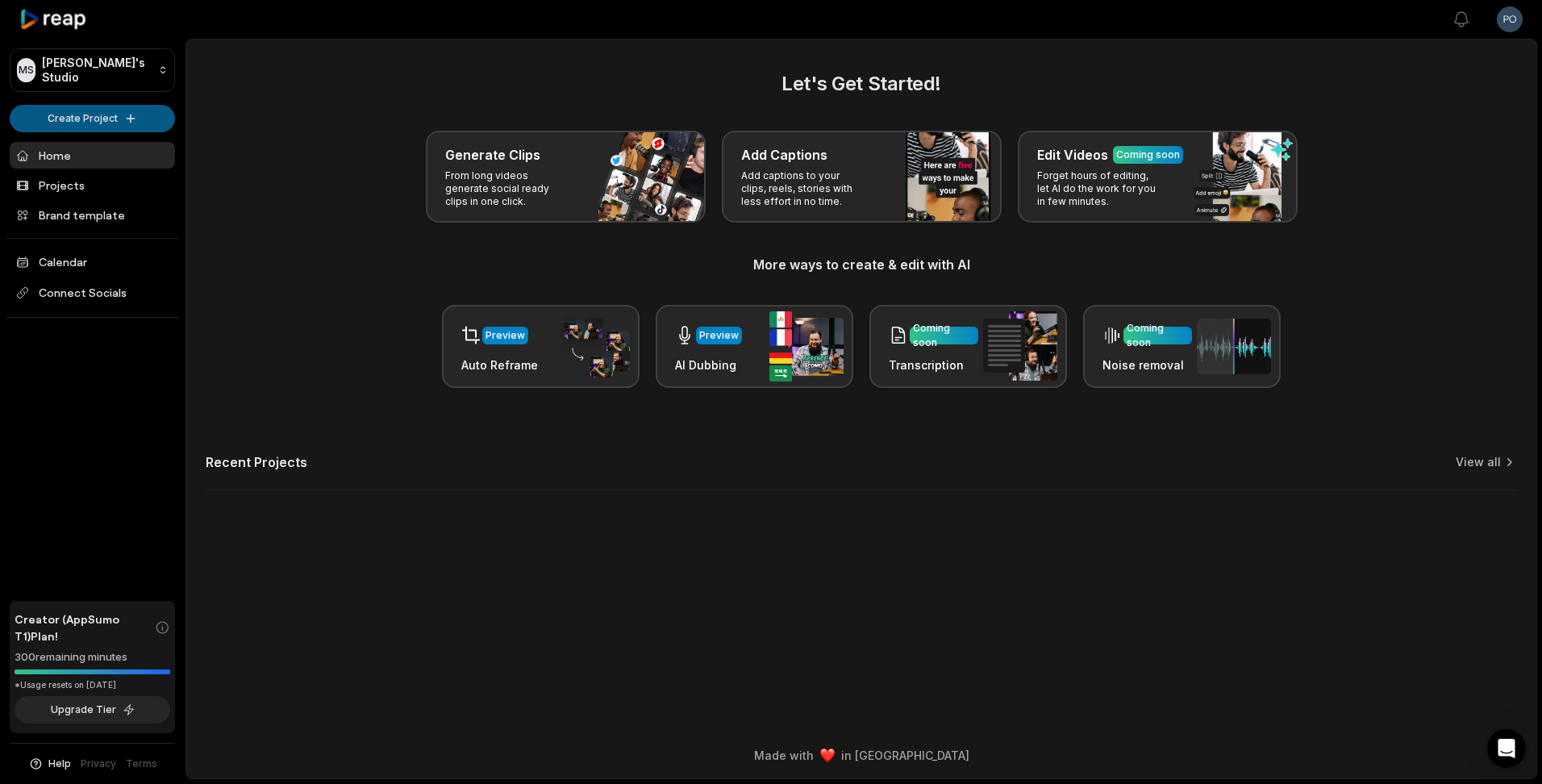
click at [134, 120] on html "MS Mike's Studio Create Project Home Projects Brand template Calendar Connect S…" at bounding box center [771, 392] width 1542 height 784
click at [90, 177] on link "Add Captions" at bounding box center [93, 178] width 158 height 27
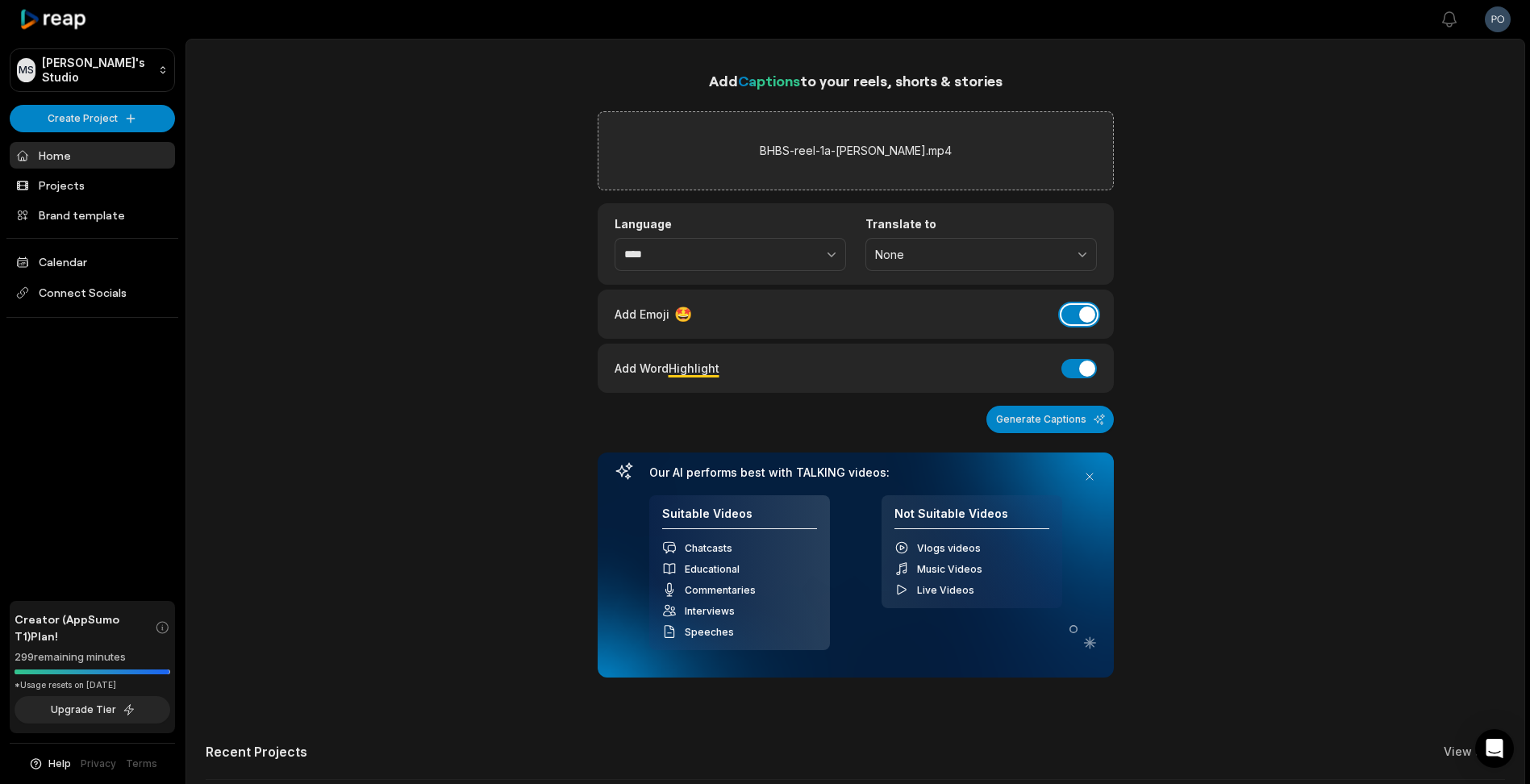
click at [1084, 314] on button "Add Emoji" at bounding box center [1079, 314] width 36 height 19
click at [1054, 419] on button "Generate Captions" at bounding box center [1050, 419] width 128 height 27
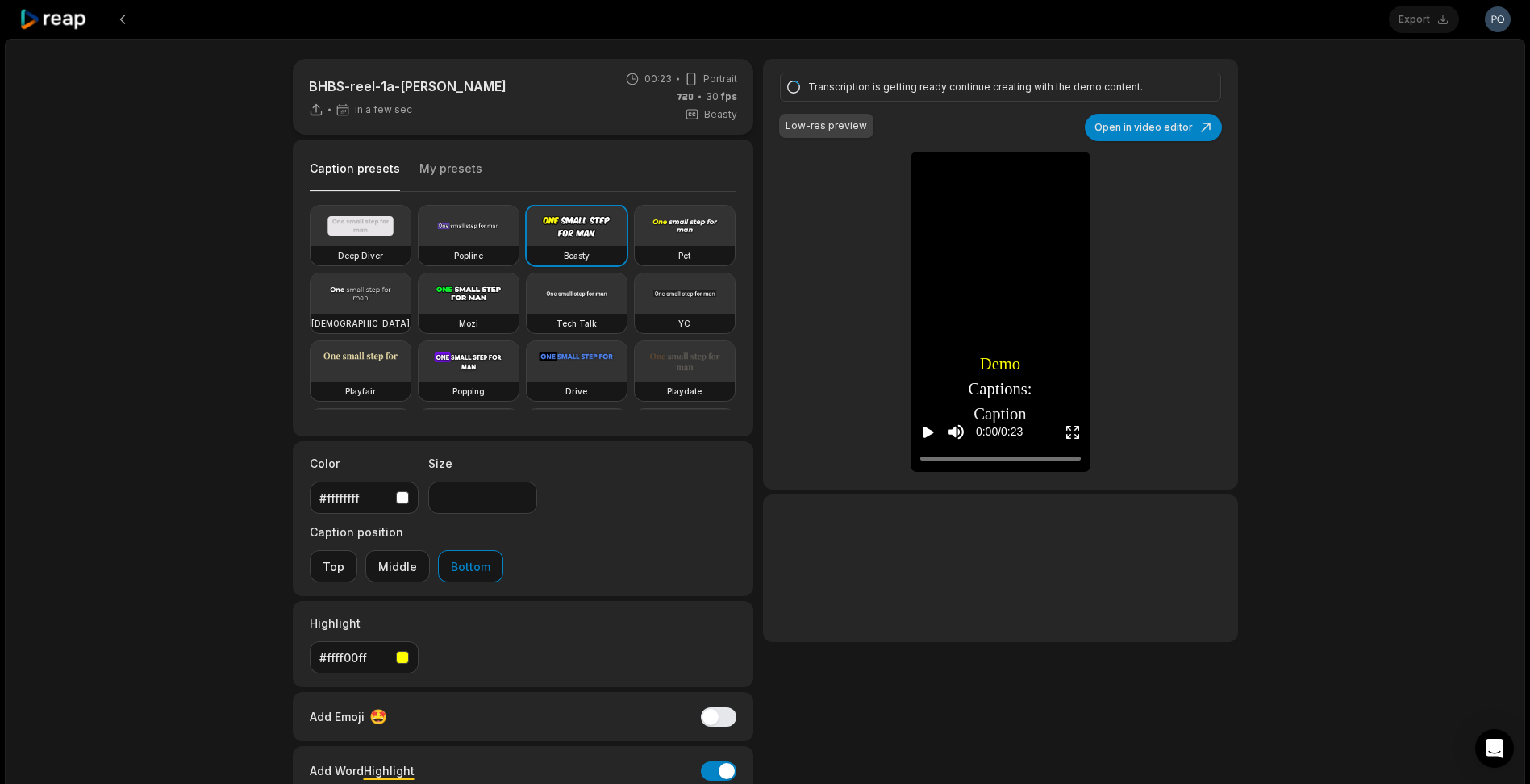
click at [589, 243] on video at bounding box center [577, 226] width 100 height 41
click at [485, 228] on video at bounding box center [468, 226] width 100 height 41
drag, startPoint x: 332, startPoint y: 353, endPoint x: 334, endPoint y: 364, distance: 11.2
click at [527, 314] on video at bounding box center [577, 293] width 100 height 41
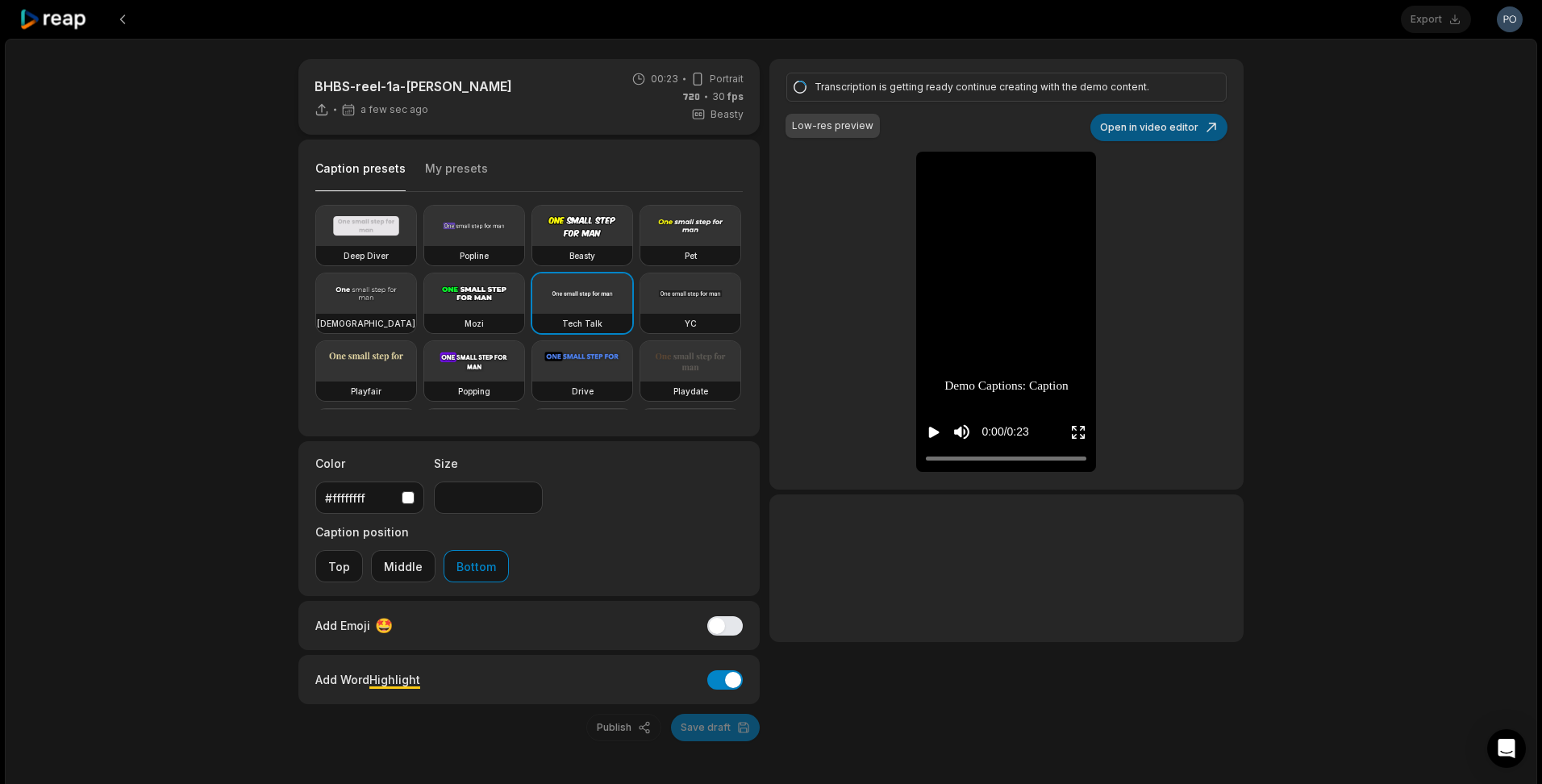
click at [1174, 133] on button "Open in video editor" at bounding box center [1159, 127] width 137 height 27
click at [1208, 125] on button "Open in video editor" at bounding box center [1159, 127] width 137 height 27
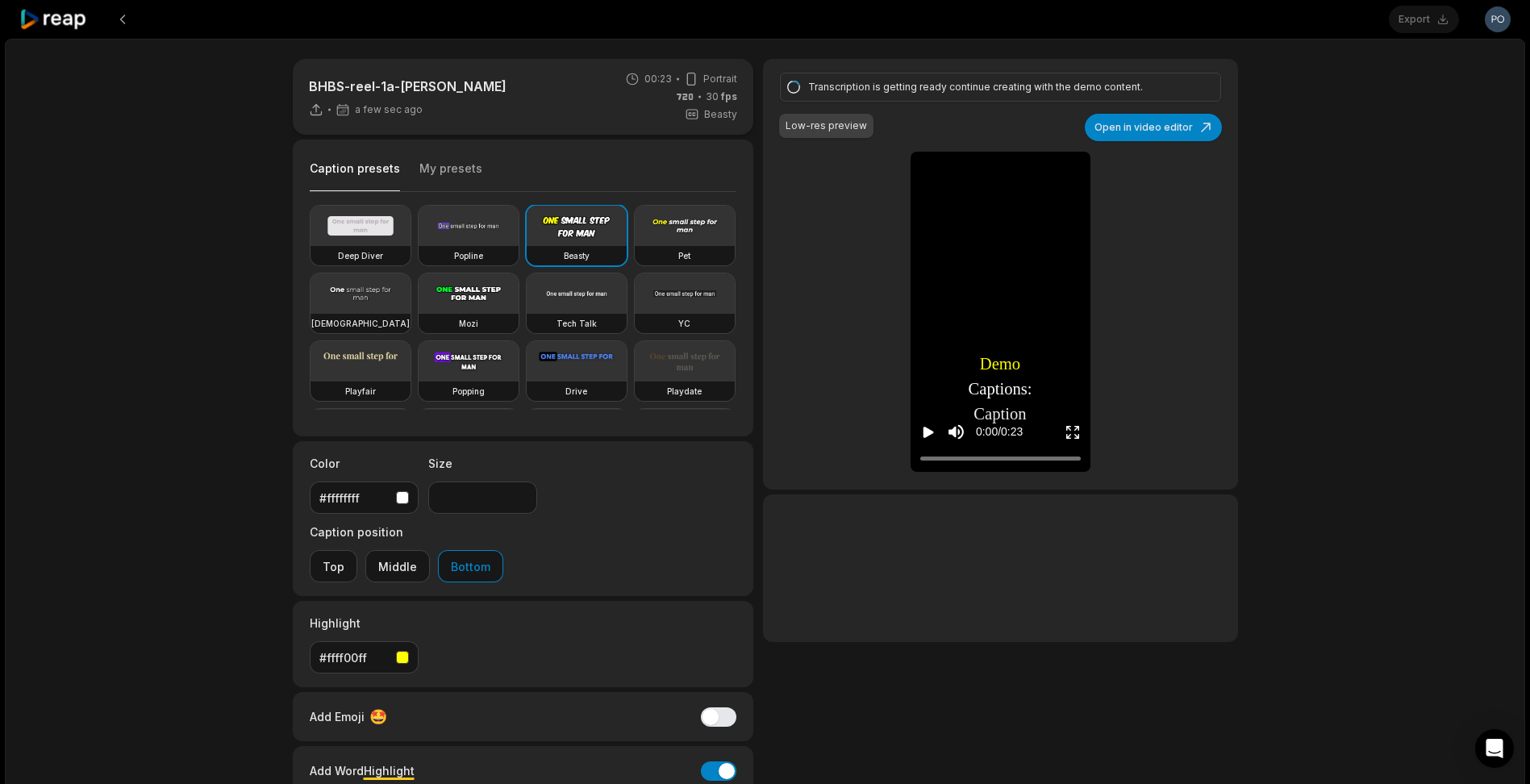
click at [926, 433] on icon "Play video" at bounding box center [928, 432] width 11 height 12
click at [926, 433] on icon "Pause video" at bounding box center [925, 432] width 2 height 12
click at [1160, 134] on button "Open in video editor" at bounding box center [1152, 127] width 137 height 27
click at [527, 314] on video at bounding box center [577, 293] width 100 height 41
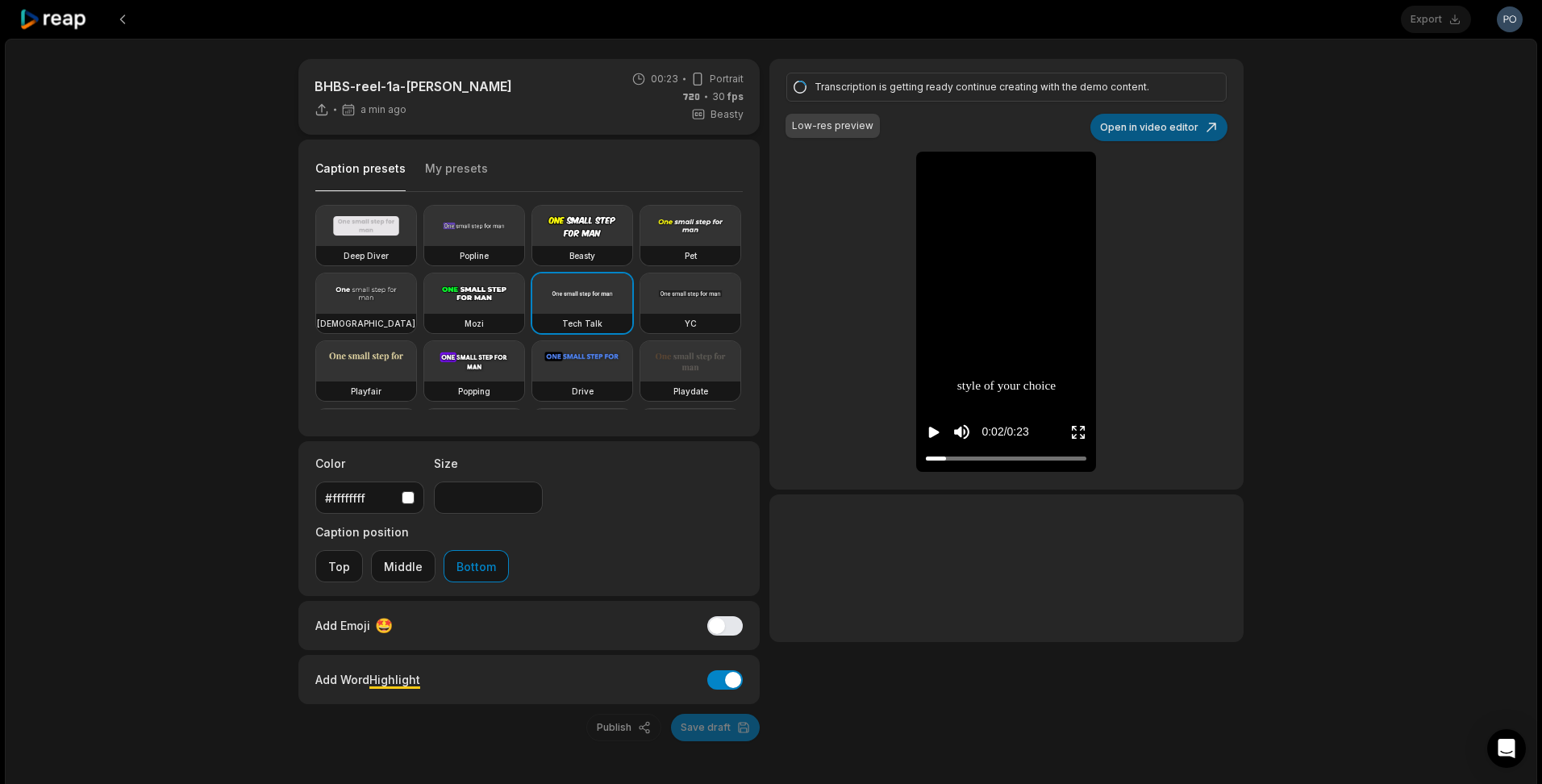
click at [1180, 133] on button "Open in video editor" at bounding box center [1159, 127] width 137 height 27
type input "**"
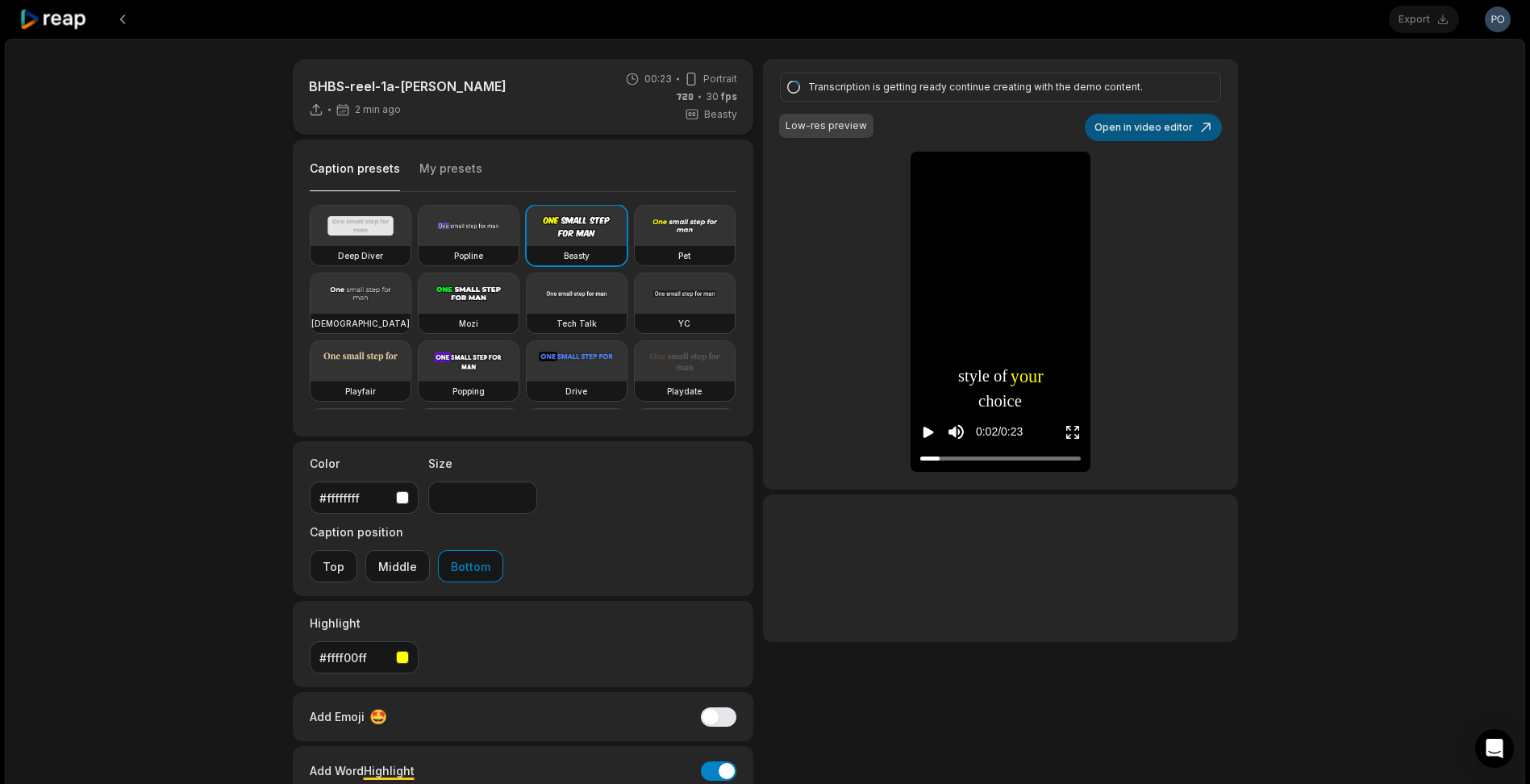
click at [1150, 128] on button "Open in video editor" at bounding box center [1152, 127] width 137 height 27
click at [1158, 129] on button "Open in video editor" at bounding box center [1152, 127] width 137 height 27
click at [1165, 130] on button "Open in video editor" at bounding box center [1152, 127] width 137 height 27
